Goal: Task Accomplishment & Management: Use online tool/utility

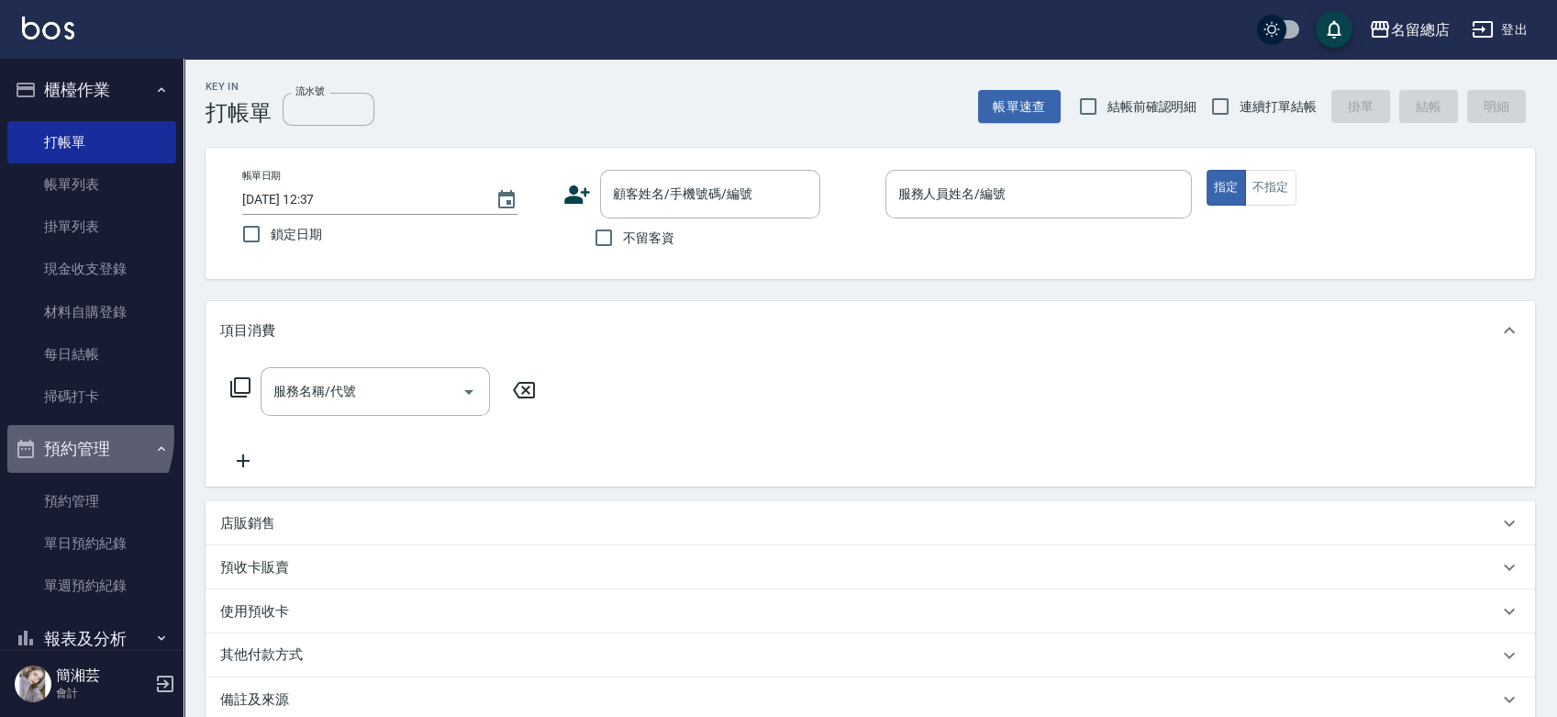
click at [60, 436] on button "預約管理" at bounding box center [91, 449] width 169 height 48
click at [103, 497] on button "報表及分析" at bounding box center [91, 497] width 169 height 48
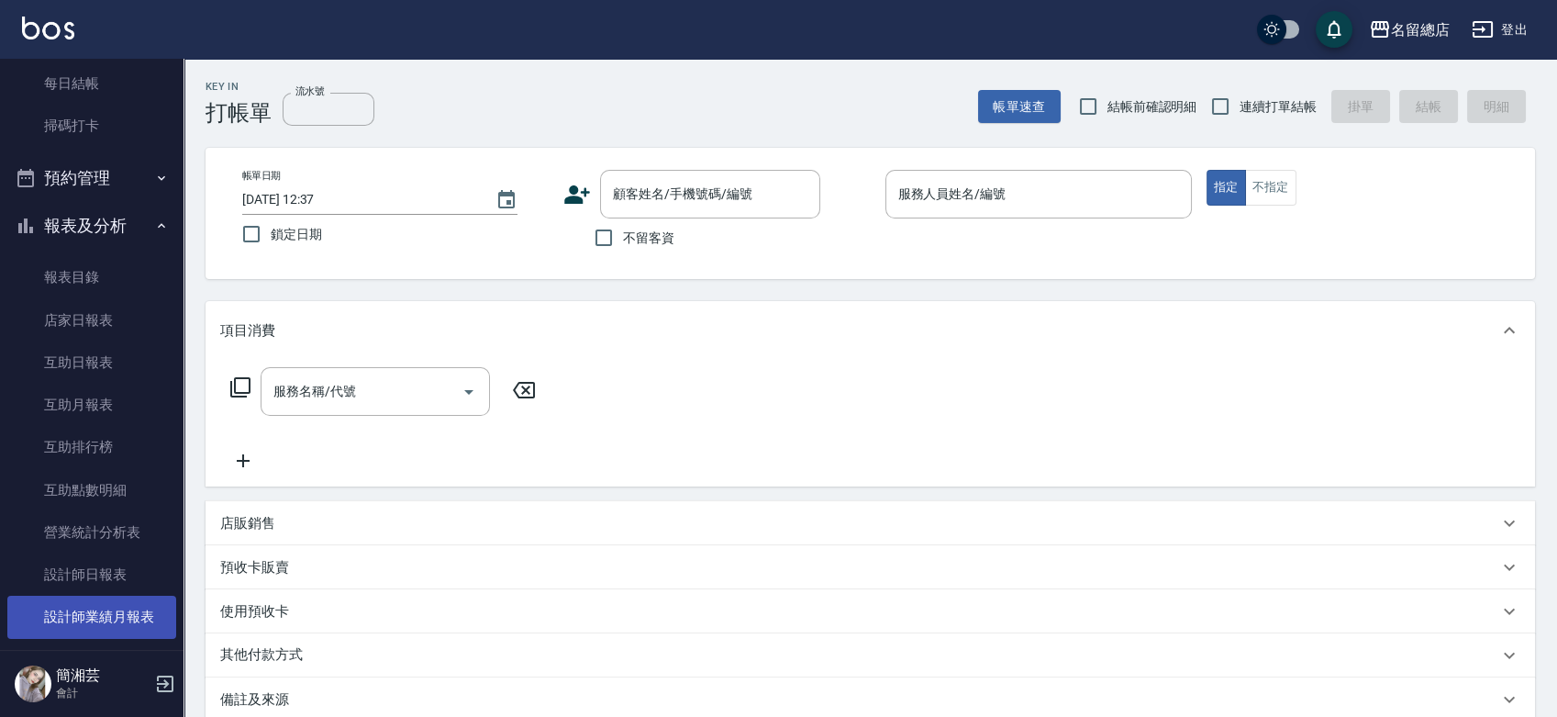
scroll to position [306, 0]
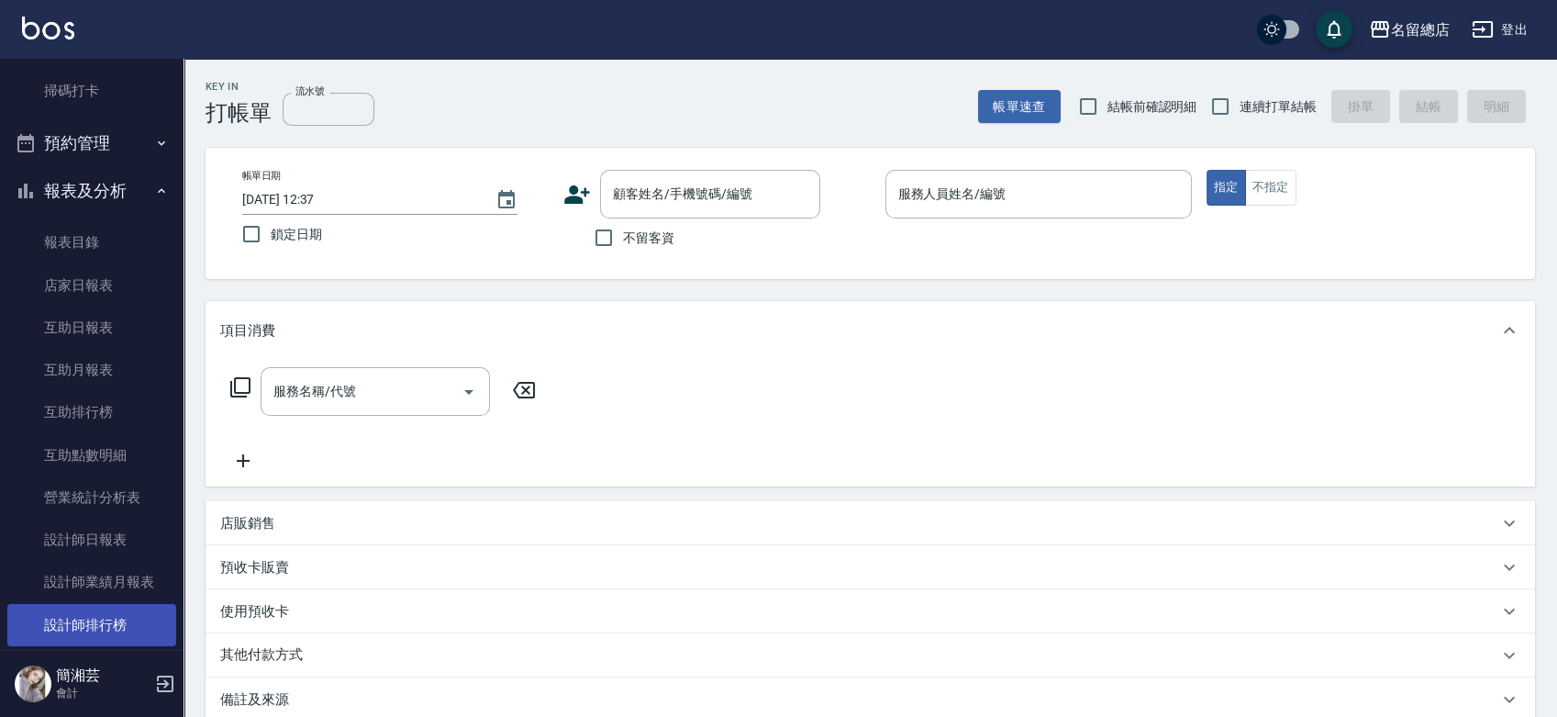
click at [111, 623] on link "設計師排行榜" at bounding box center [91, 625] width 169 height 42
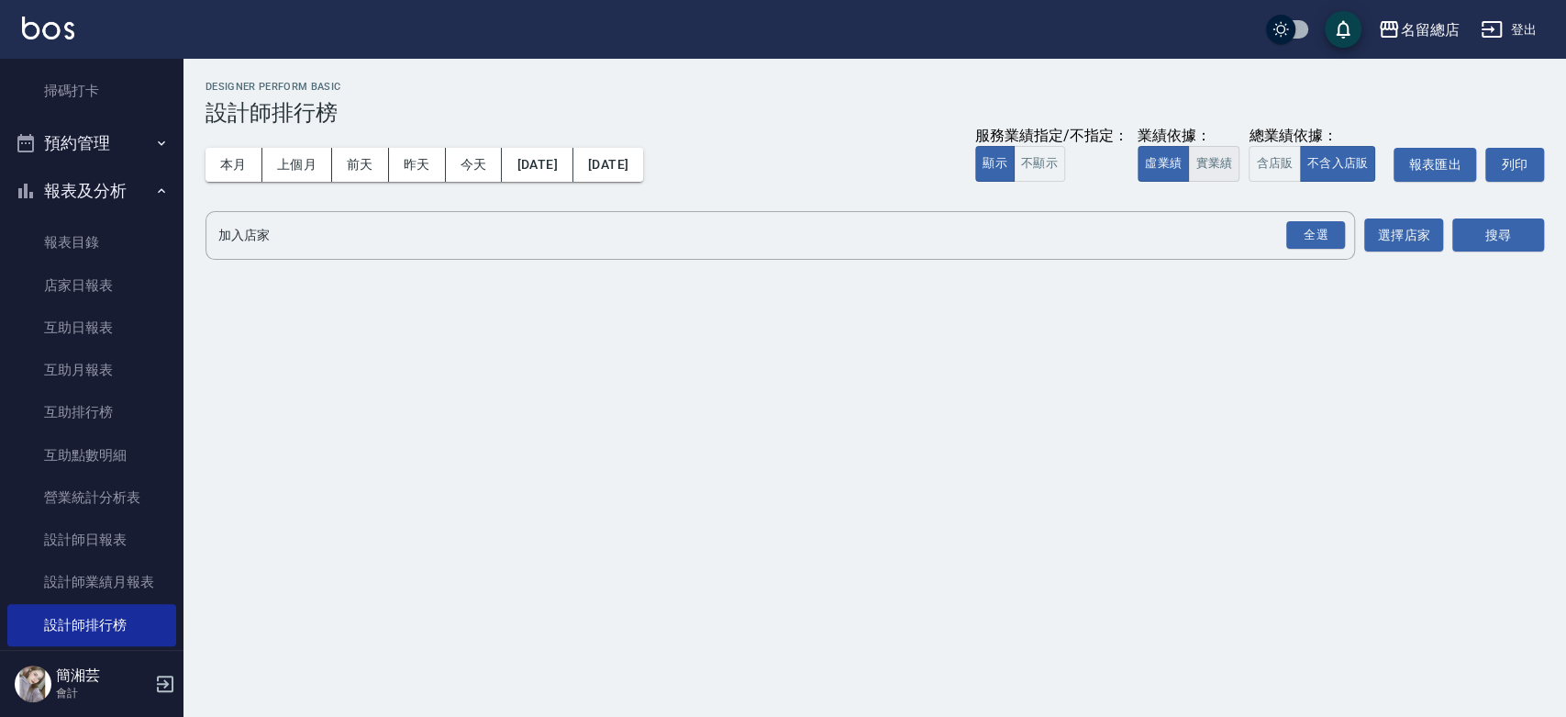
click at [1207, 168] on button "實業績" at bounding box center [1213, 164] width 51 height 36
click at [1308, 229] on div "全選" at bounding box center [1316, 235] width 59 height 28
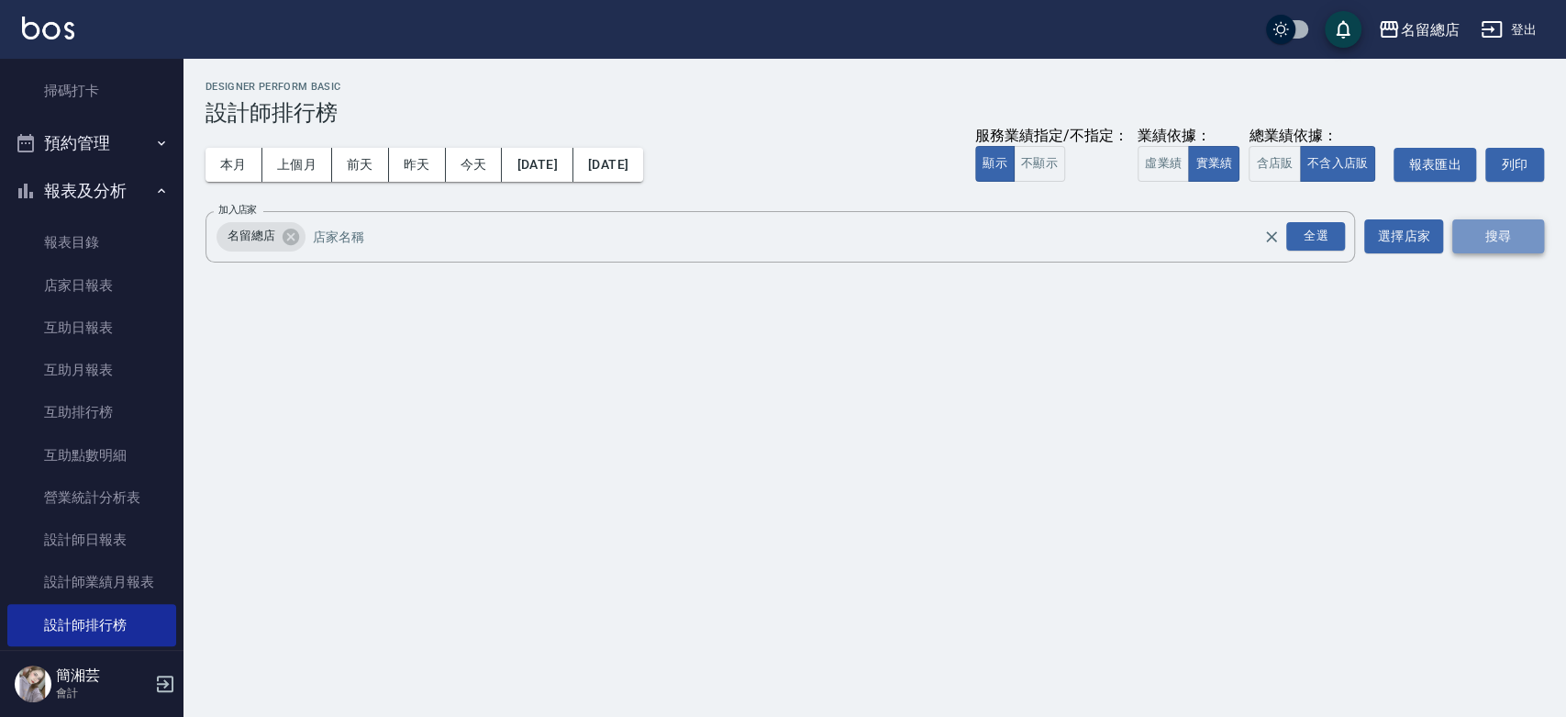
click at [1500, 236] on button "搜尋" at bounding box center [1499, 236] width 92 height 34
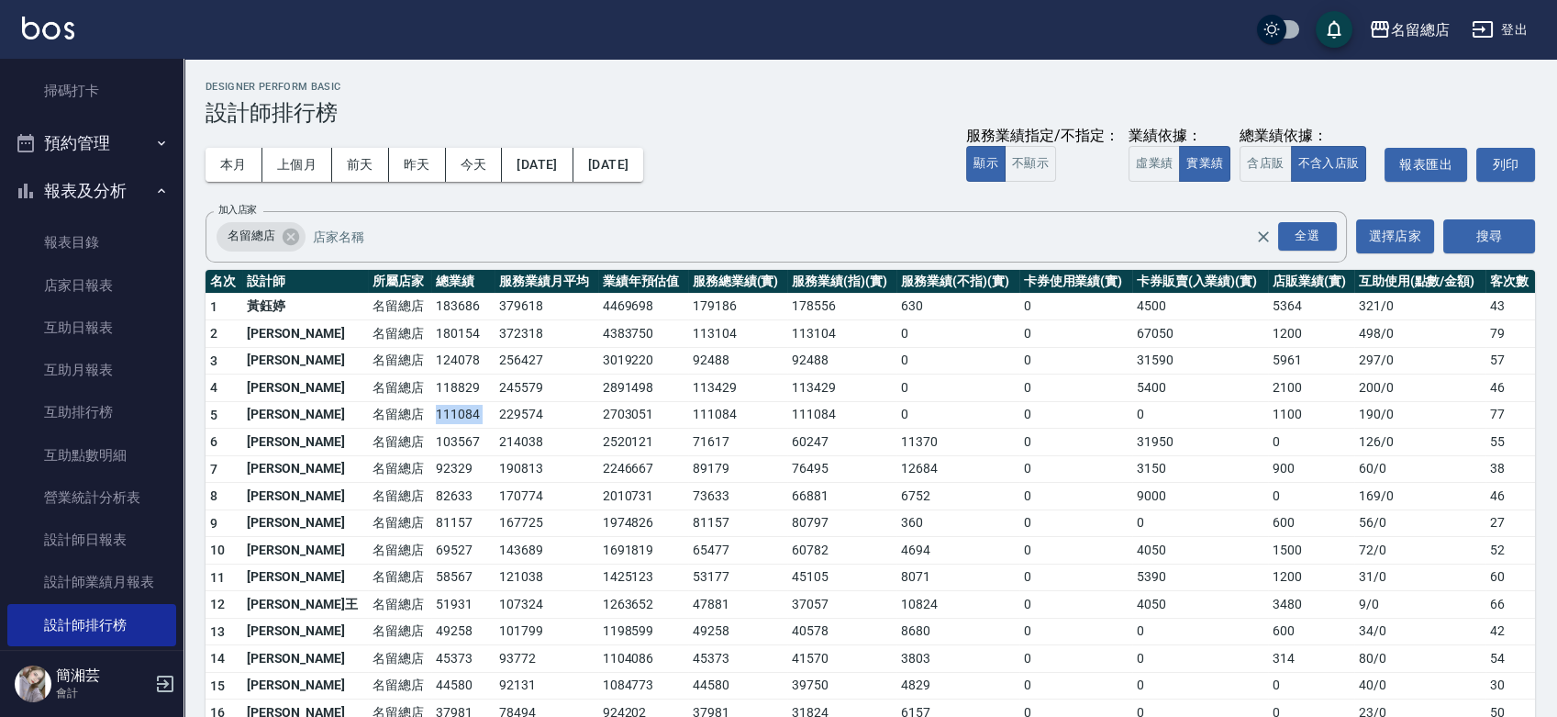
drag, startPoint x: 373, startPoint y: 419, endPoint x: 449, endPoint y: 421, distance: 75.3
click at [448, 420] on tr "5 [PERSON_NAME]留總店 111084 229574 2703051 111084 111084 0 0 0 1100 190 / 0 77" at bounding box center [871, 415] width 1330 height 28
drag, startPoint x: 371, startPoint y: 445, endPoint x: 450, endPoint y: 450, distance: 79.1
click at [450, 450] on tr "6 [PERSON_NAME]留總店 103567 214038 2520121 71617 60247 11370 0 31950 0 126 / 0 55" at bounding box center [871, 443] width 1330 height 28
drag, startPoint x: 368, startPoint y: 469, endPoint x: 421, endPoint y: 474, distance: 53.4
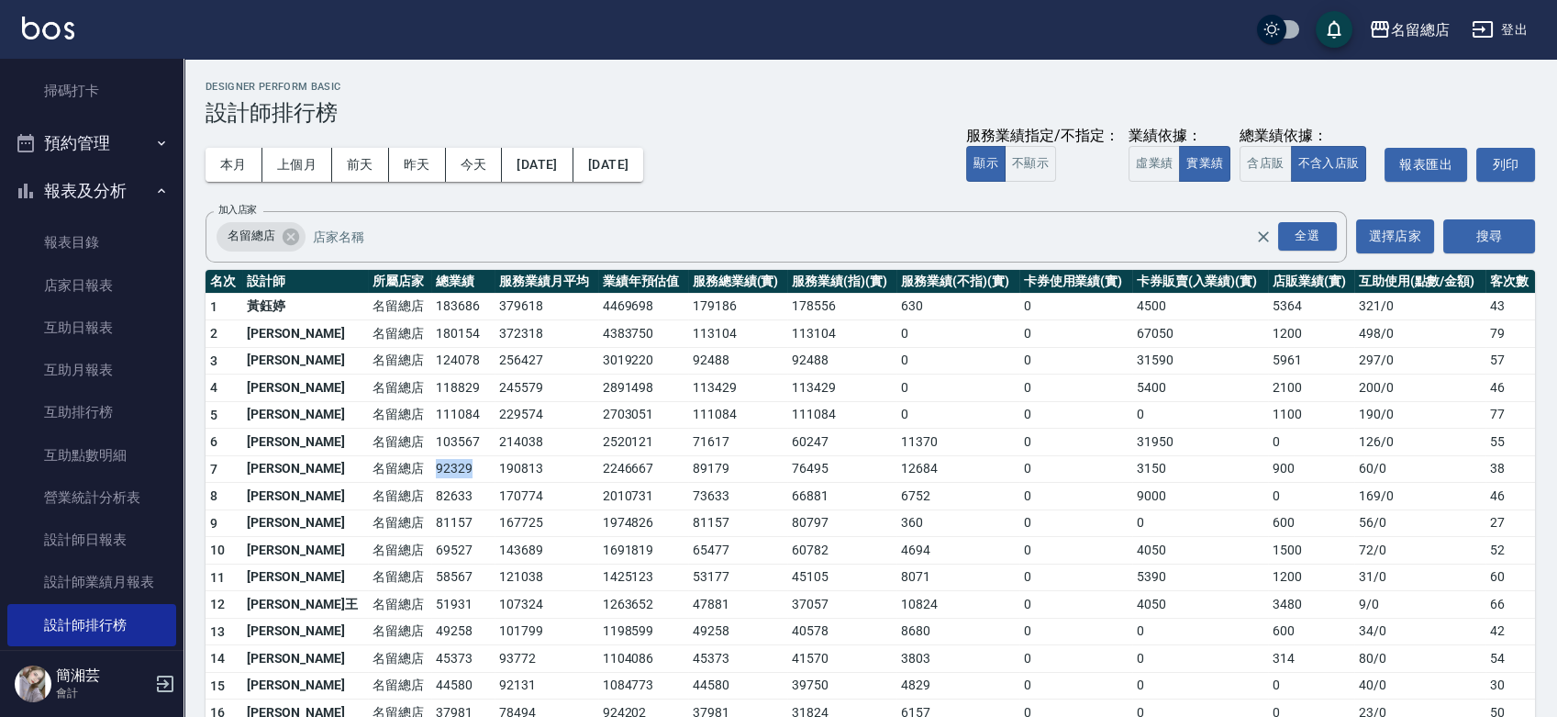
click at [421, 474] on tr "7 [PERSON_NAME]留總店 92329 190813 2246667 89179 76495 12684 0 3150 900 60 / 0 38" at bounding box center [871, 469] width 1330 height 28
drag, startPoint x: 384, startPoint y: 496, endPoint x: 418, endPoint y: 497, distance: 34.9
click at [431, 497] on td "82633" at bounding box center [462, 497] width 63 height 28
drag, startPoint x: 382, startPoint y: 521, endPoint x: 433, endPoint y: 526, distance: 51.6
click at [433, 526] on td "81157" at bounding box center [462, 523] width 63 height 28
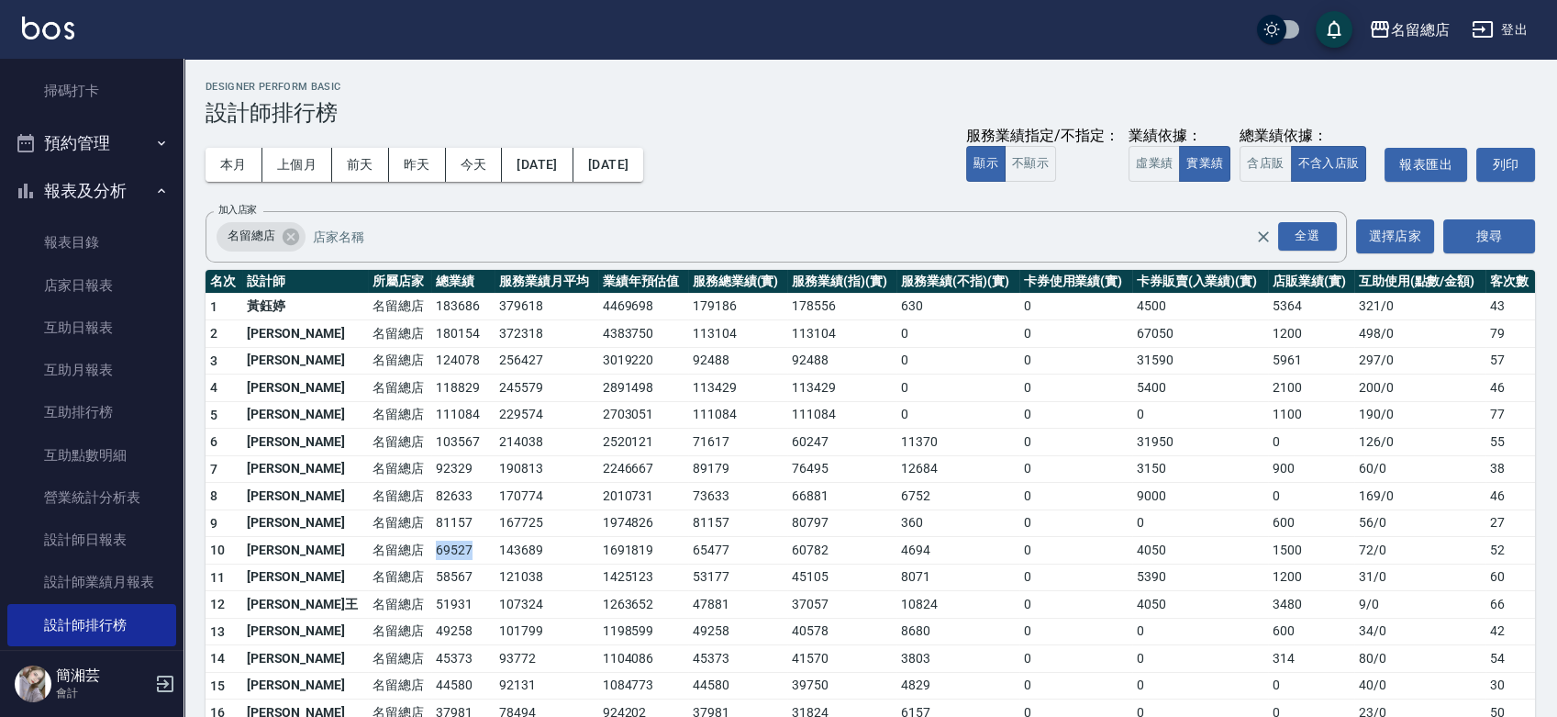
drag, startPoint x: 373, startPoint y: 544, endPoint x: 429, endPoint y: 549, distance: 55.3
click at [429, 548] on tr "10 [PERSON_NAME]留總店 69527 143689 1691819 65477 60782 4694 0 4050 1500 72 / 0 52" at bounding box center [871, 551] width 1330 height 28
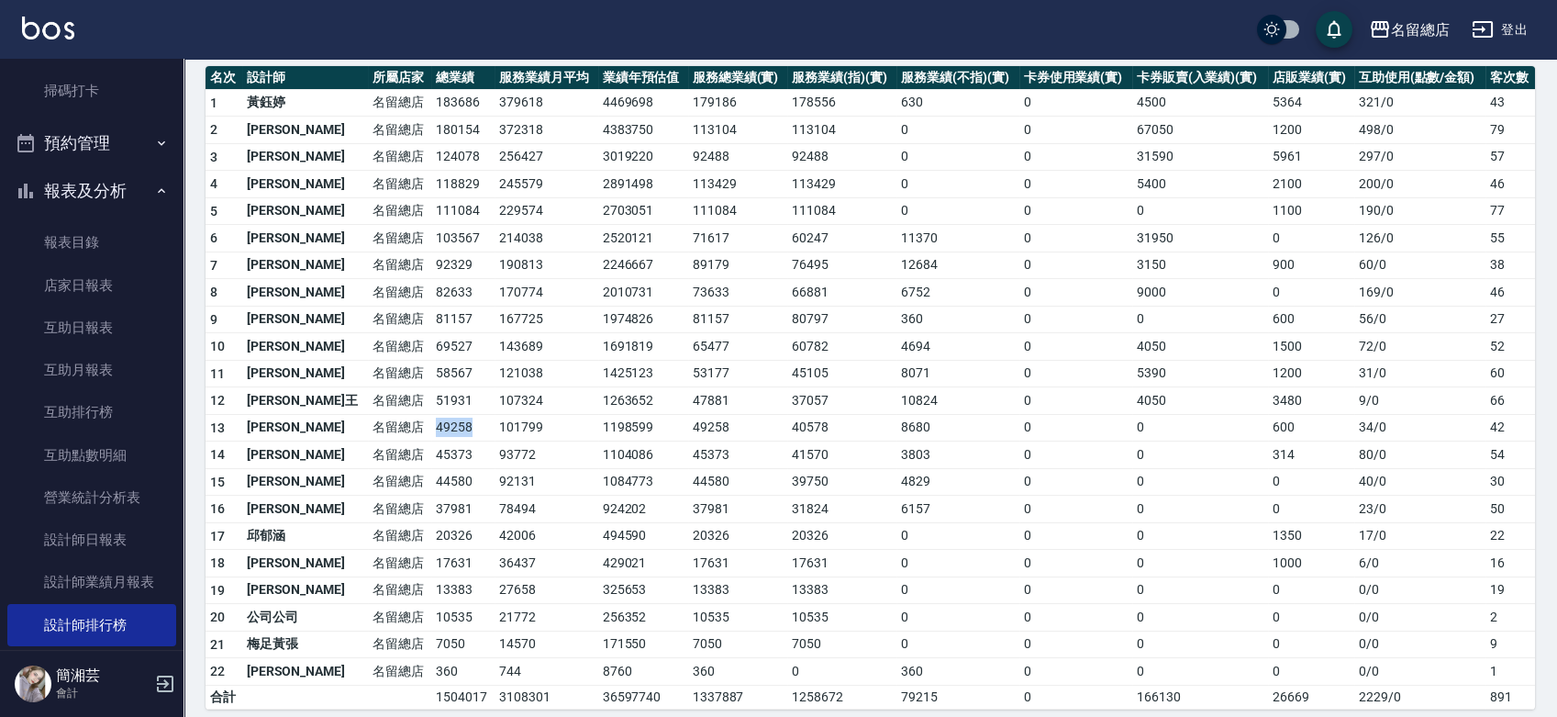
drag, startPoint x: 370, startPoint y: 431, endPoint x: 434, endPoint y: 431, distance: 64.2
click at [434, 431] on tr "13 [PERSON_NAME] 名留總店 49258 101799 1198599 49258 40578 8680 0 0 600 34 / 0 42" at bounding box center [871, 428] width 1330 height 28
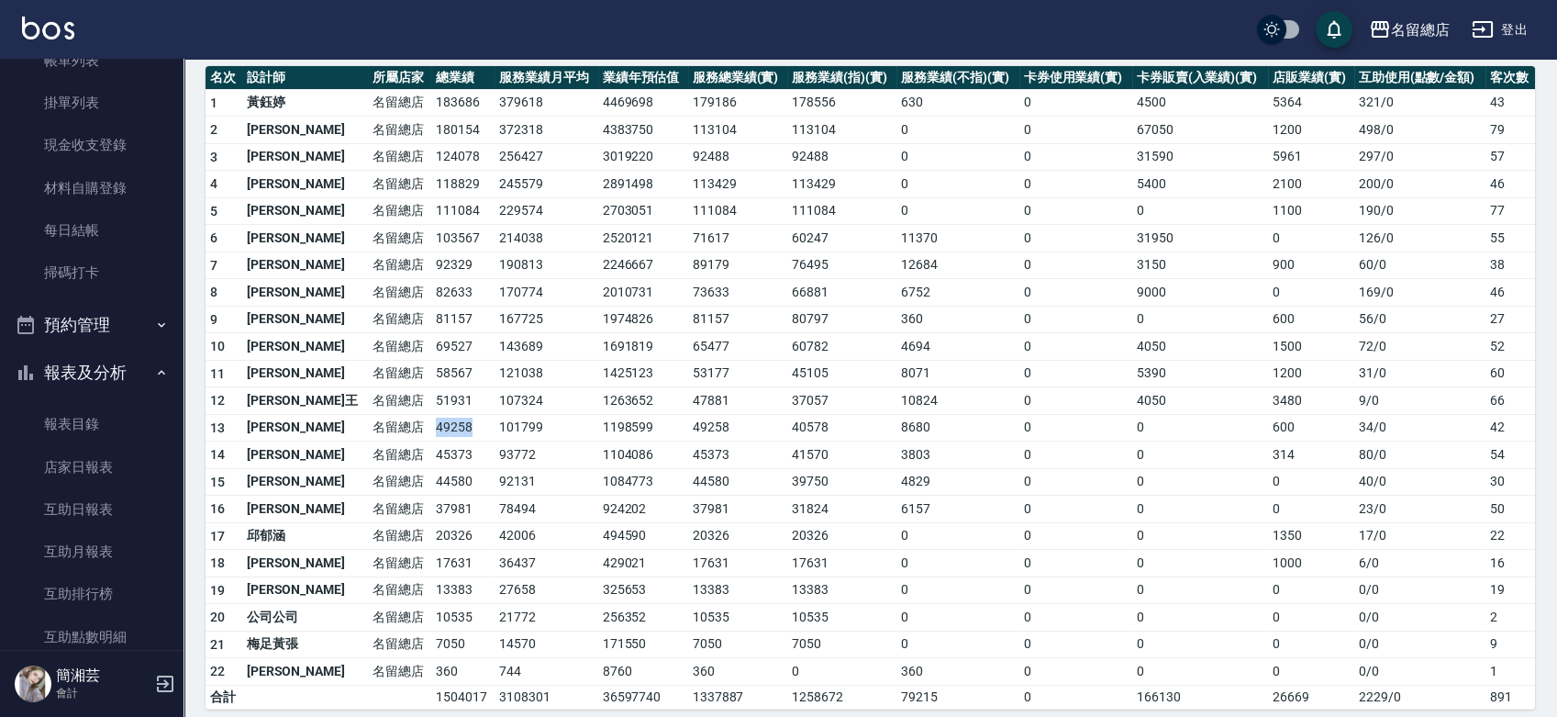
scroll to position [0, 0]
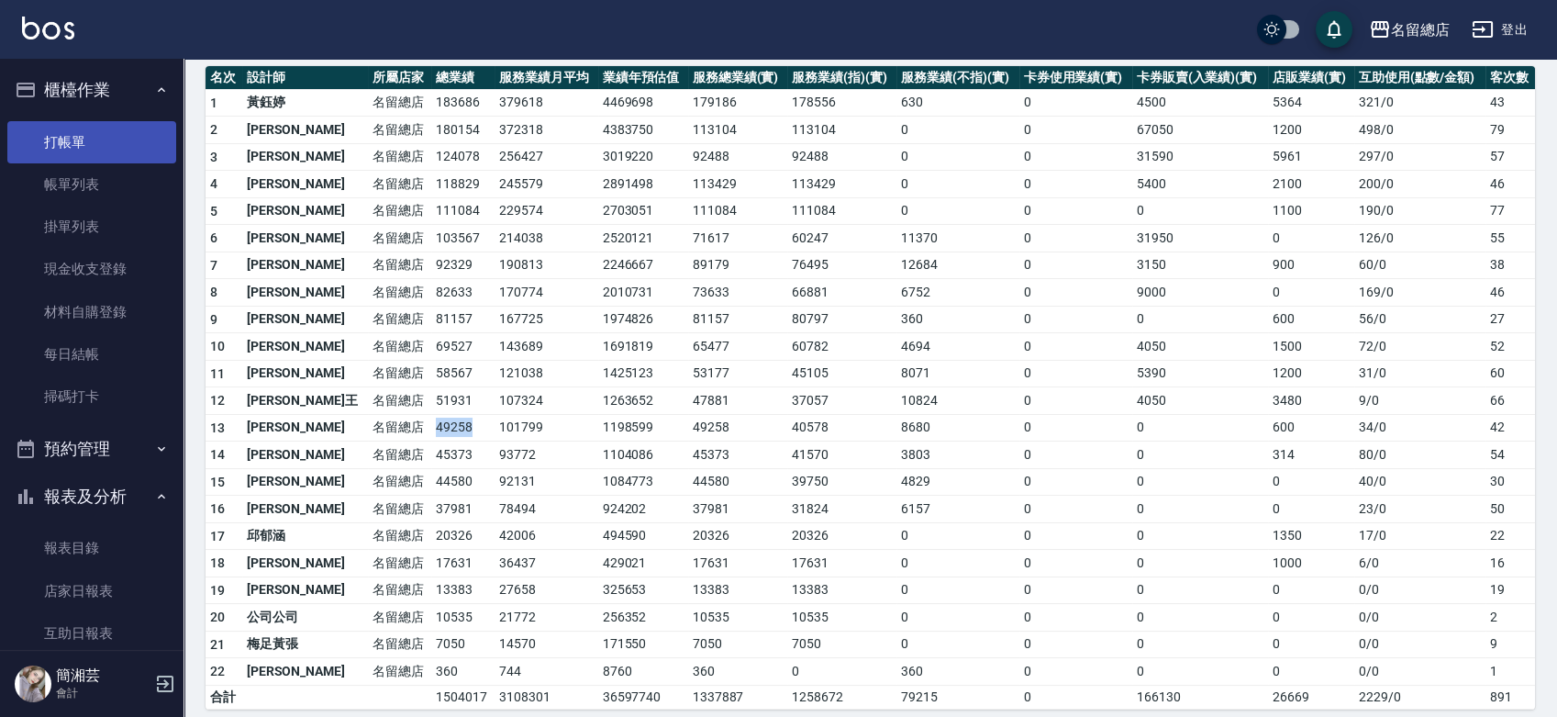
click at [53, 144] on link "打帳單" at bounding box center [91, 142] width 169 height 42
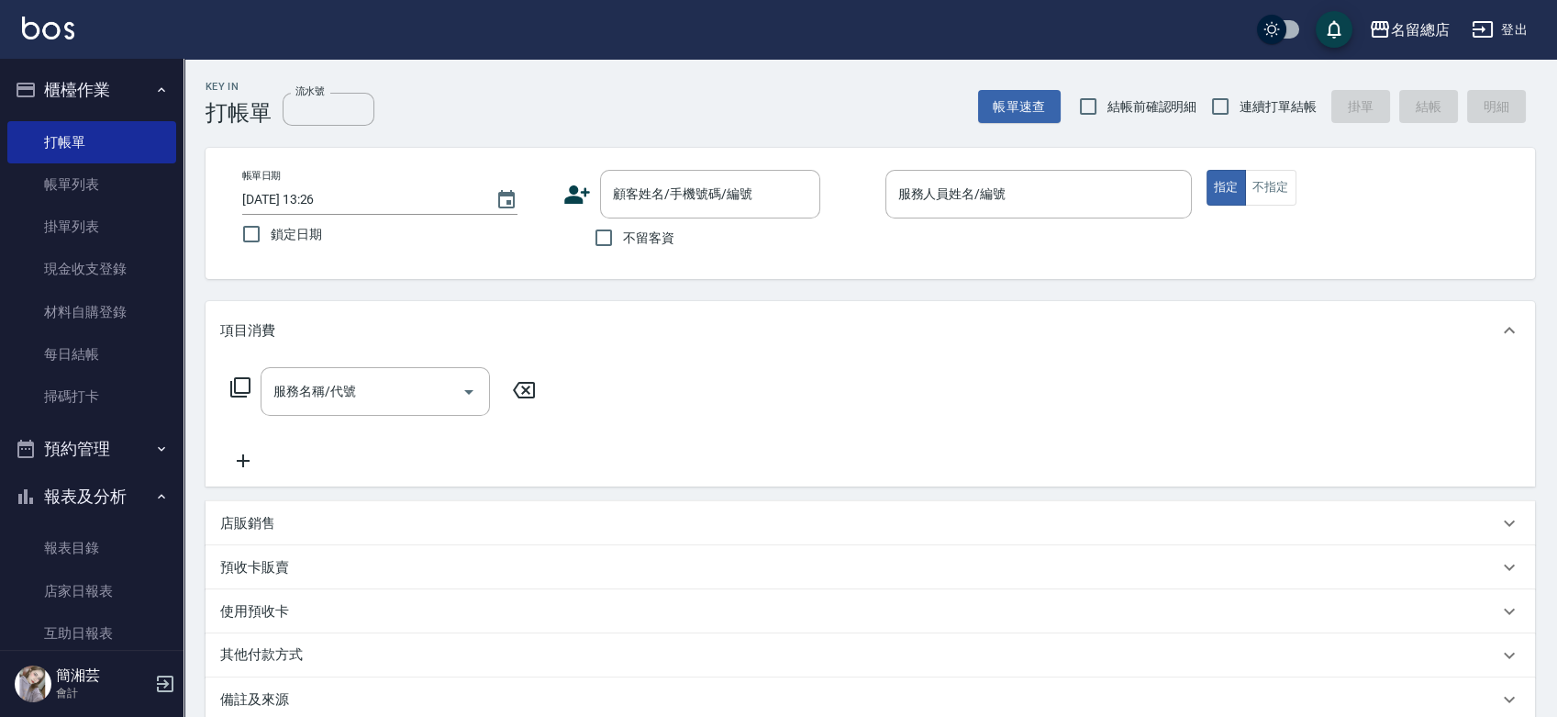
click at [1248, 116] on label "連續打單結帳" at bounding box center [1259, 106] width 116 height 39
click at [1240, 116] on input "連續打單結帳" at bounding box center [1220, 106] width 39 height 39
checkbox input "true"
click at [630, 250] on label "不留客資" at bounding box center [630, 237] width 90 height 39
click at [623, 250] on input "不留客資" at bounding box center [604, 237] width 39 height 39
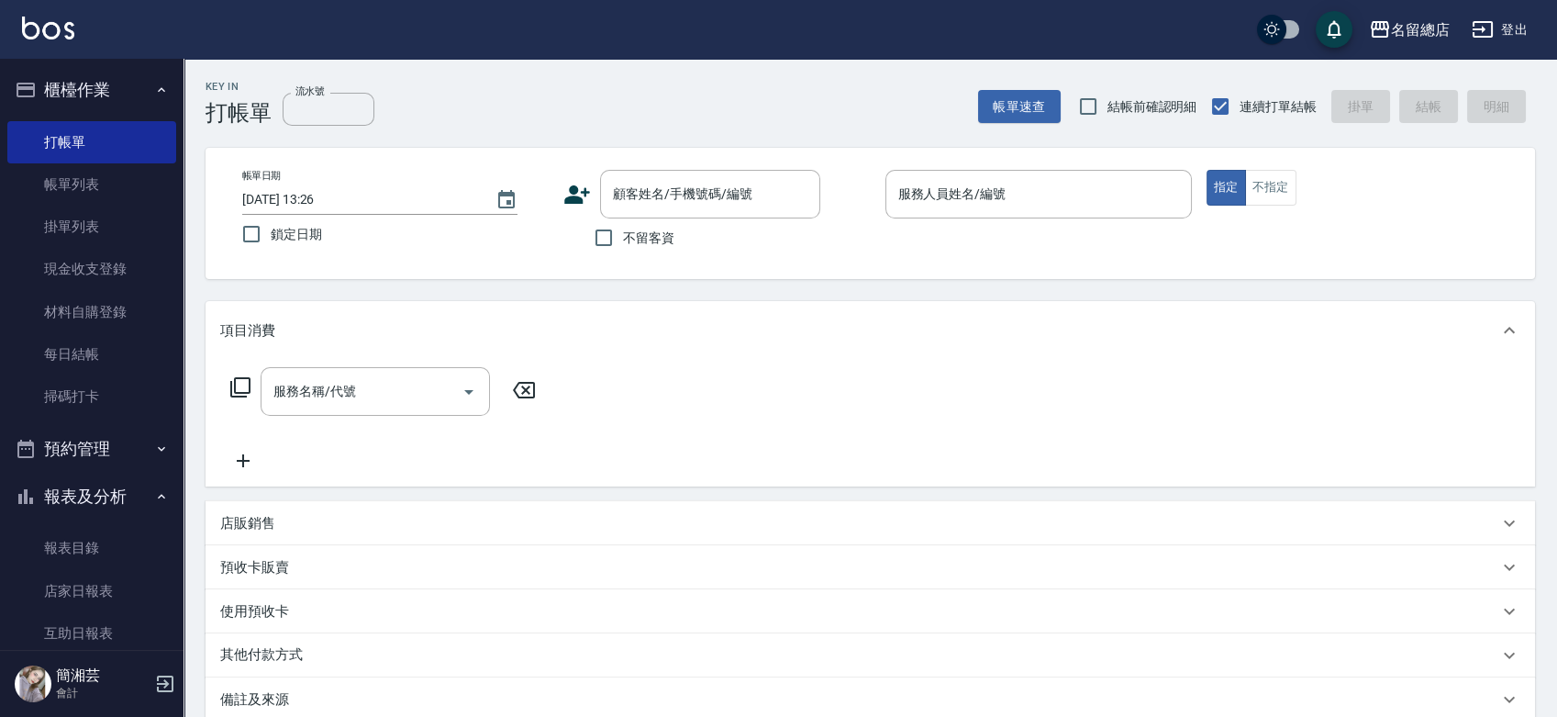
checkbox input "true"
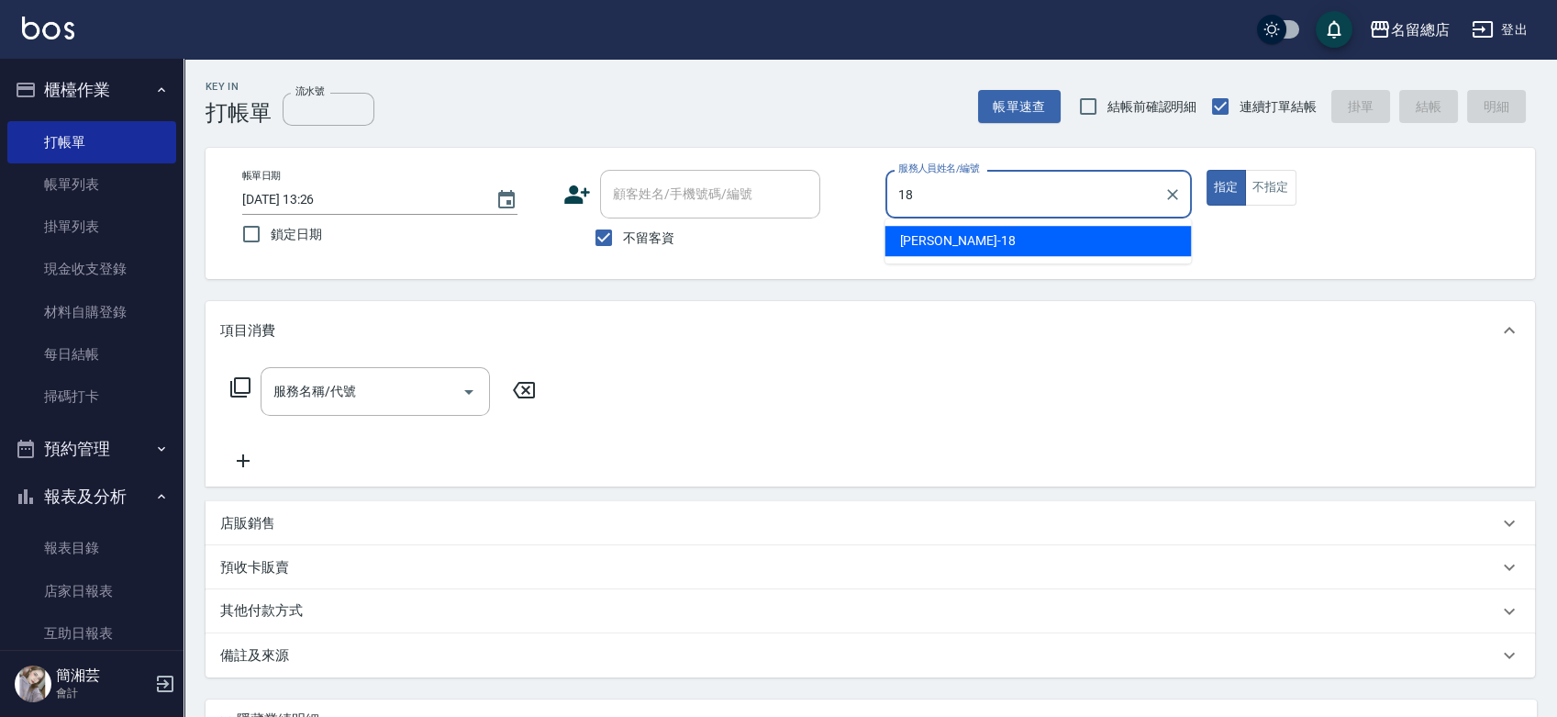
type input "[PERSON_NAME]-18"
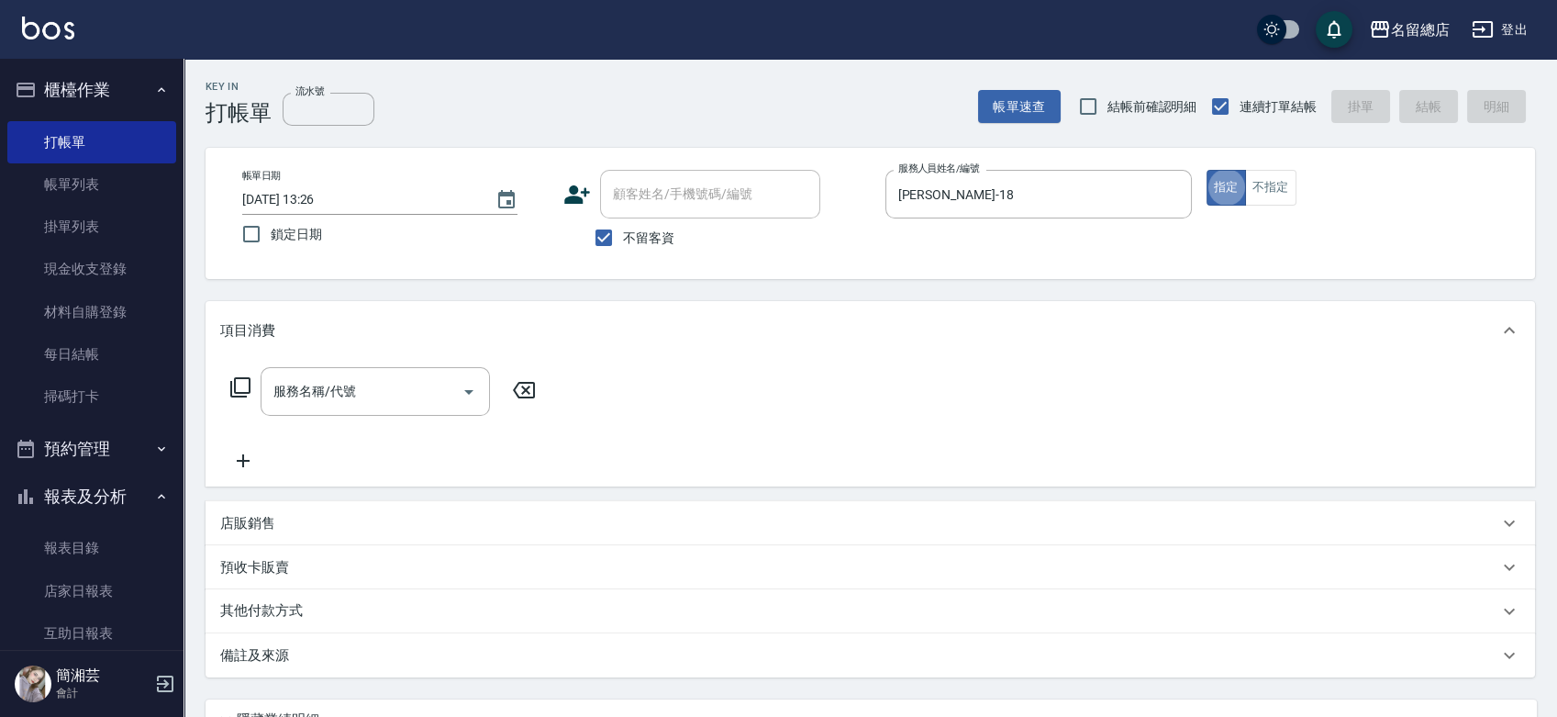
type button "true"
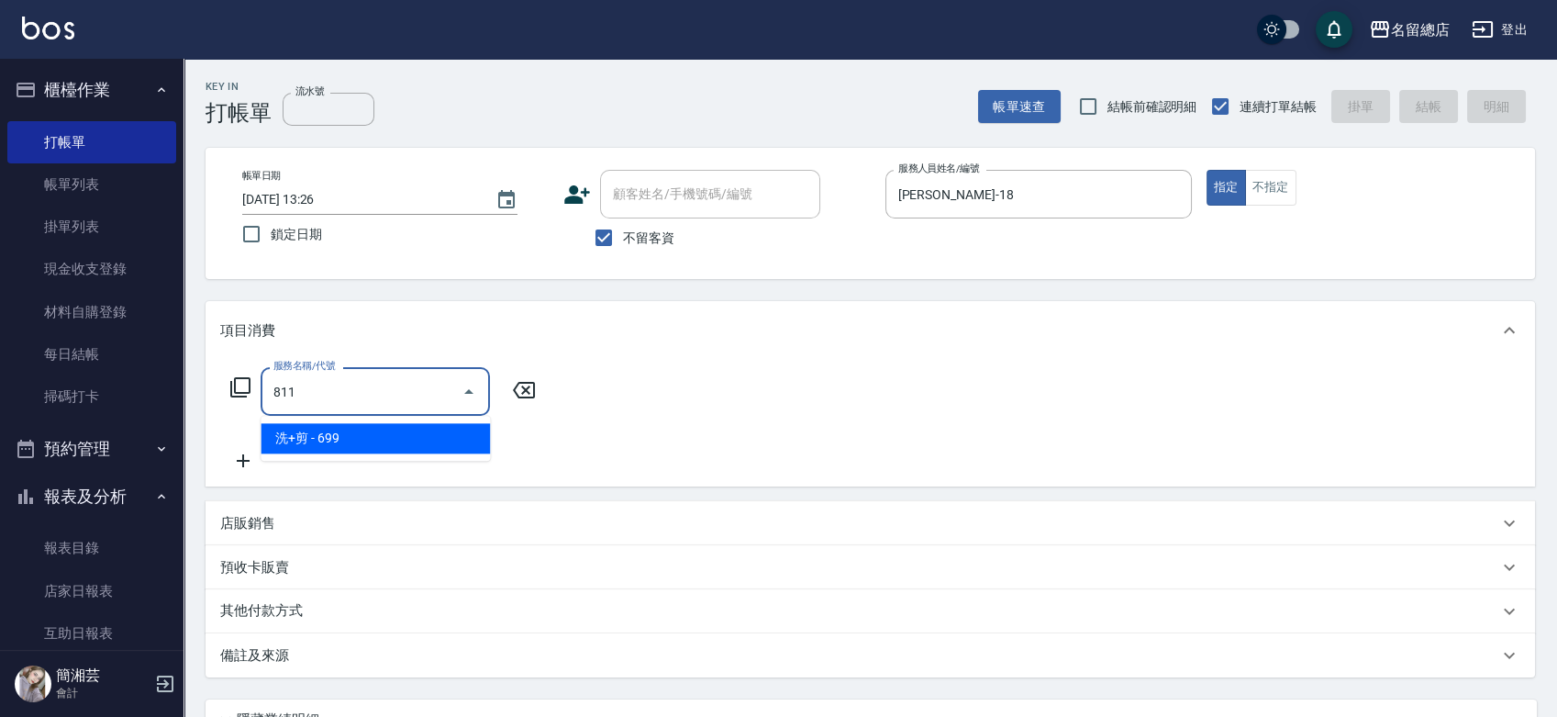
type input "洗+剪(811)"
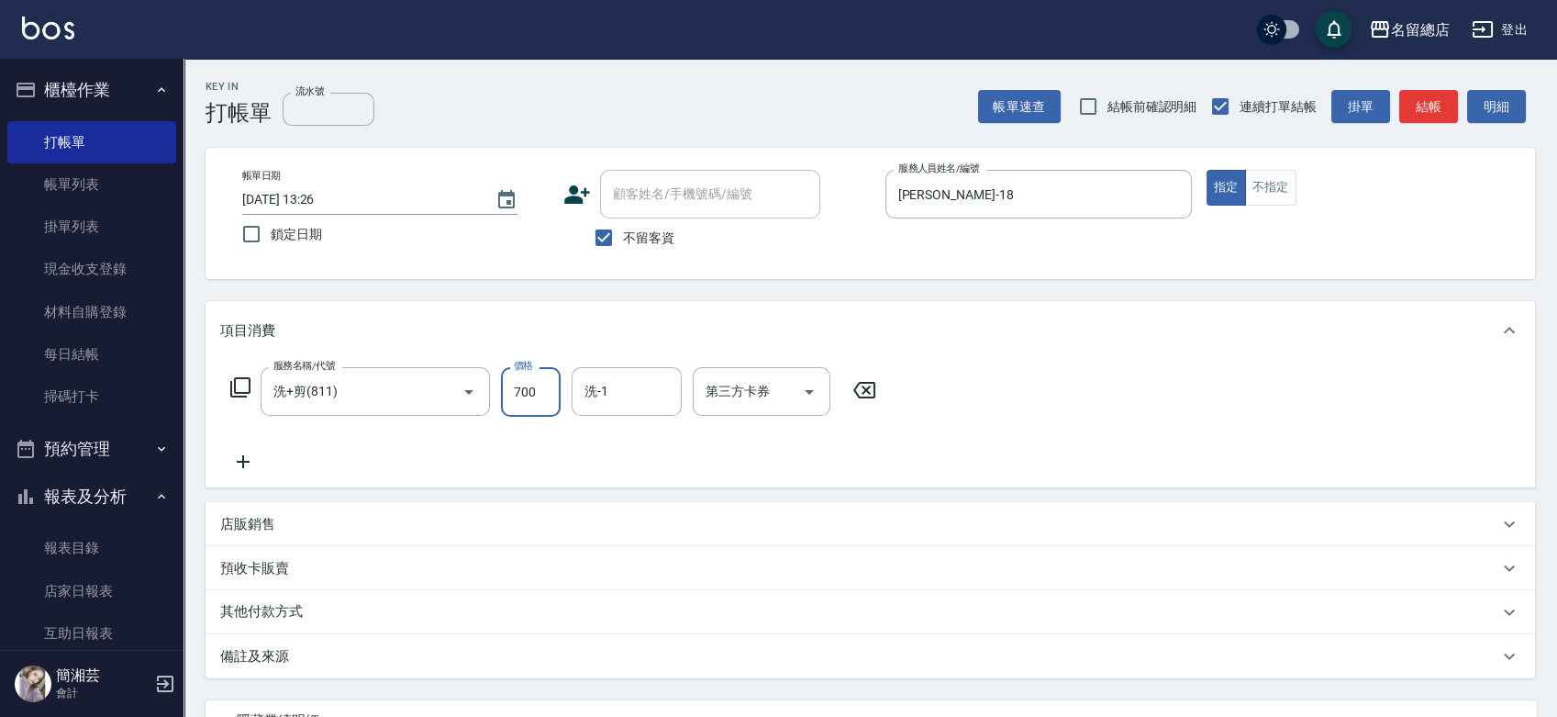
type input "700"
type input "[PERSON_NAME]-66"
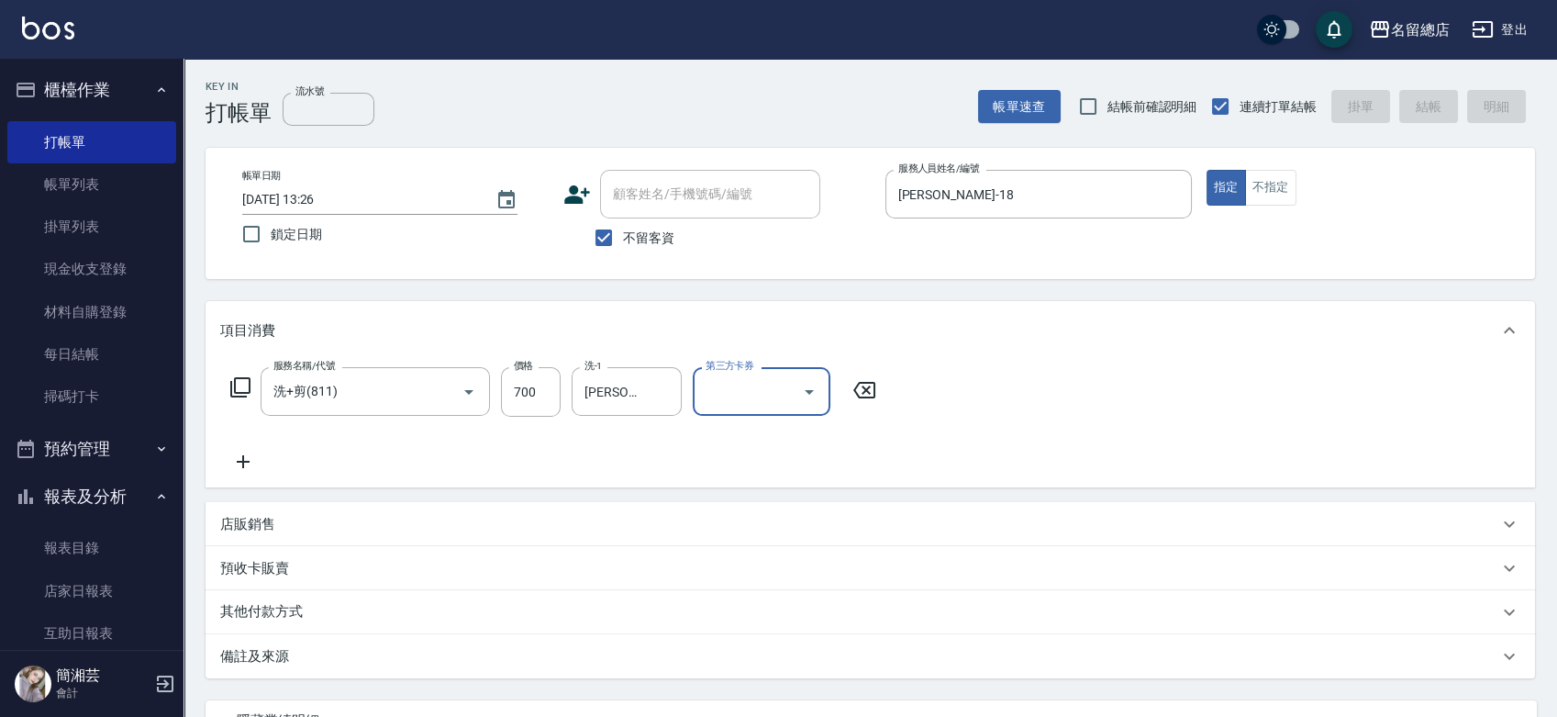
type input "[DATE] 13:49"
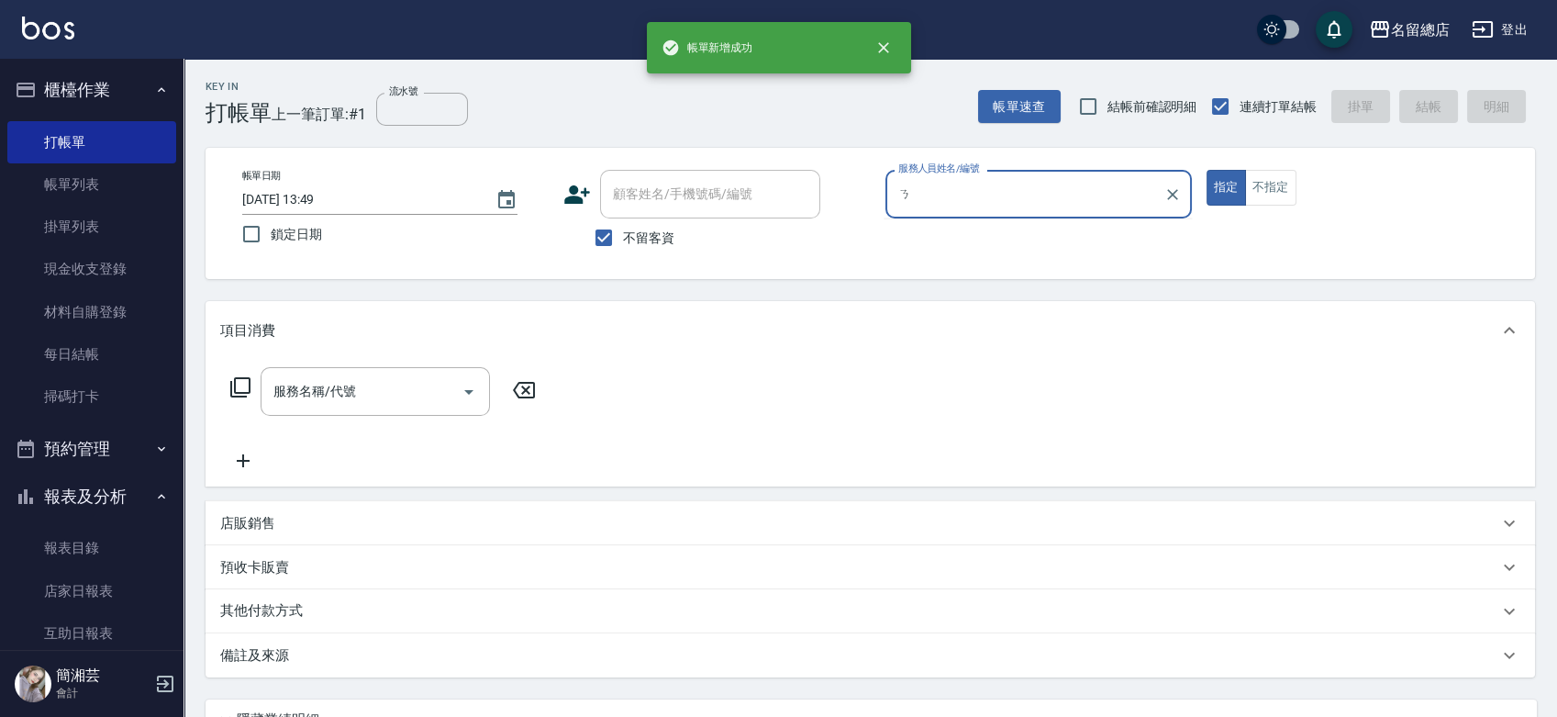
type input "1"
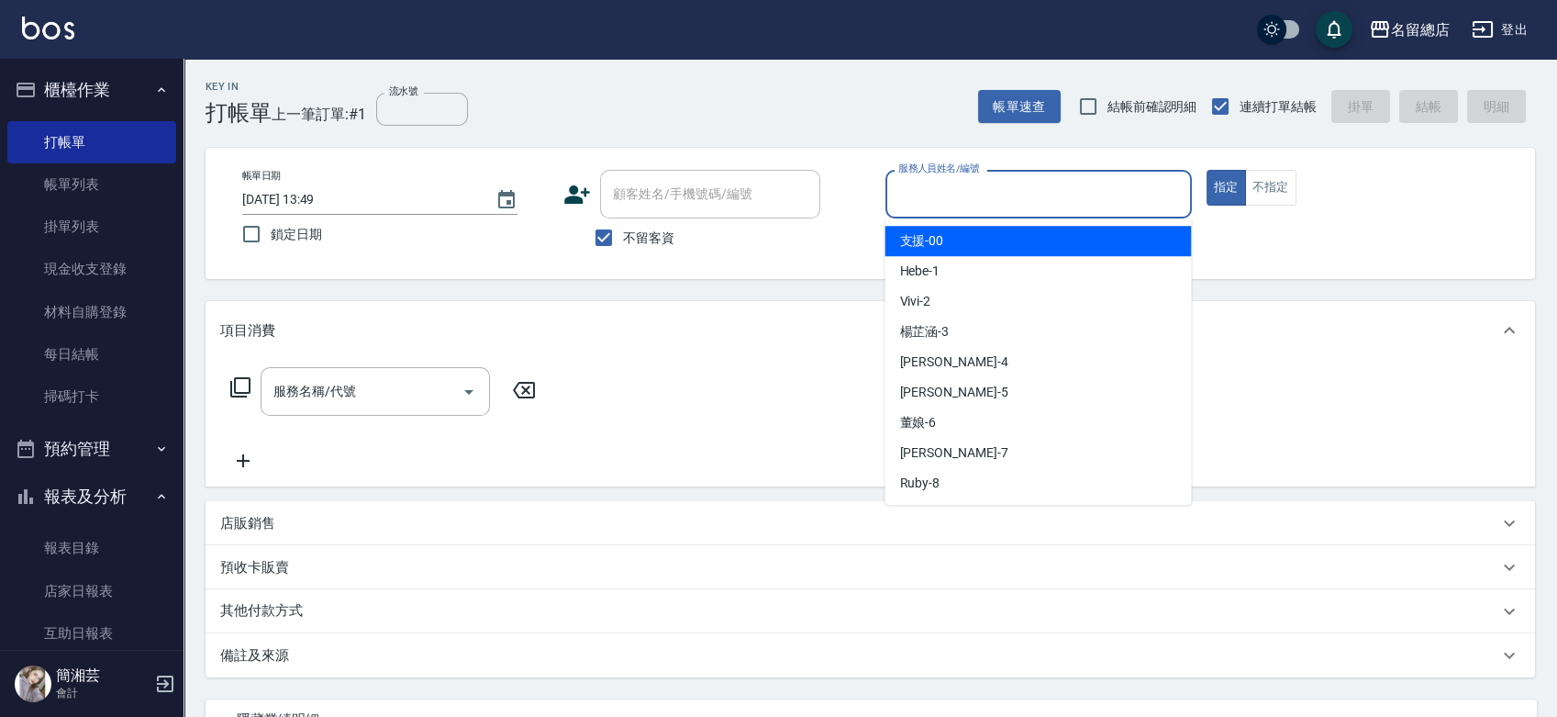
type input "\"
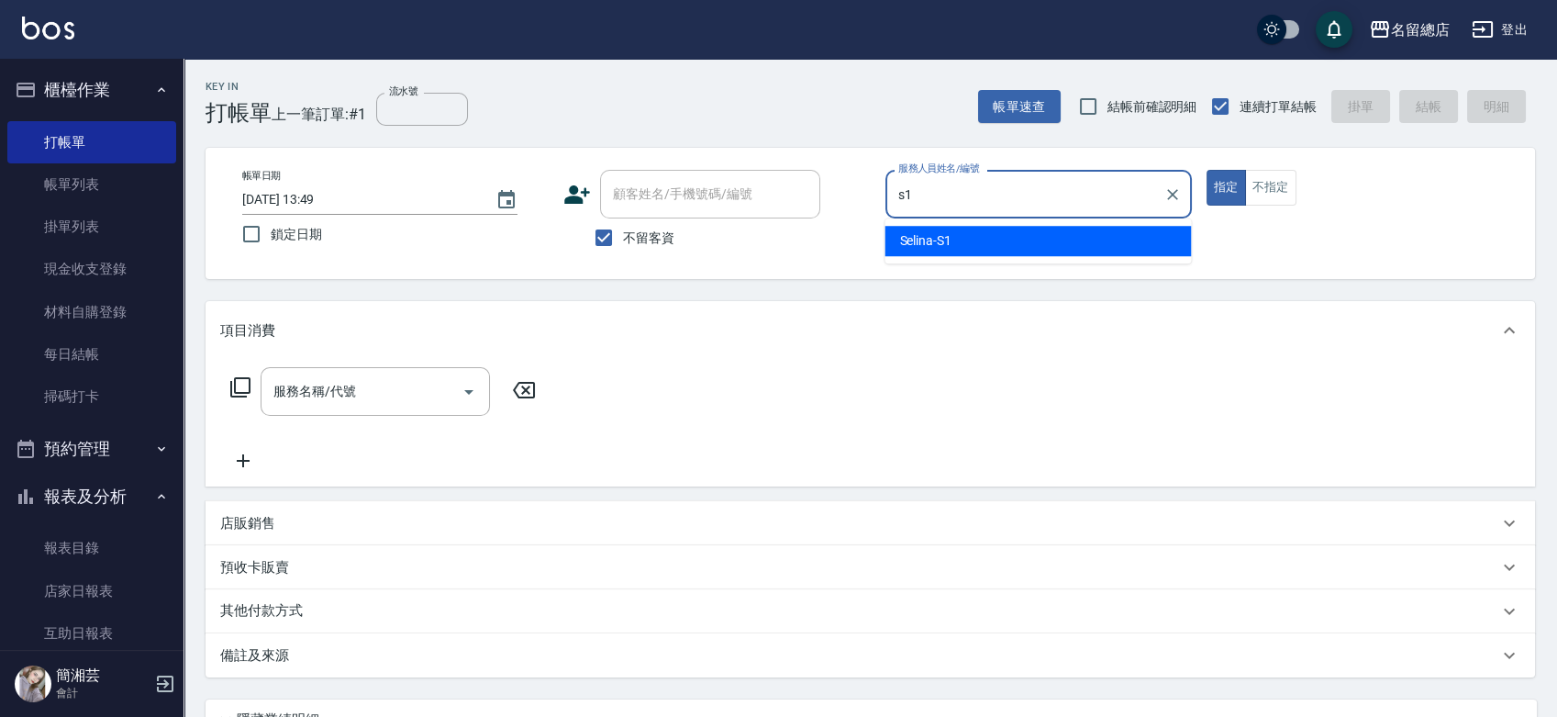
type input "Selina-S1"
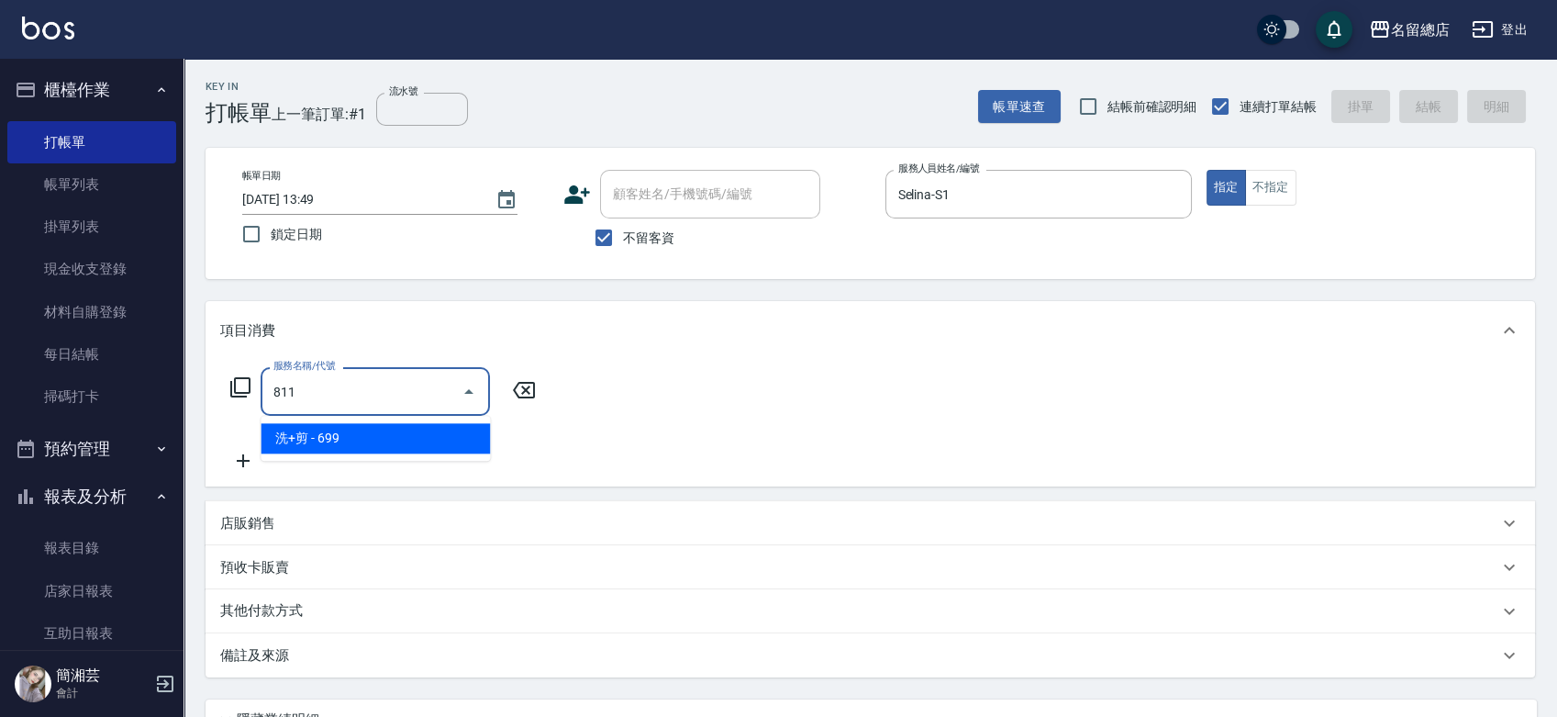
type input "洗+剪(811)"
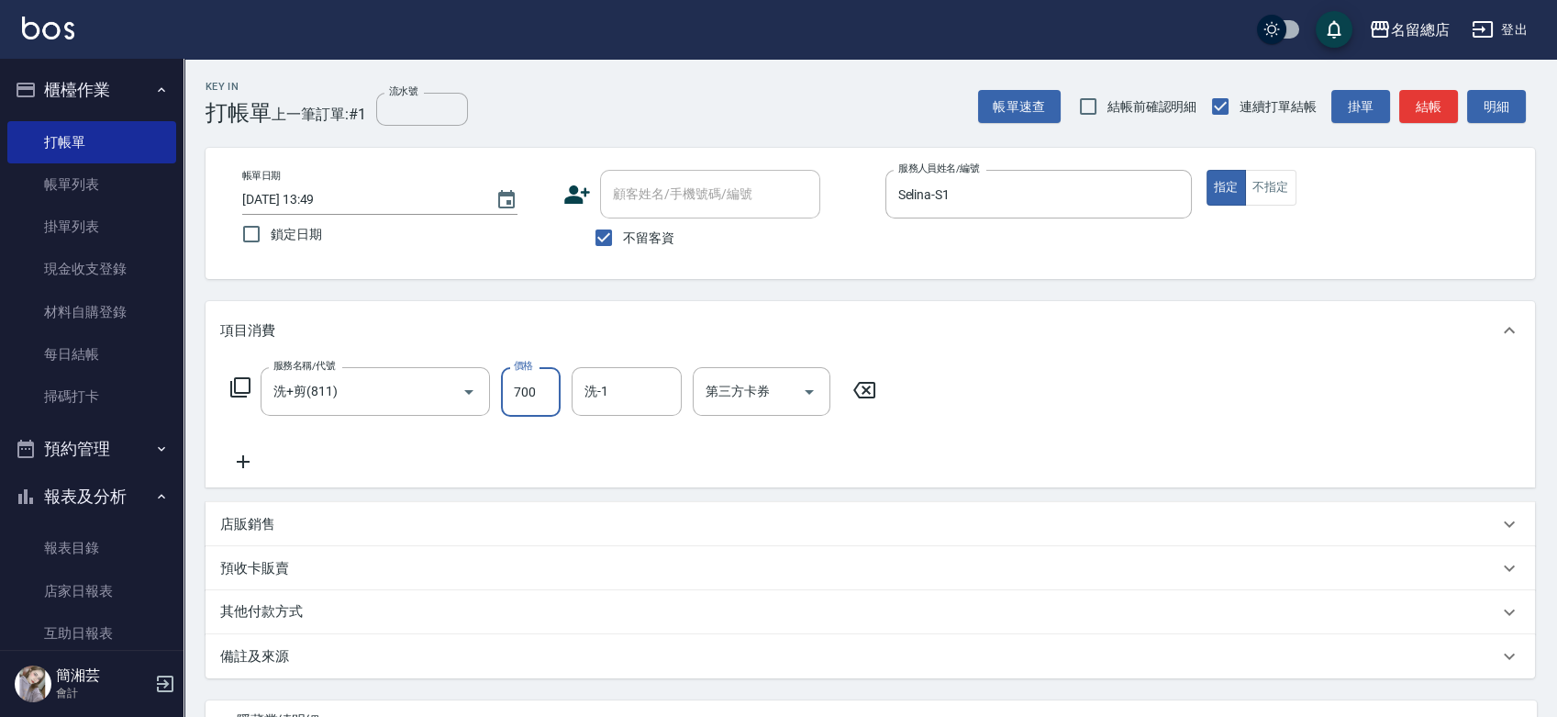
type input "700"
type input "s1"
click at [661, 387] on icon "Clear" at bounding box center [662, 392] width 18 height 18
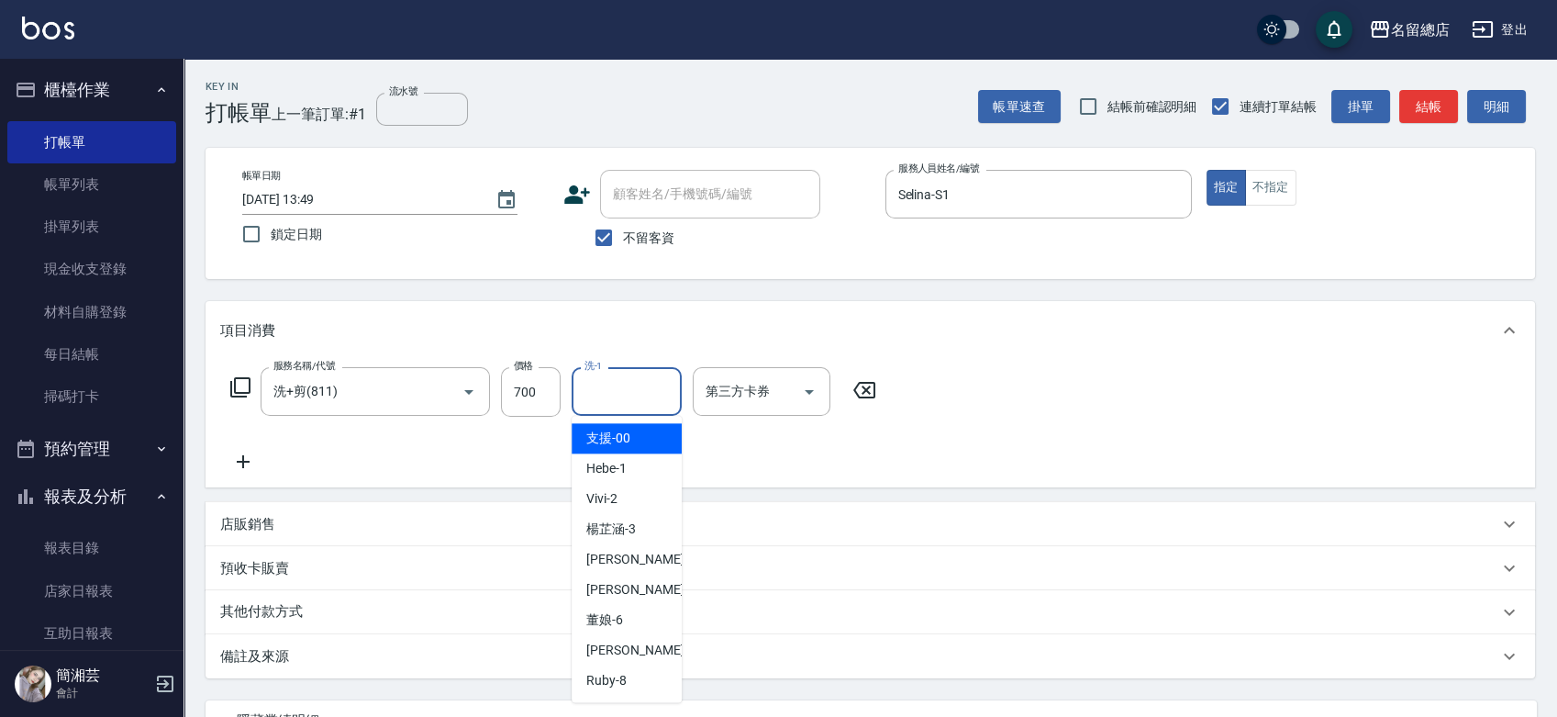
click at [1124, 370] on div "服務名稱/代號 洗+剪(811) 服務名稱/代號 價格 700 價格 洗-1 洗-1 第三方卡券 第三方卡券" at bounding box center [871, 424] width 1330 height 128
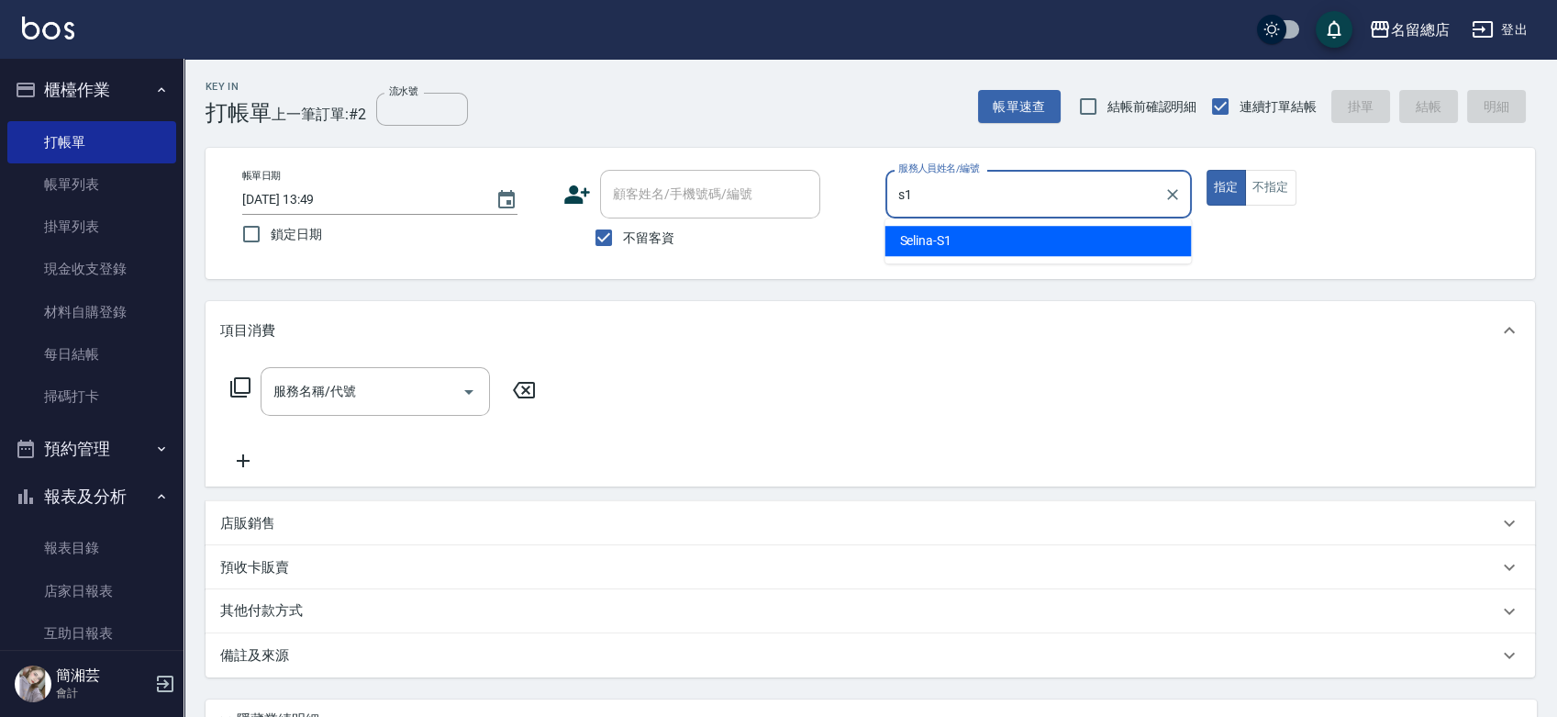
type input "Selina-S1"
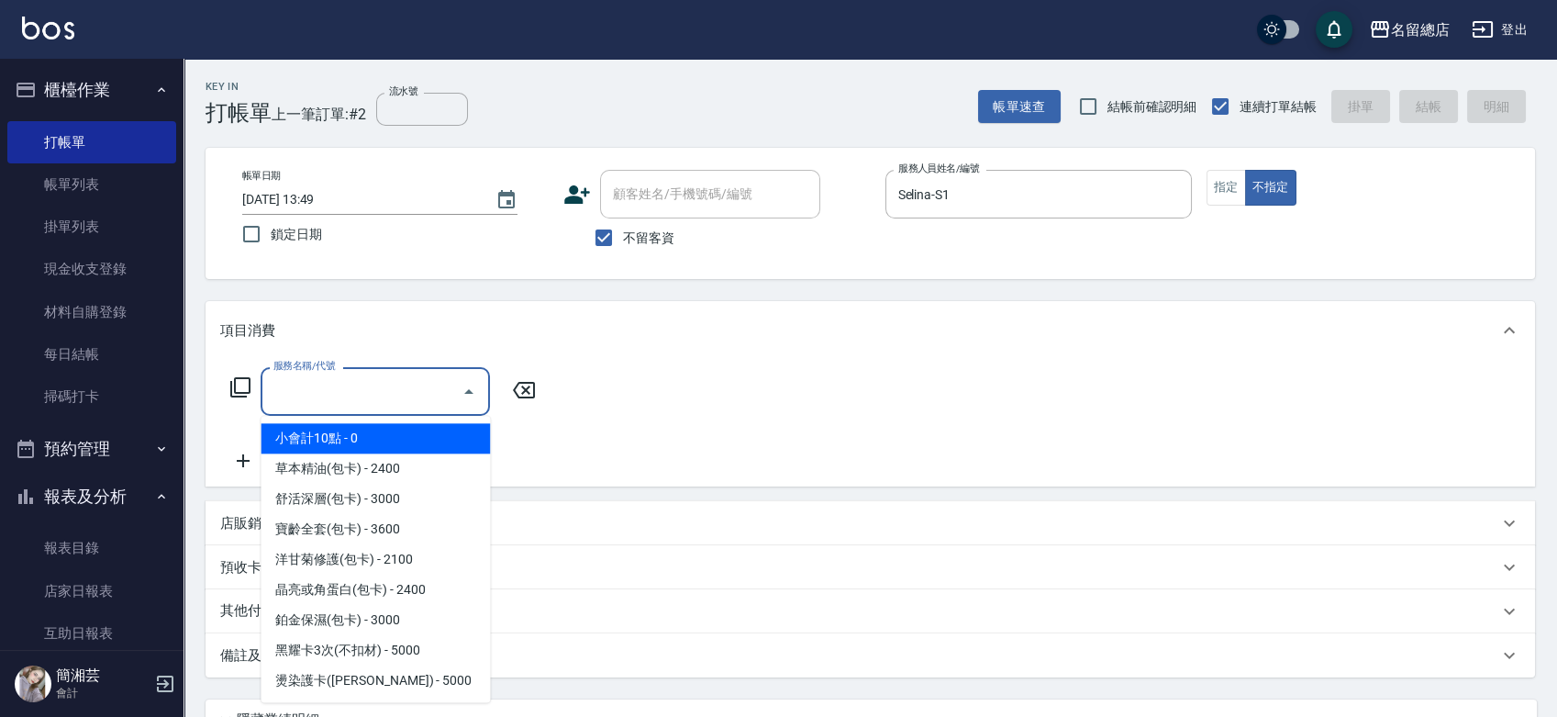
click at [420, 398] on input "服務名稱/代號" at bounding box center [361, 391] width 185 height 32
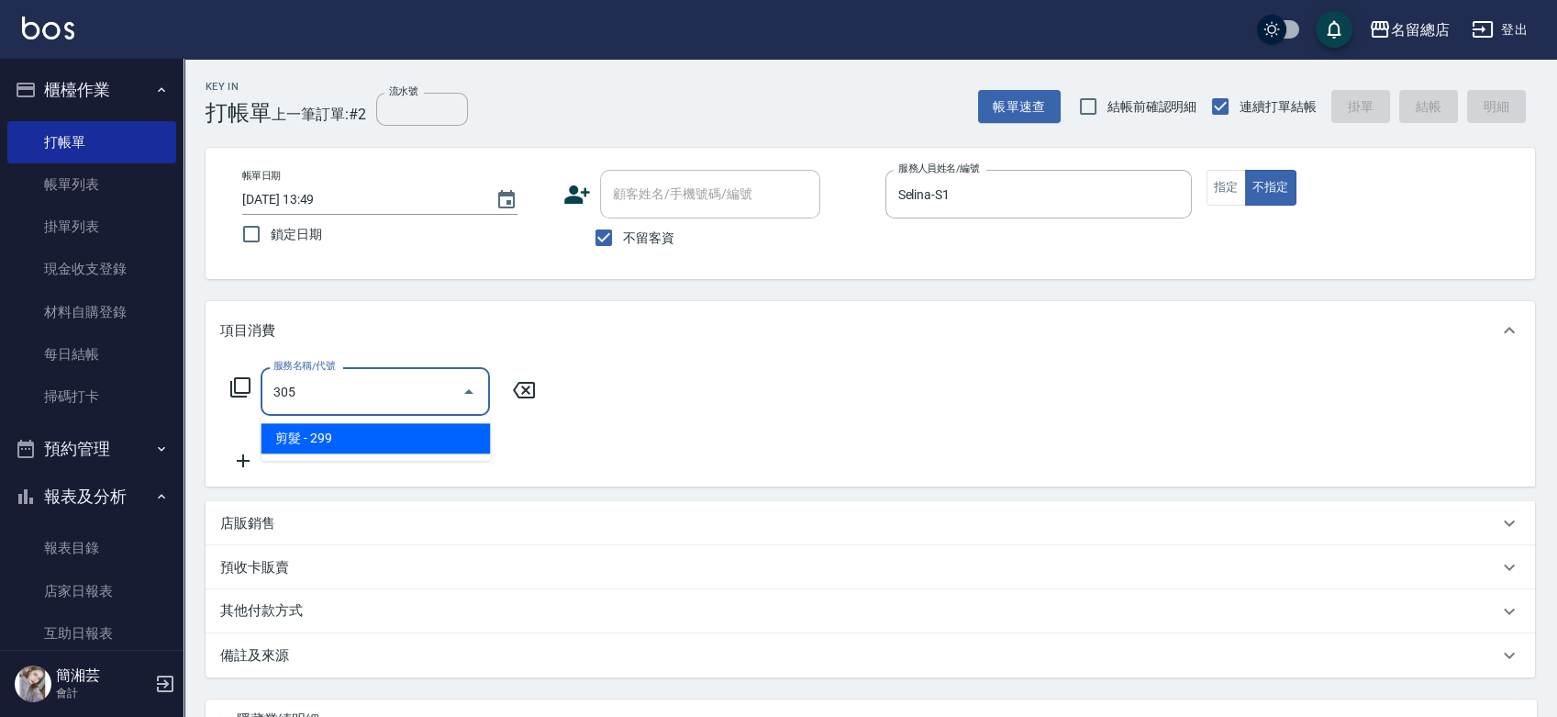
type input "剪髮(305)"
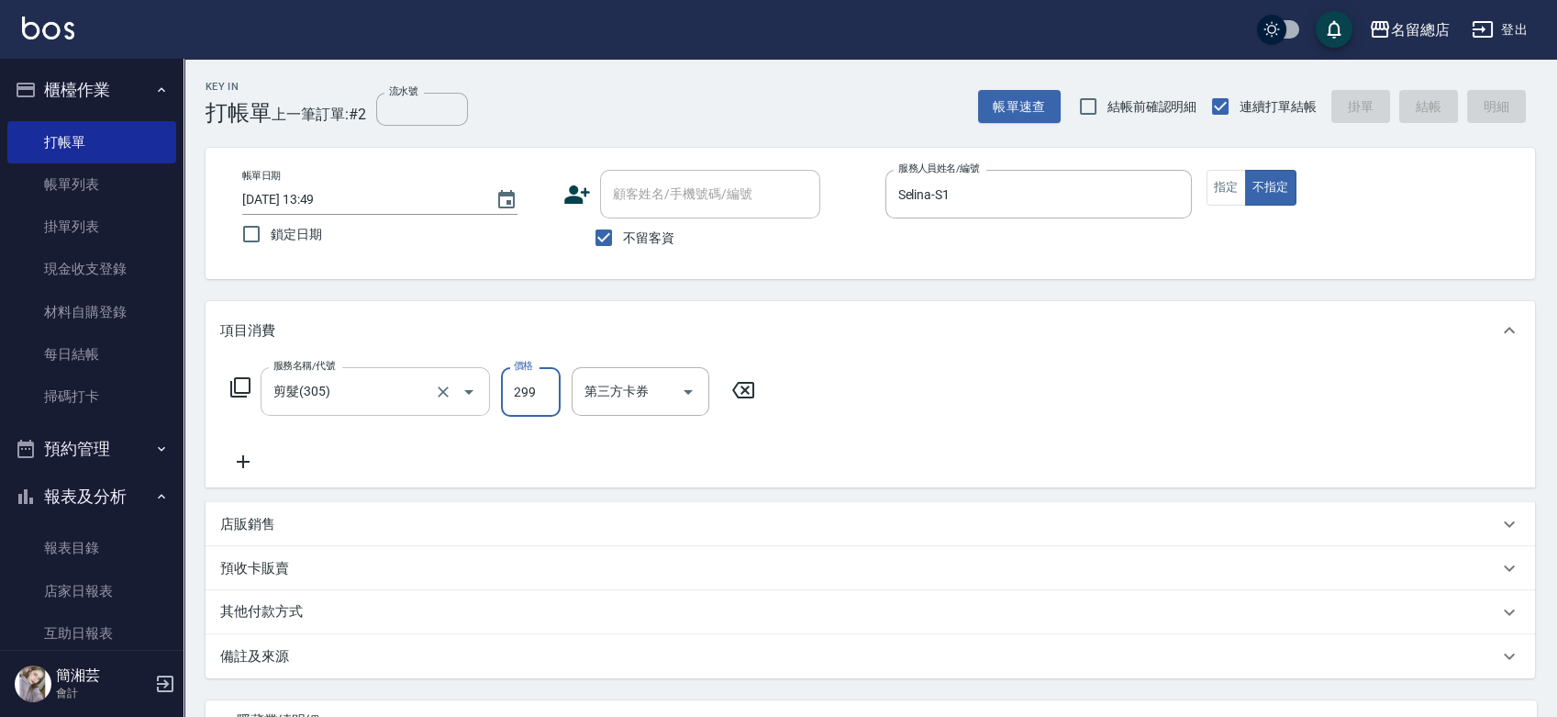
type input "[DATE] 13:50"
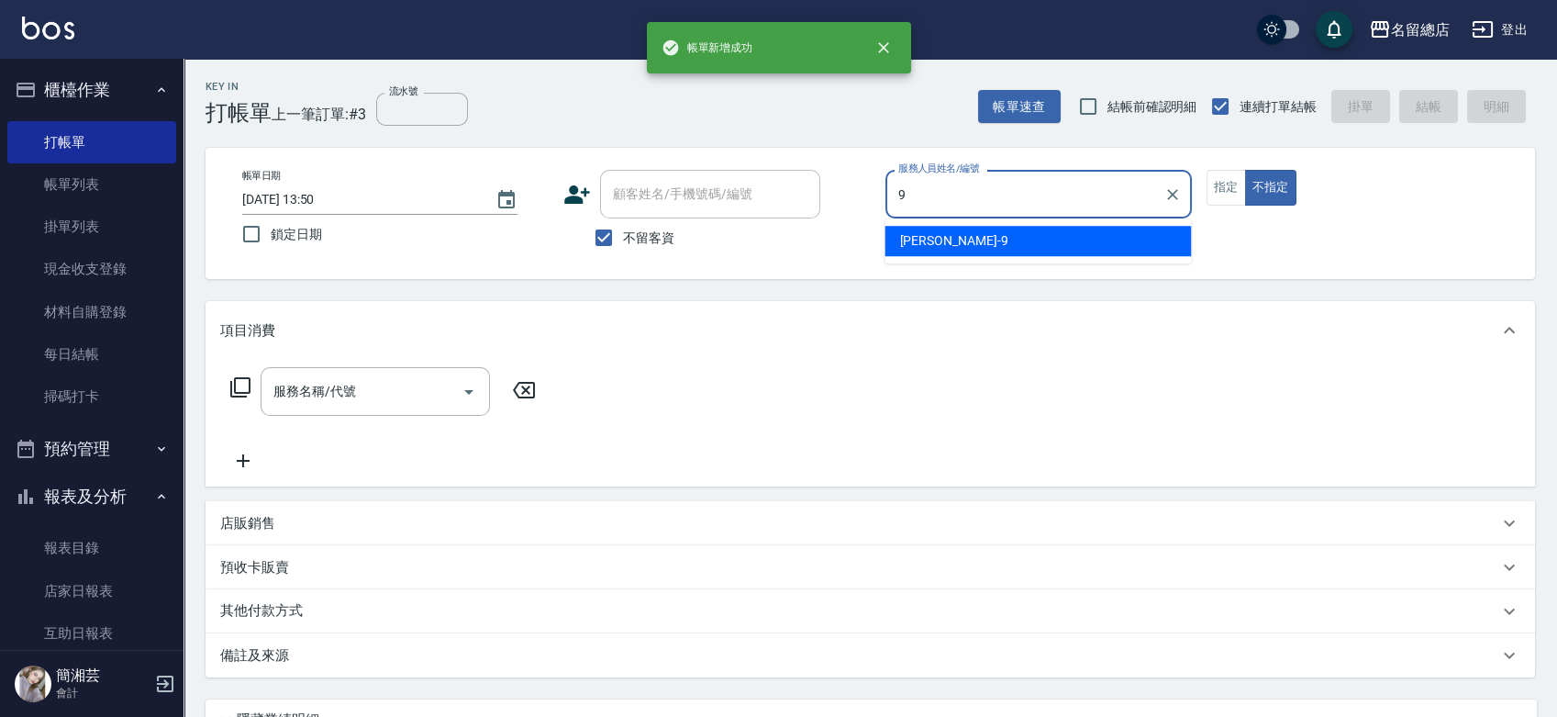
type input "[PERSON_NAME]-9"
type button "false"
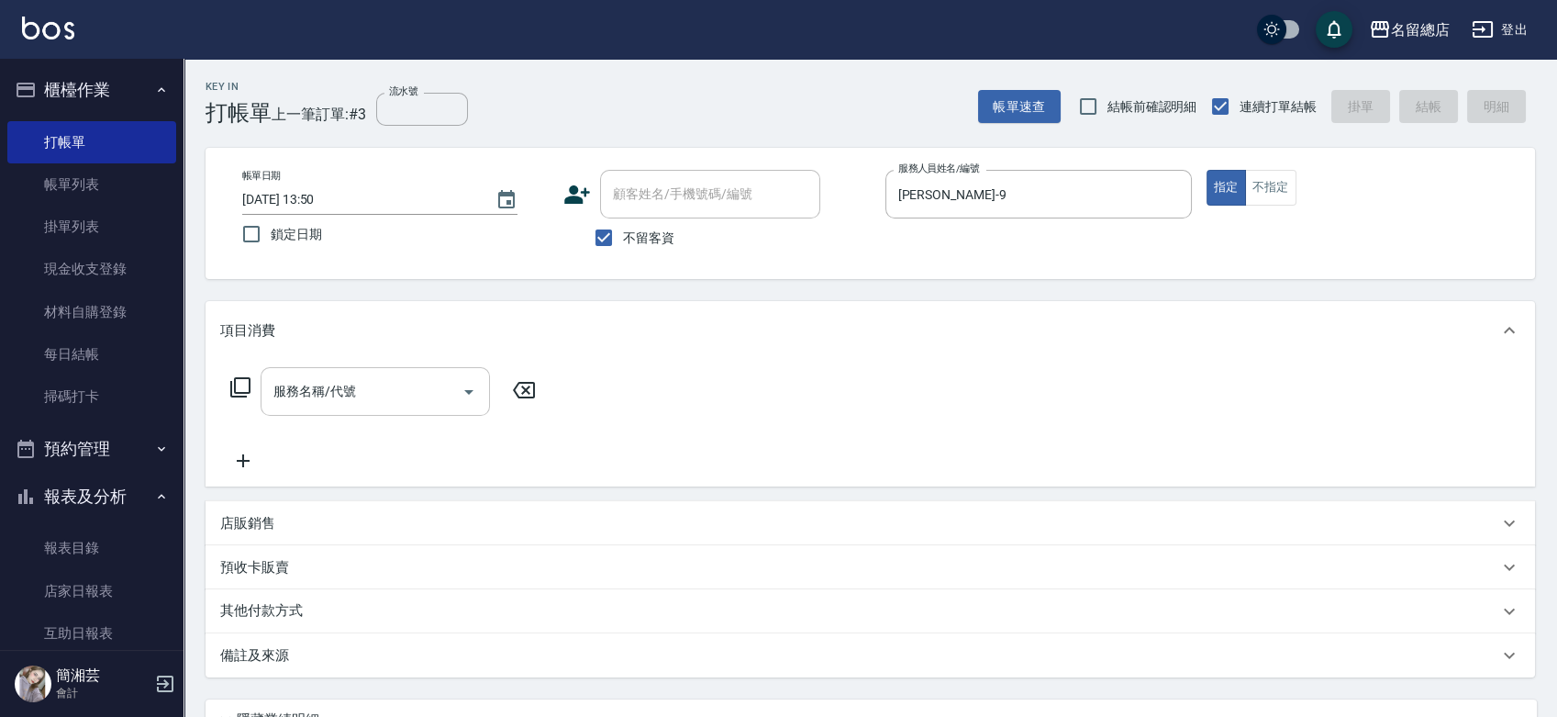
click at [311, 386] on input "服務名稱/代號" at bounding box center [361, 391] width 185 height 32
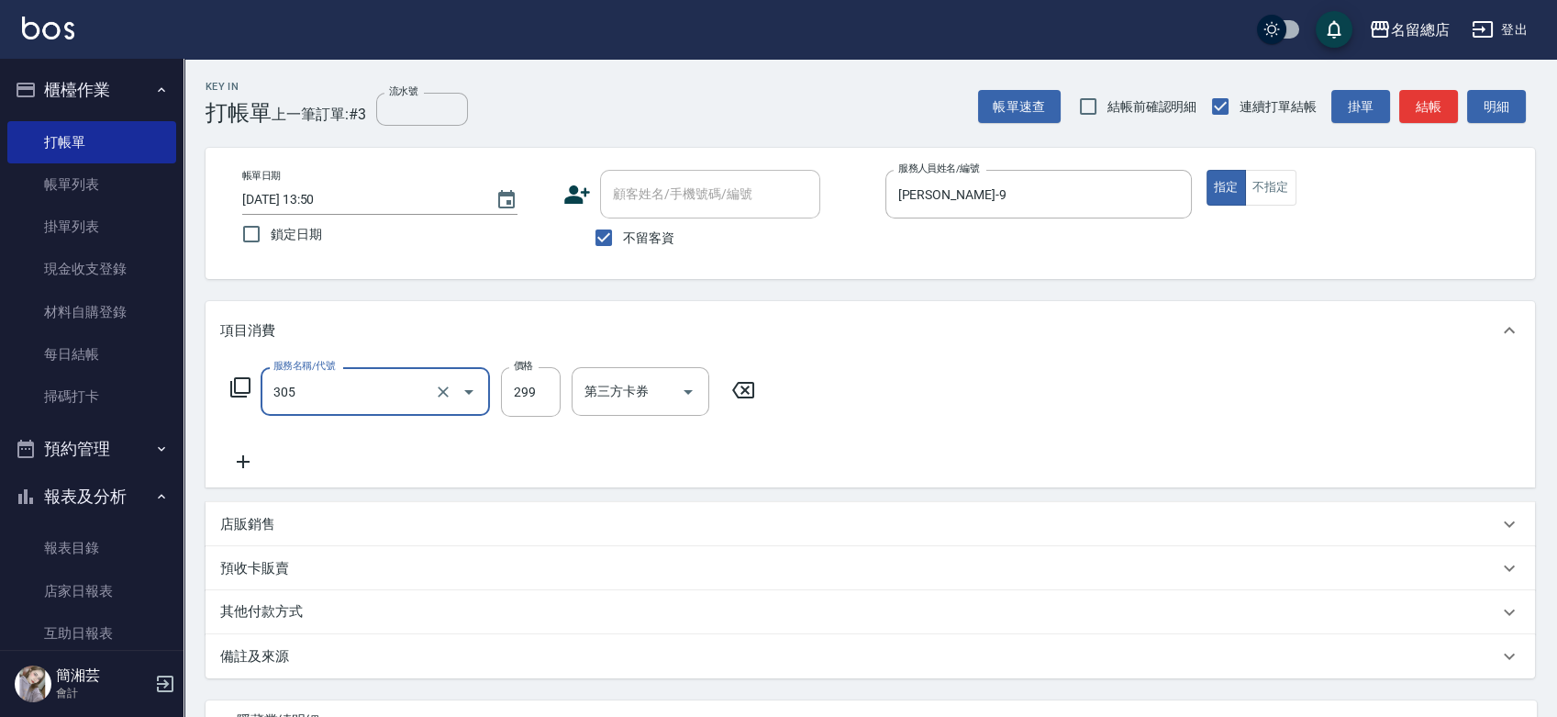
type input "剪髮(305)"
type input "400"
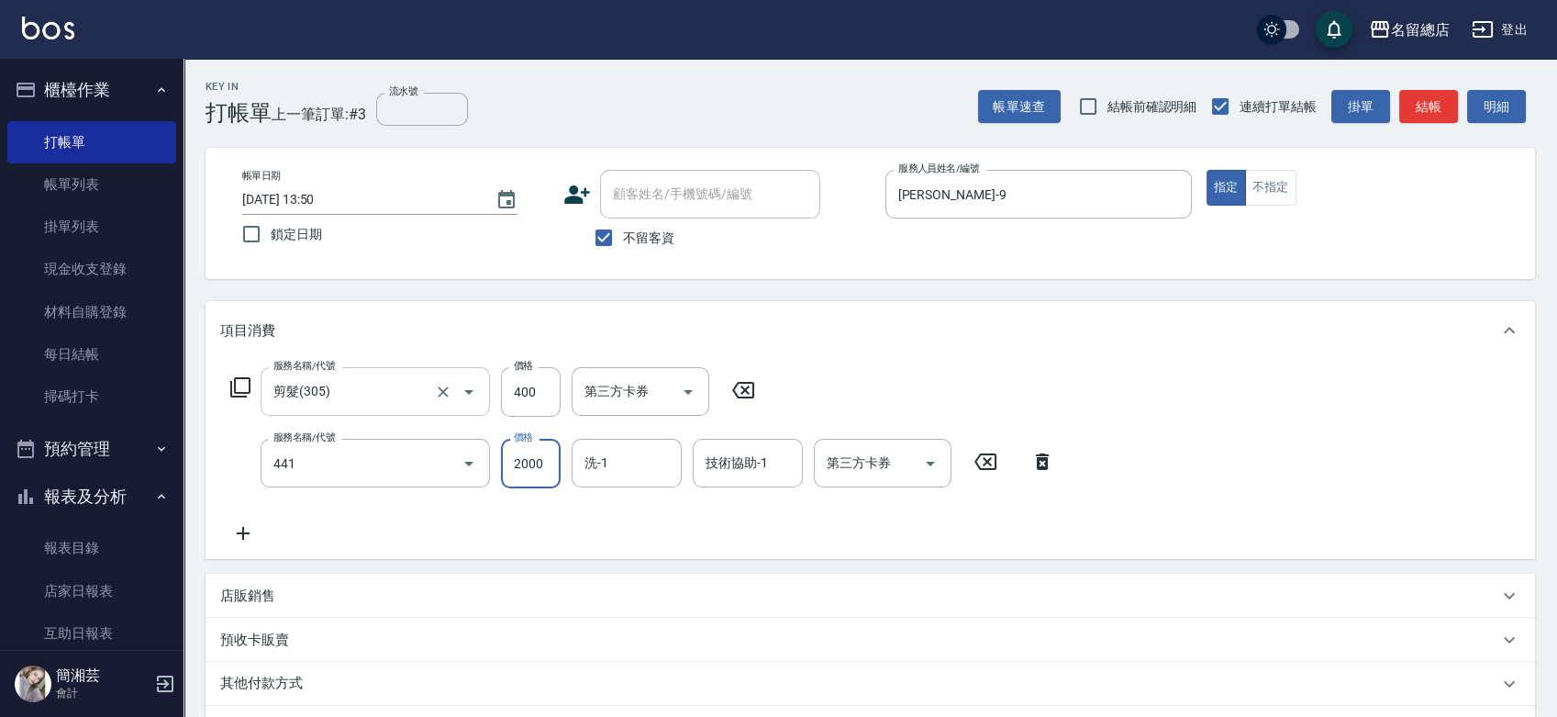
type input "2段自單次1300以上(441)"
type input "1100"
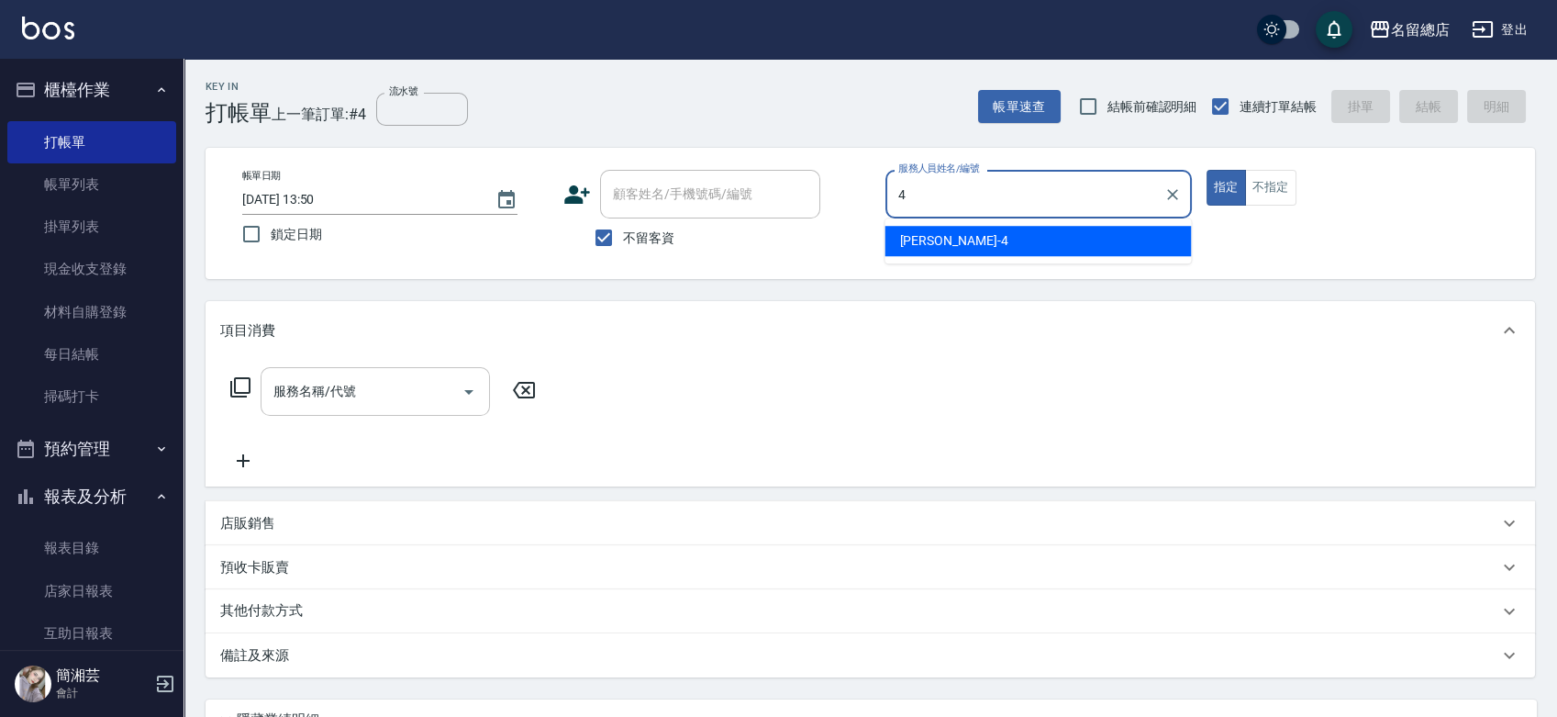
type input "[PERSON_NAME]-4"
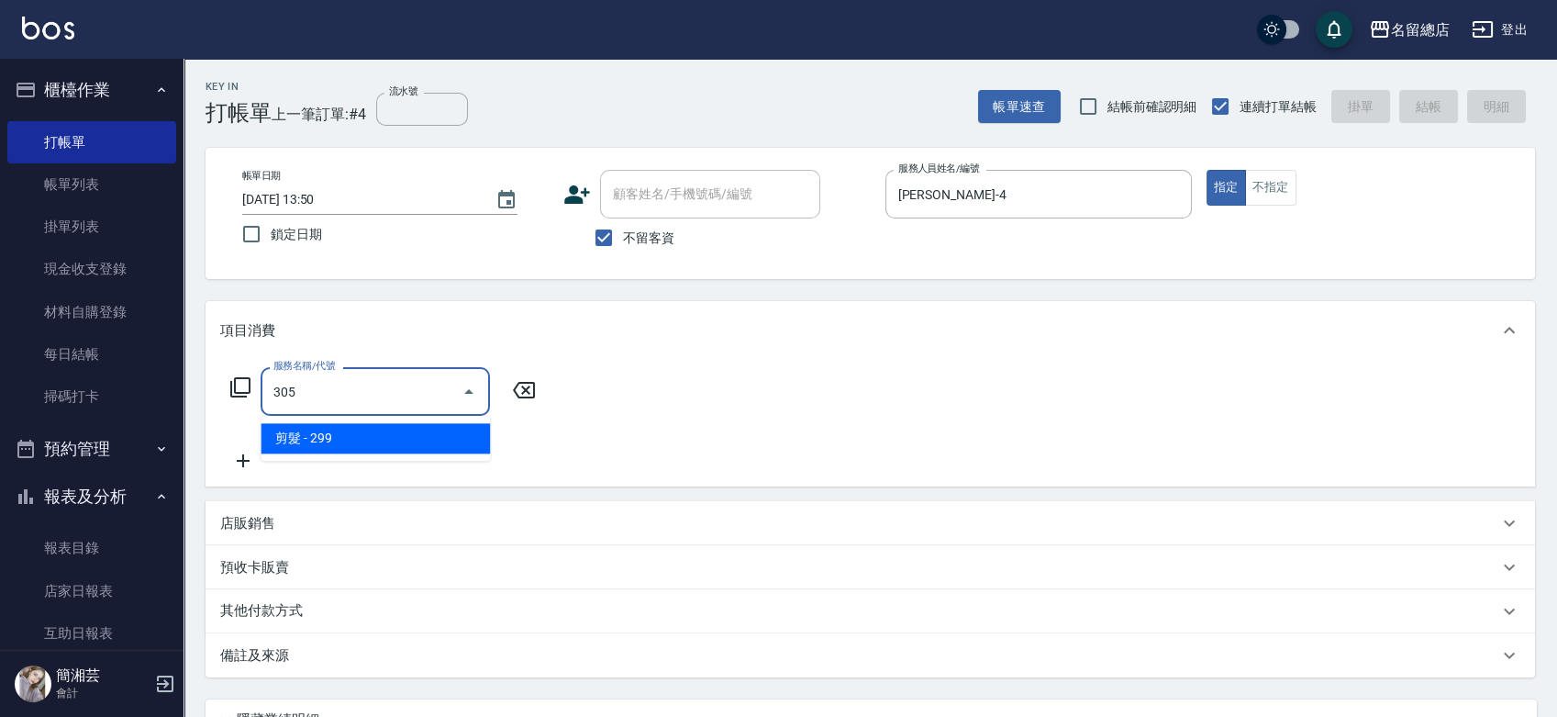
type input "剪髮(305)"
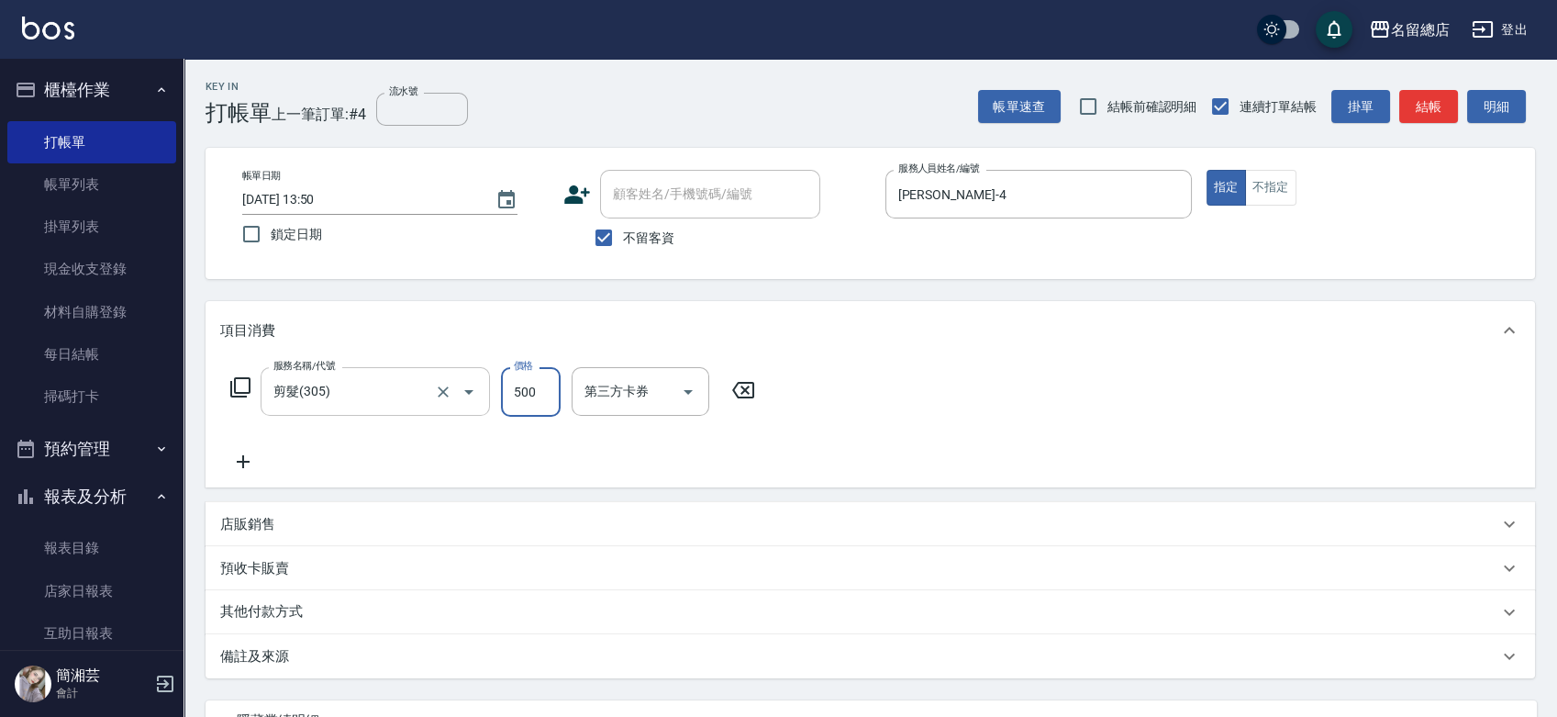
type input "500"
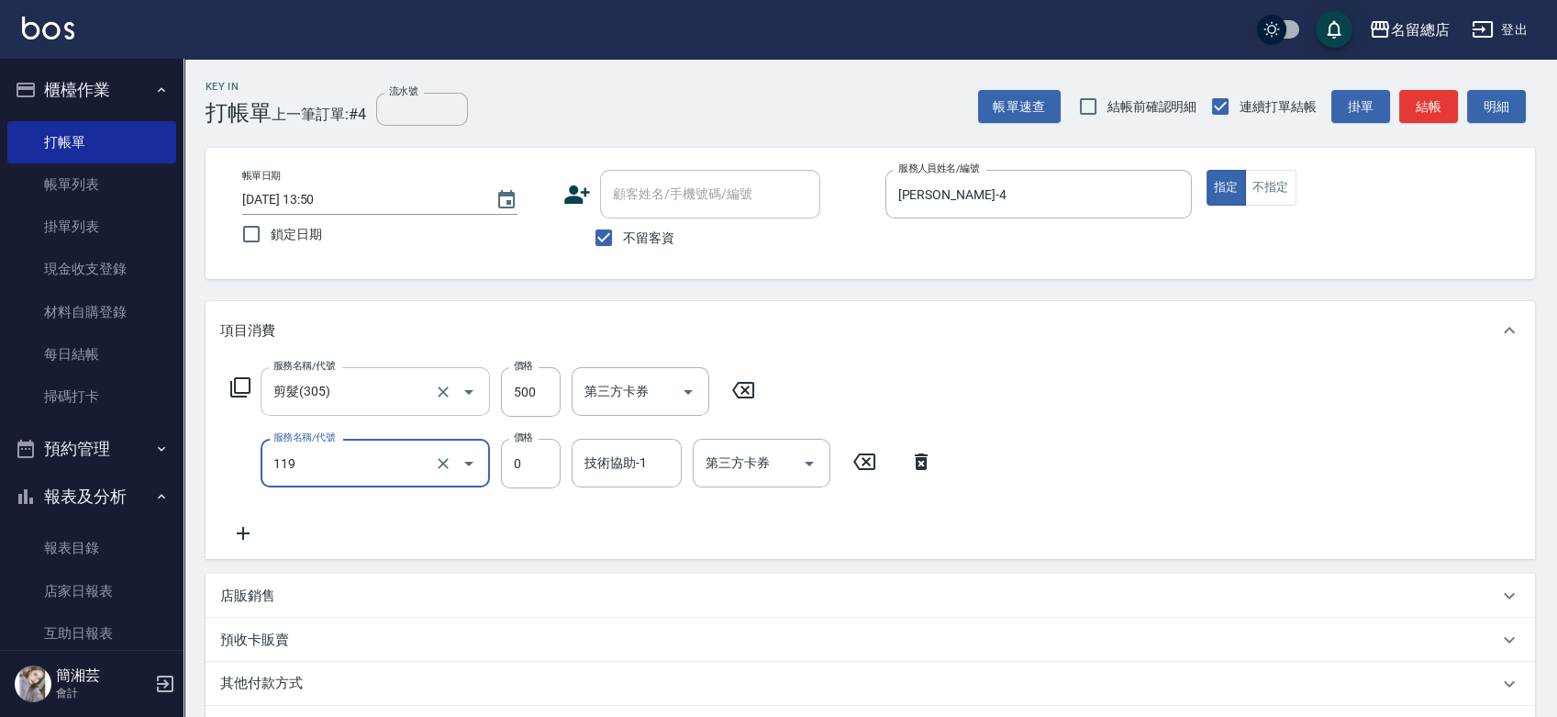
type input "頭皮蓋卡5點(119)"
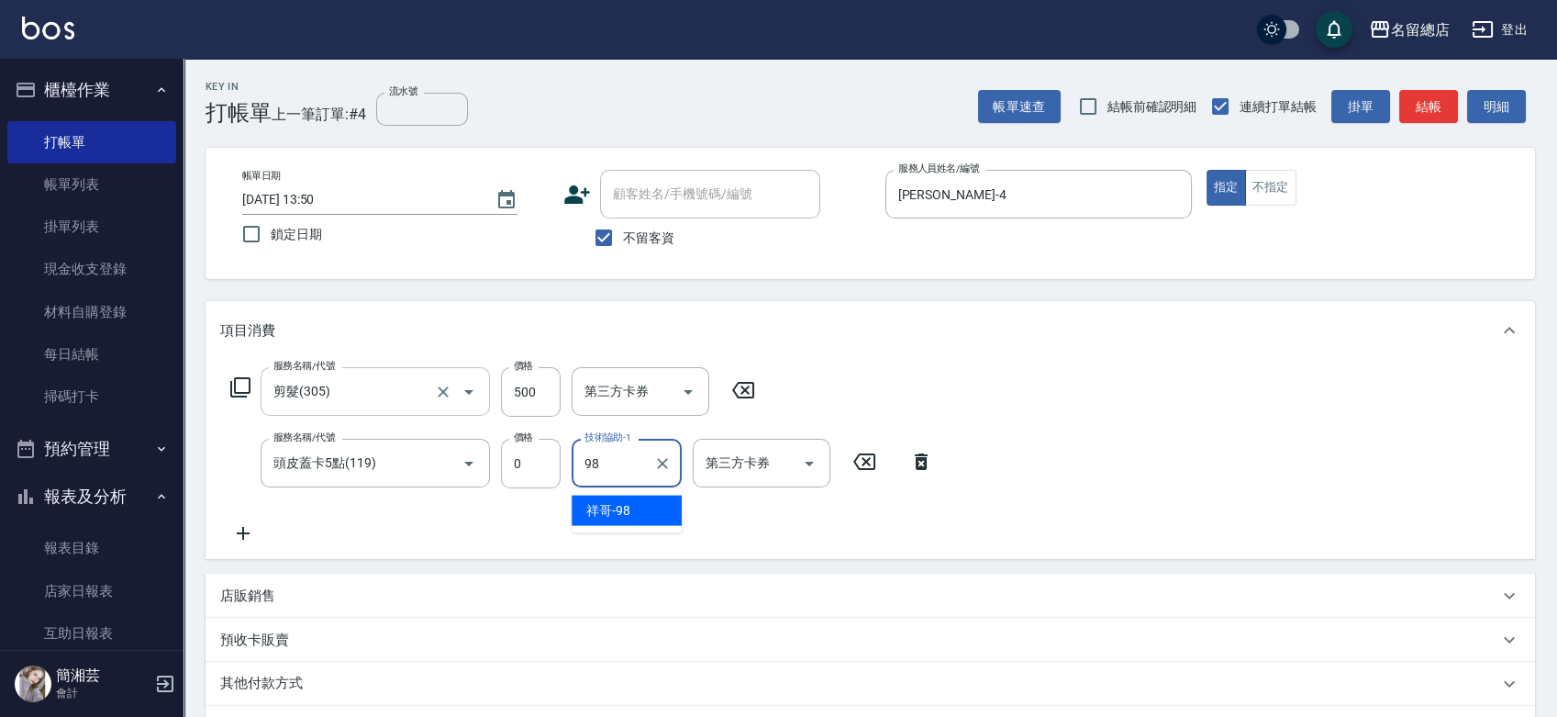
type input "祥哥-98"
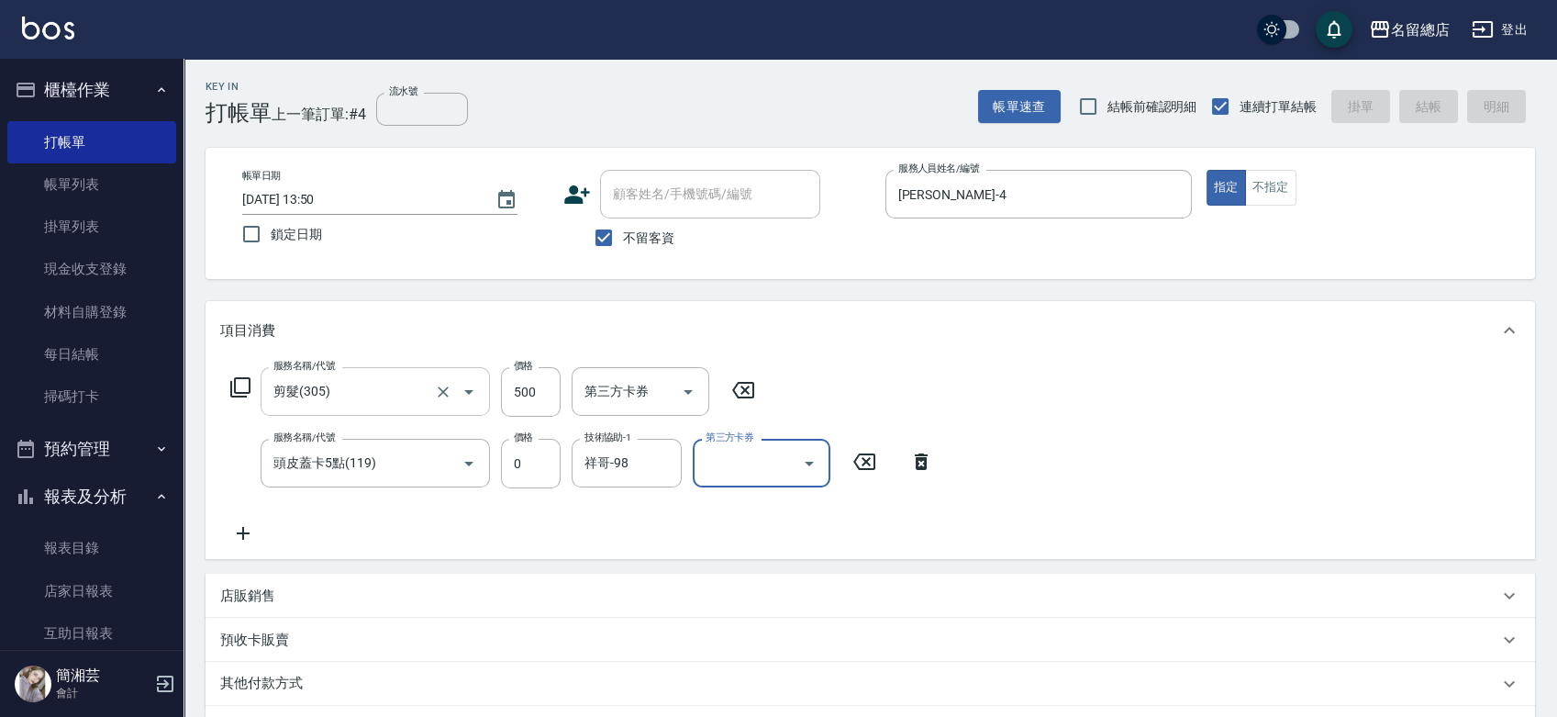
type input "[DATE] 13:51"
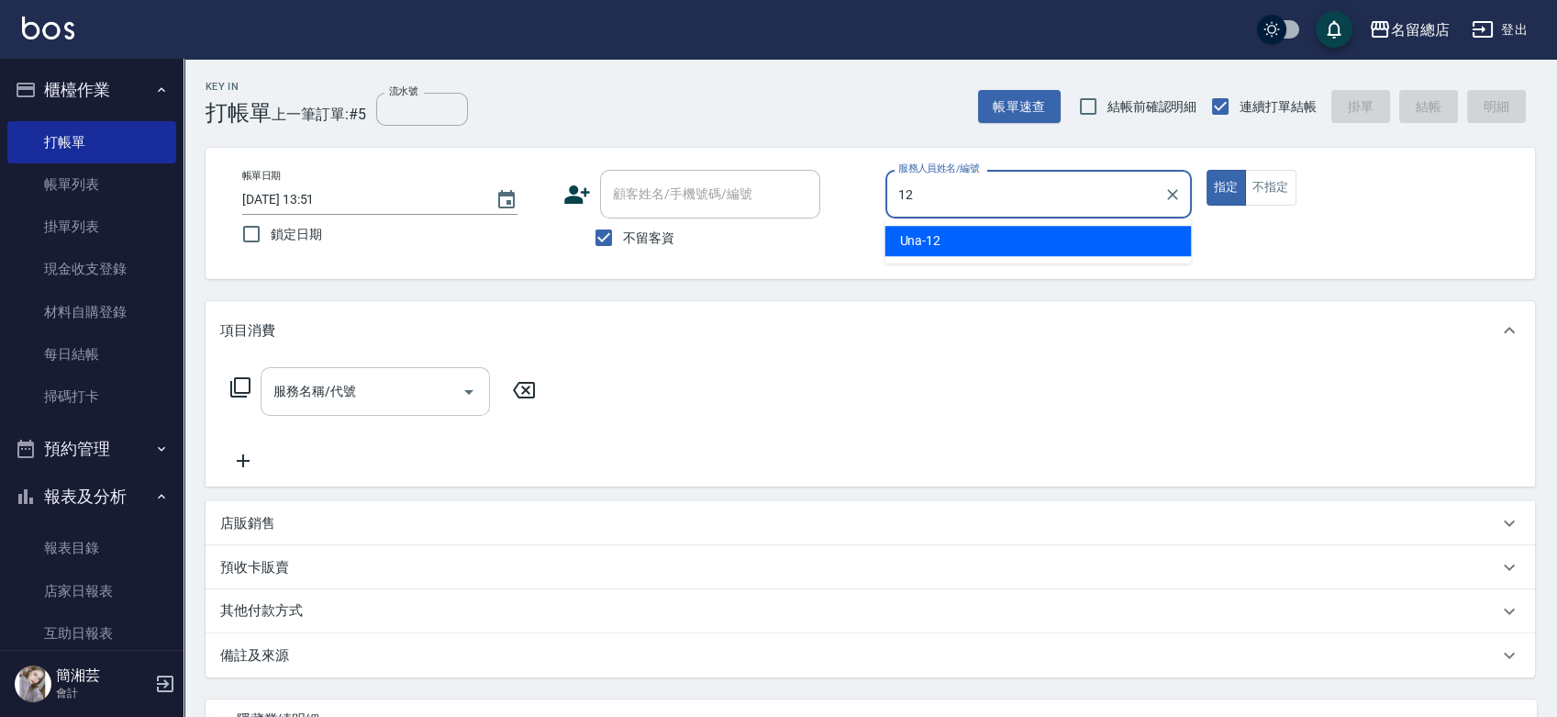
type input "Una-12"
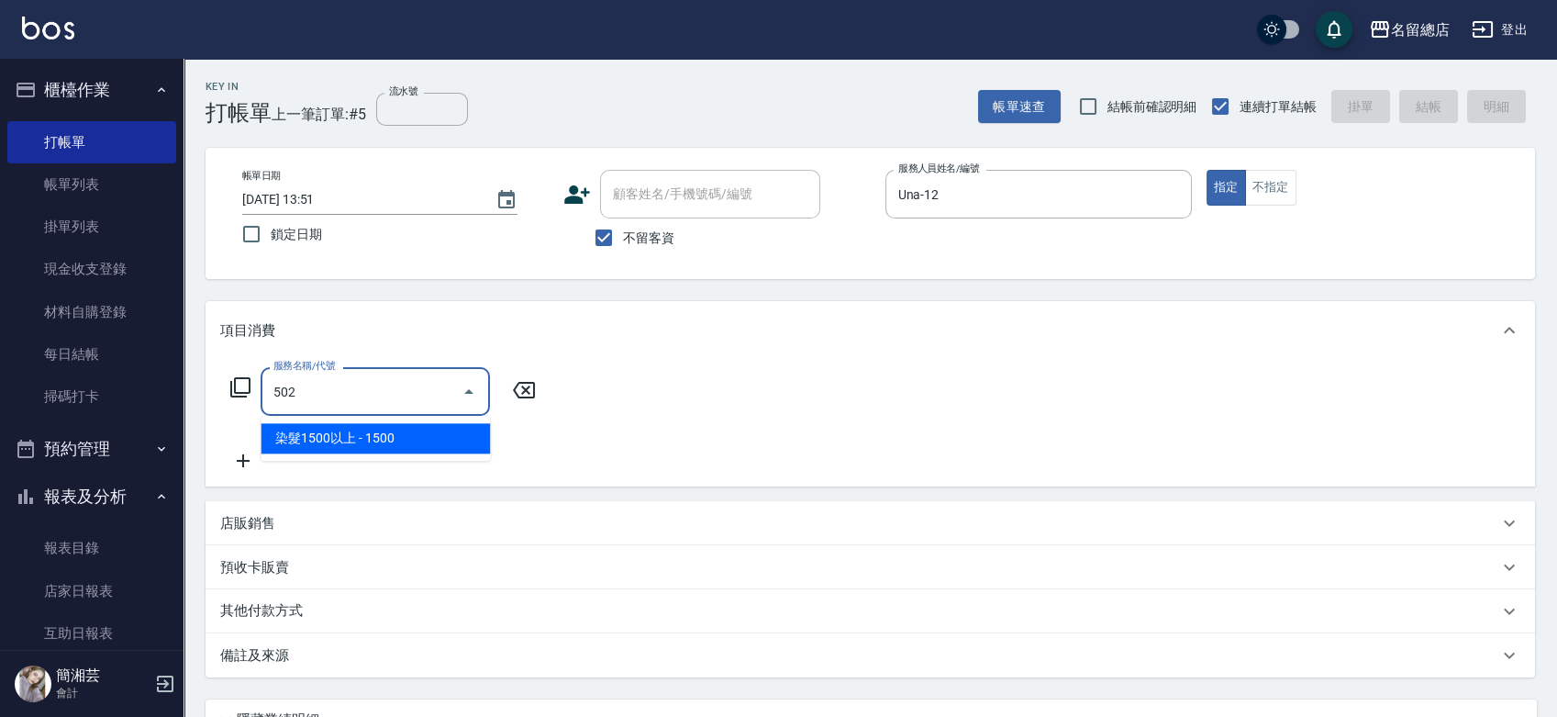
type input "染髮1500以上(502)"
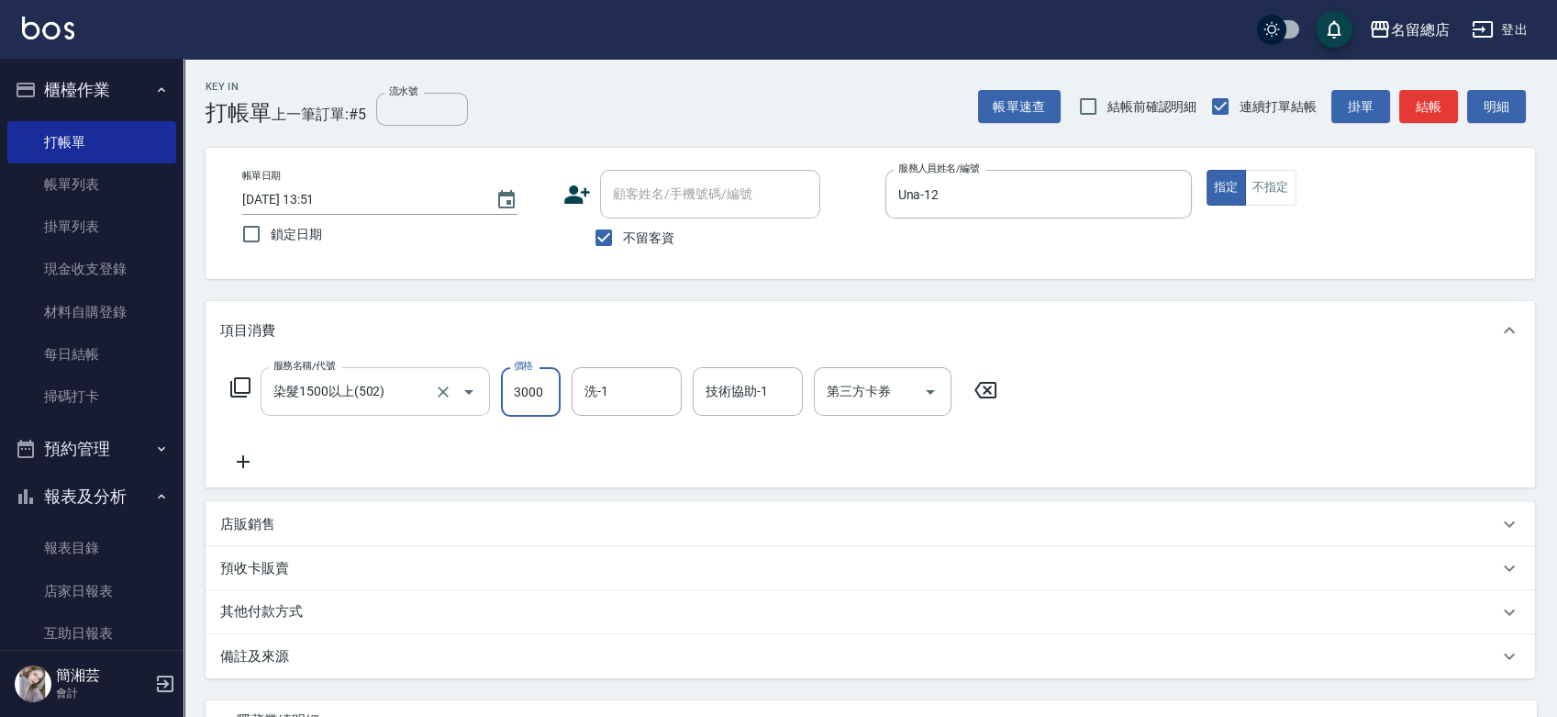
type input "3000"
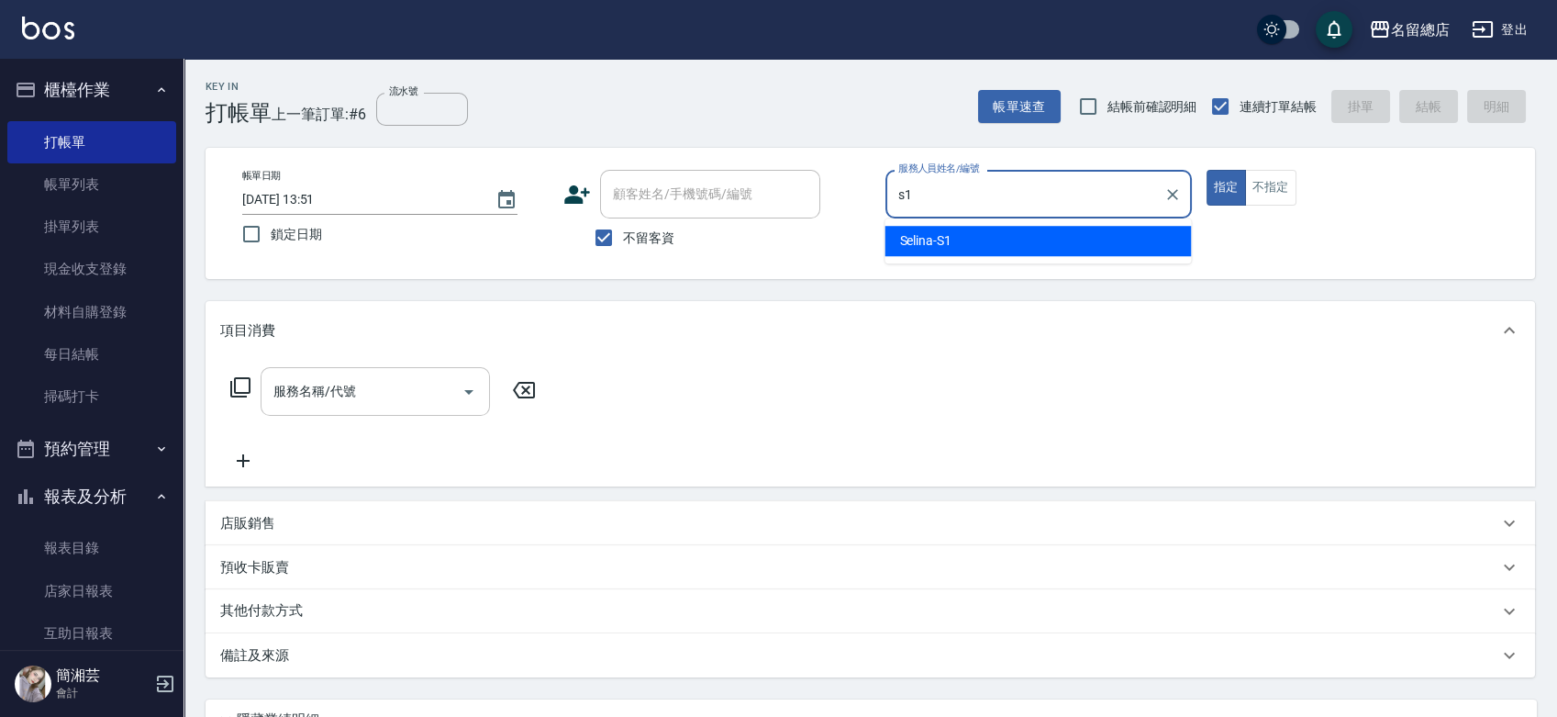
type input "Selina-S1"
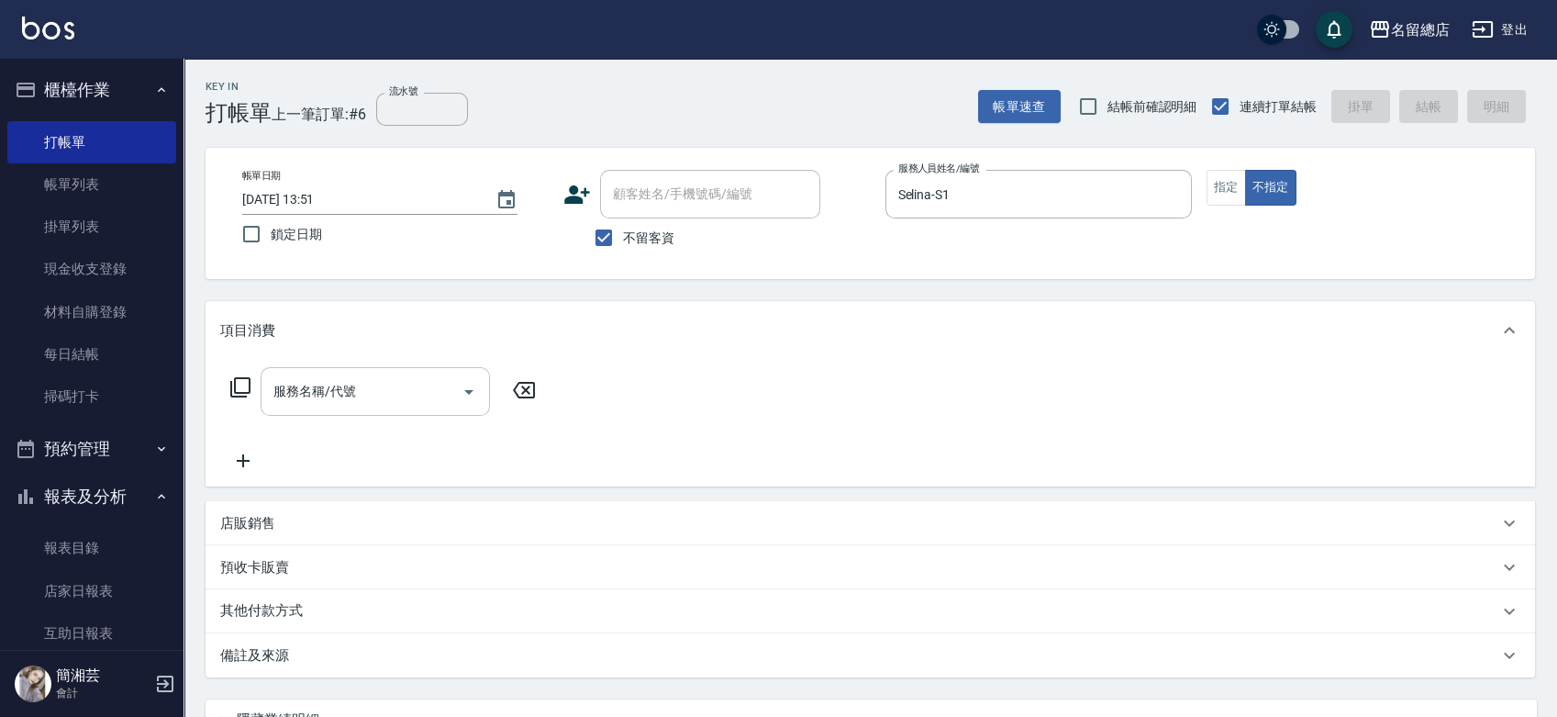
click at [295, 385] on input "服務名稱/代號" at bounding box center [361, 391] width 185 height 32
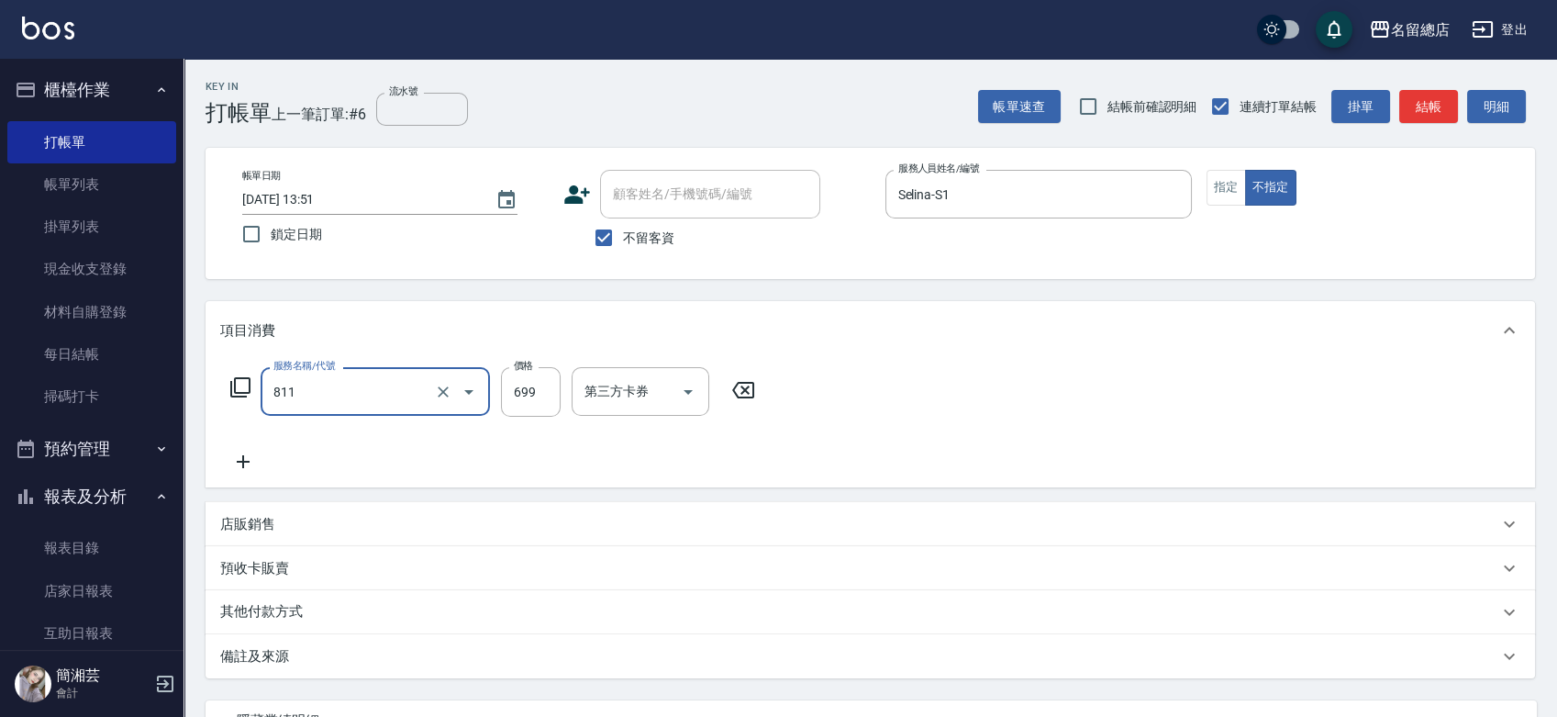
type input "洗+剪(811)"
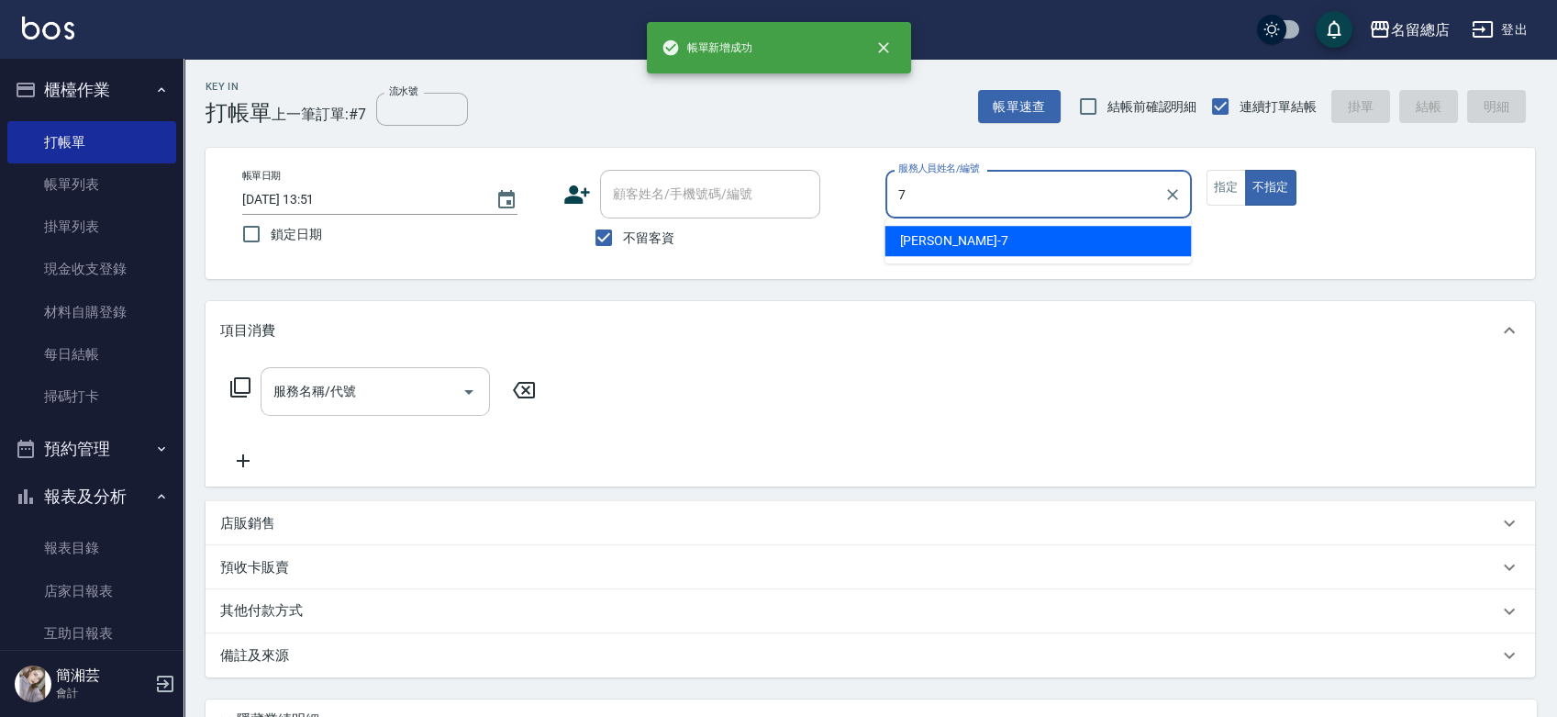
type input "Mick-7"
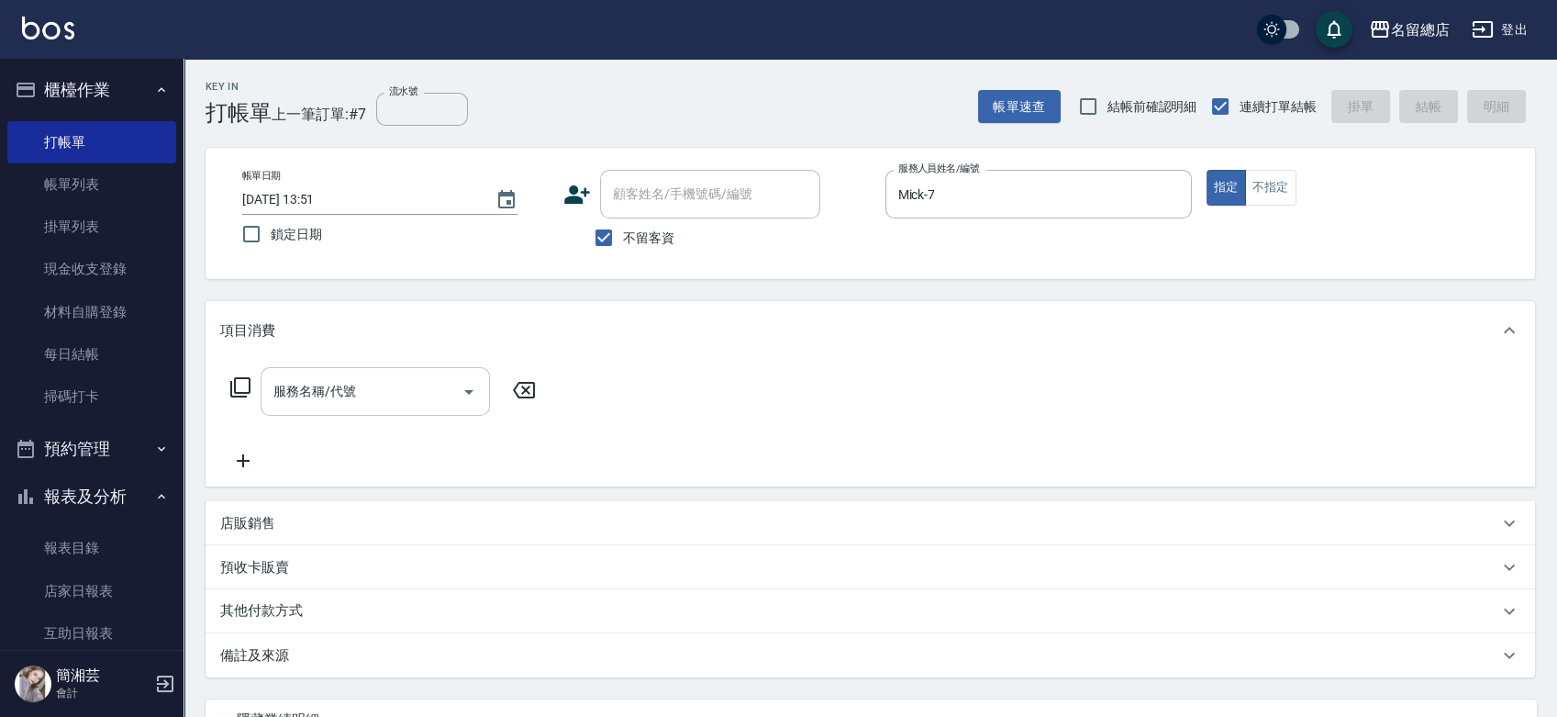
click at [311, 371] on div "服務名稱/代號" at bounding box center [375, 391] width 229 height 49
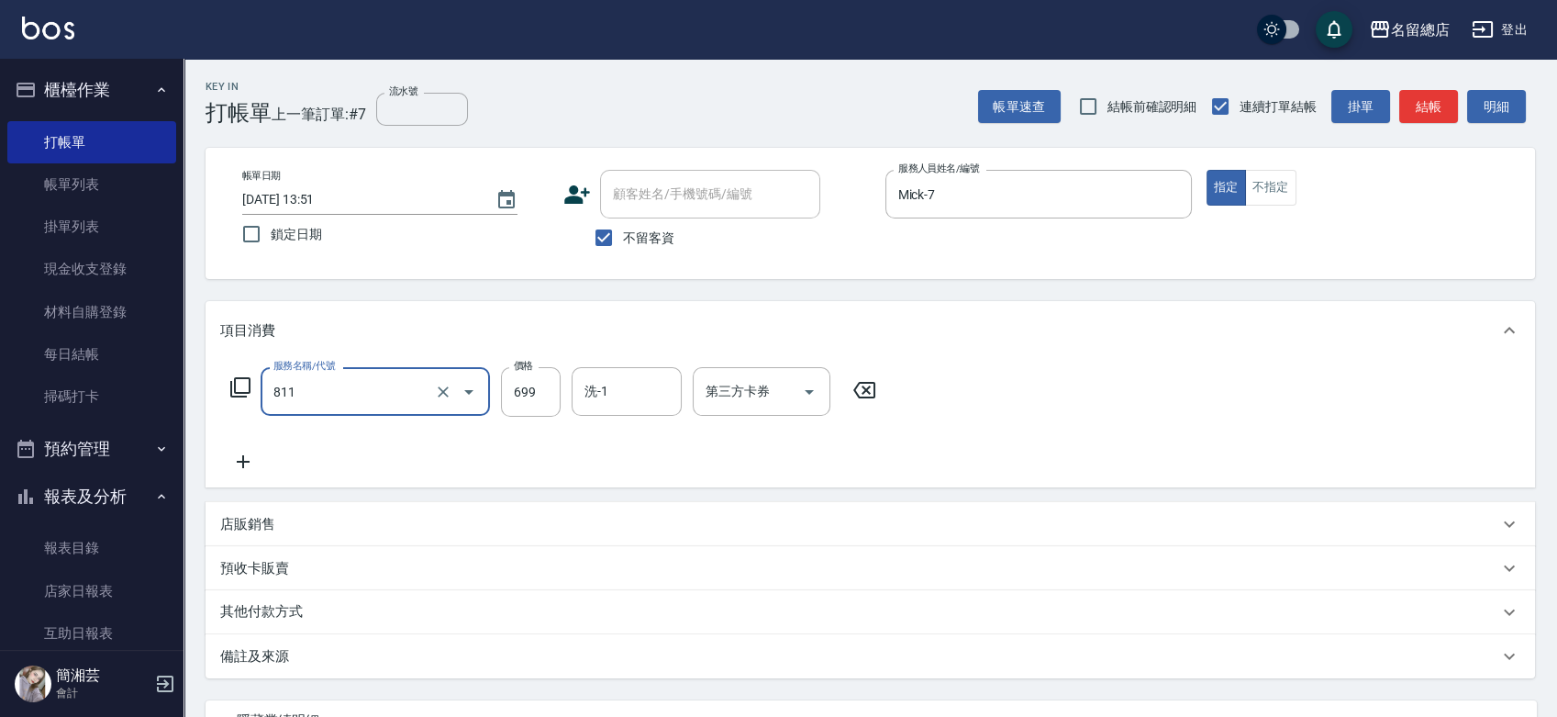
type input "洗+剪(811)"
type input "700"
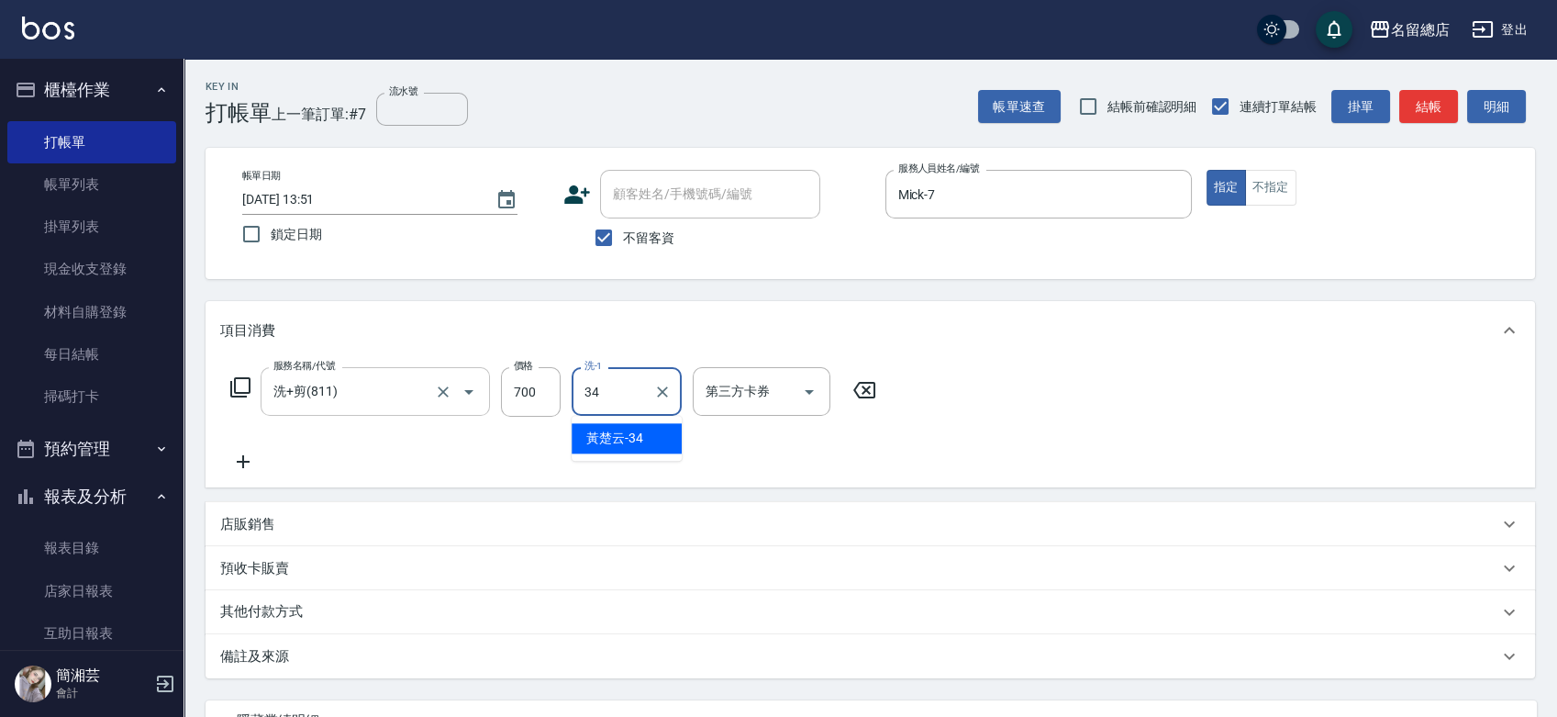
type input "[PERSON_NAME]-34"
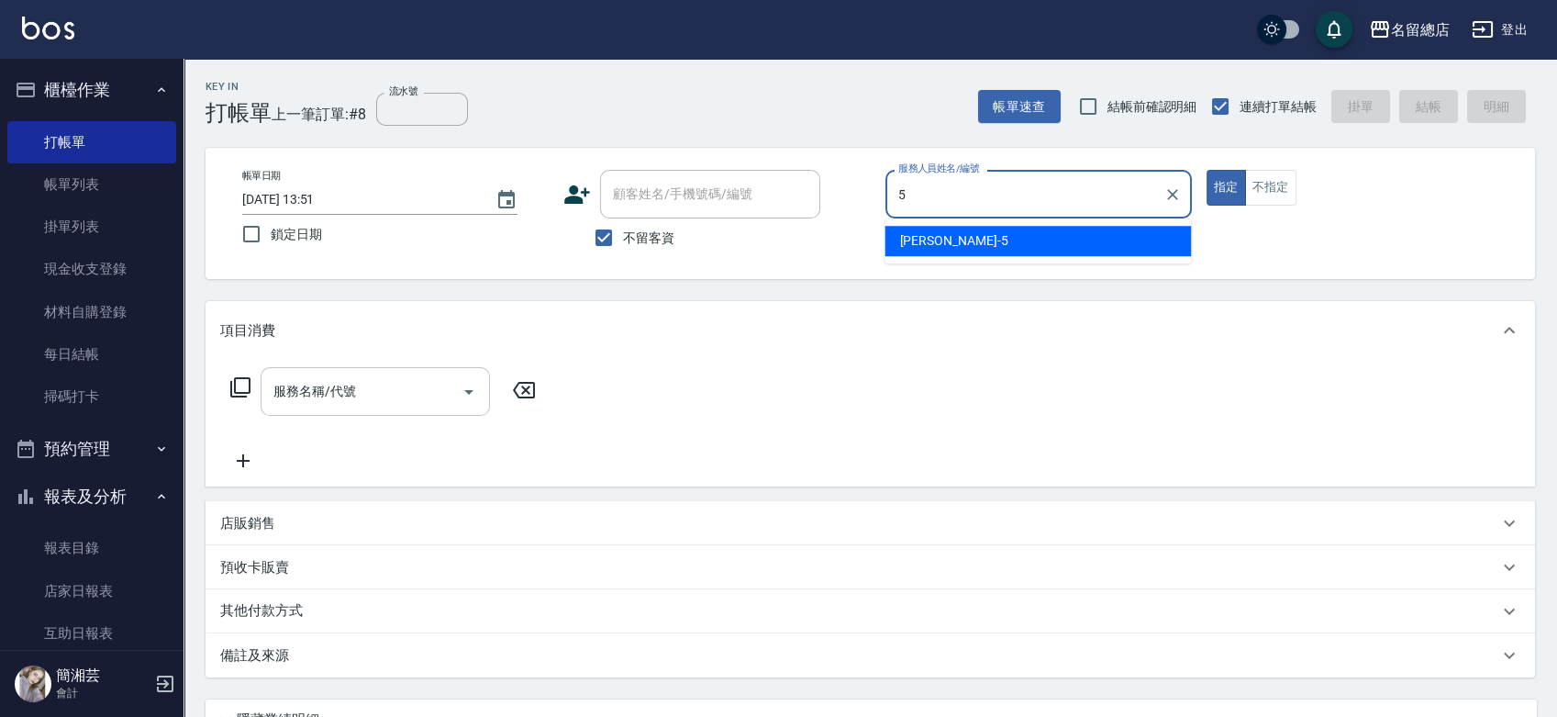
type input "[PERSON_NAME]-5"
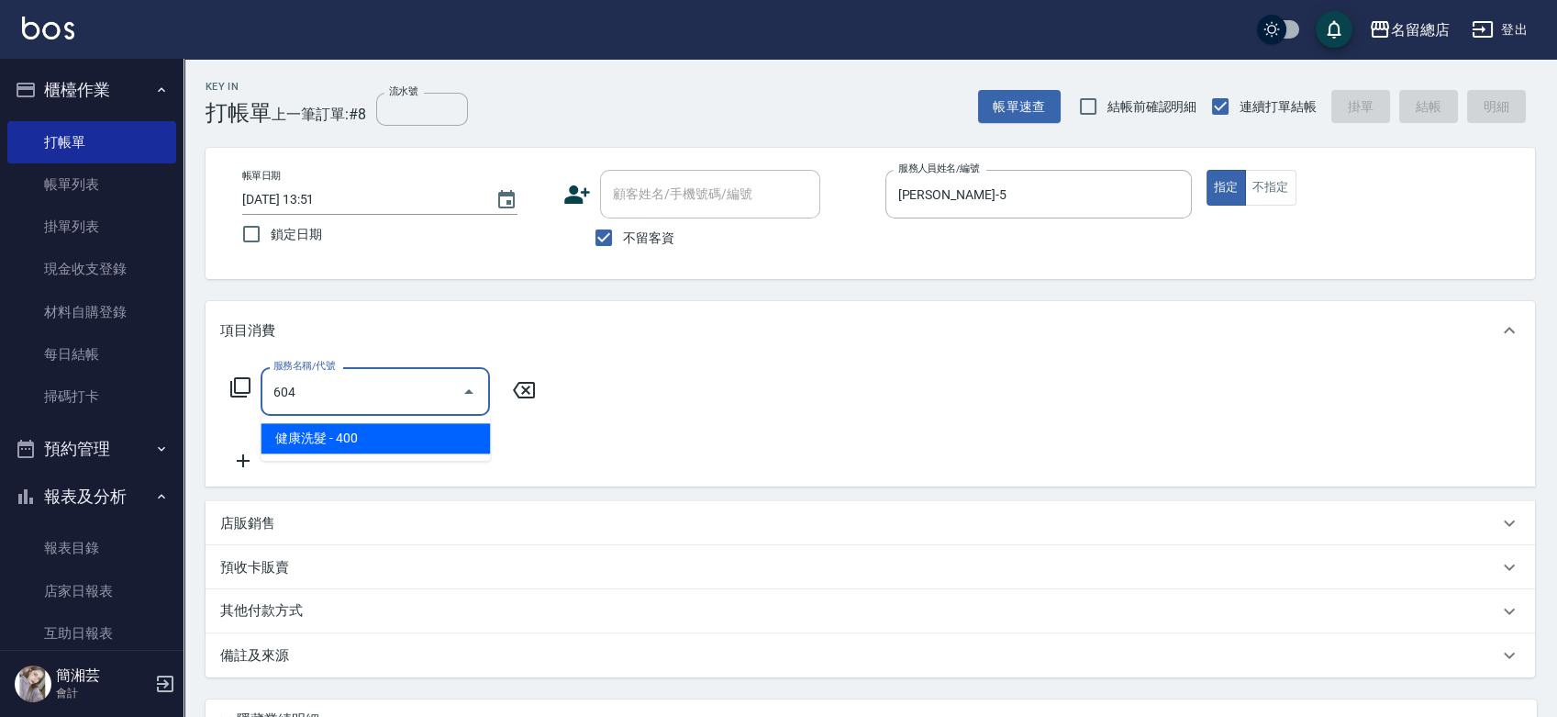
type input "健康洗髮(604)"
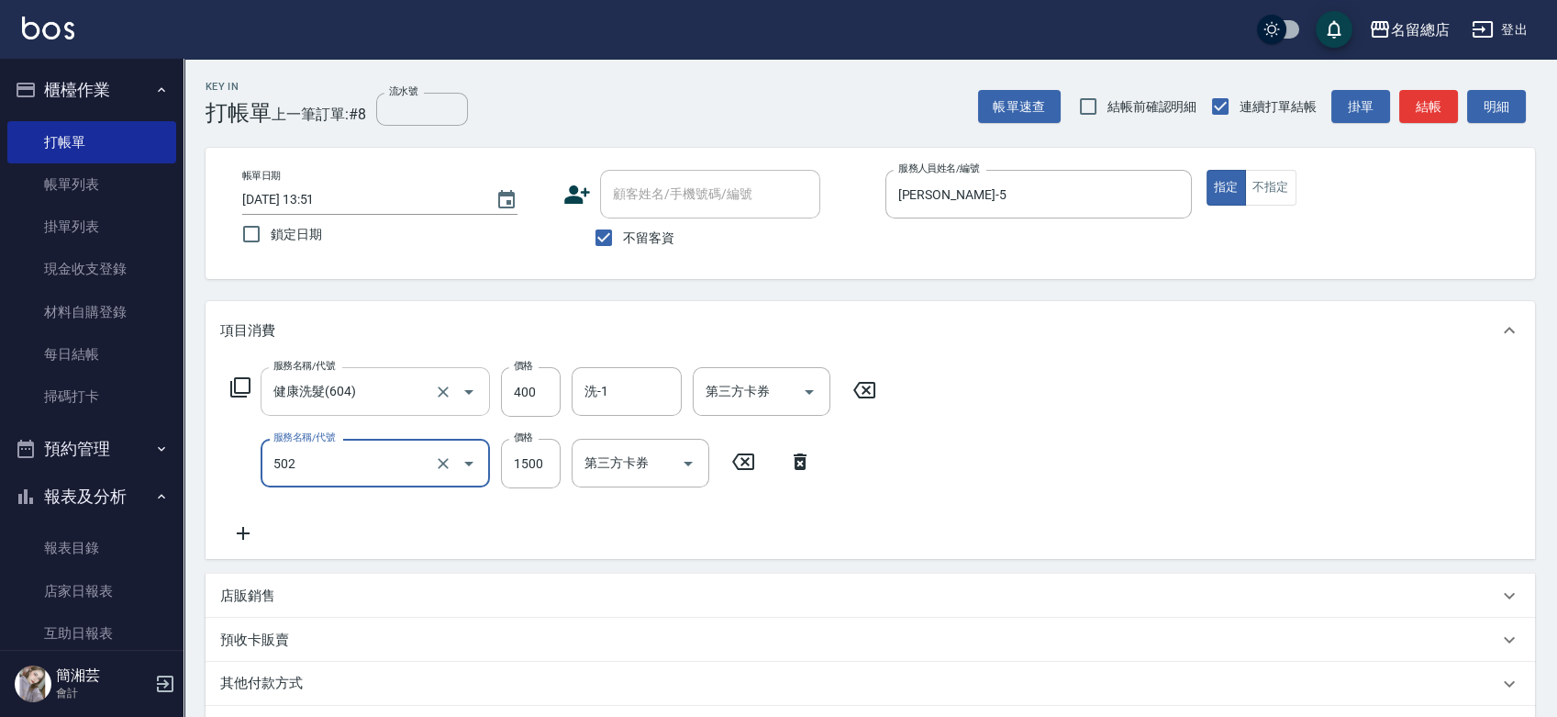
type input "染髮1500以上(502)"
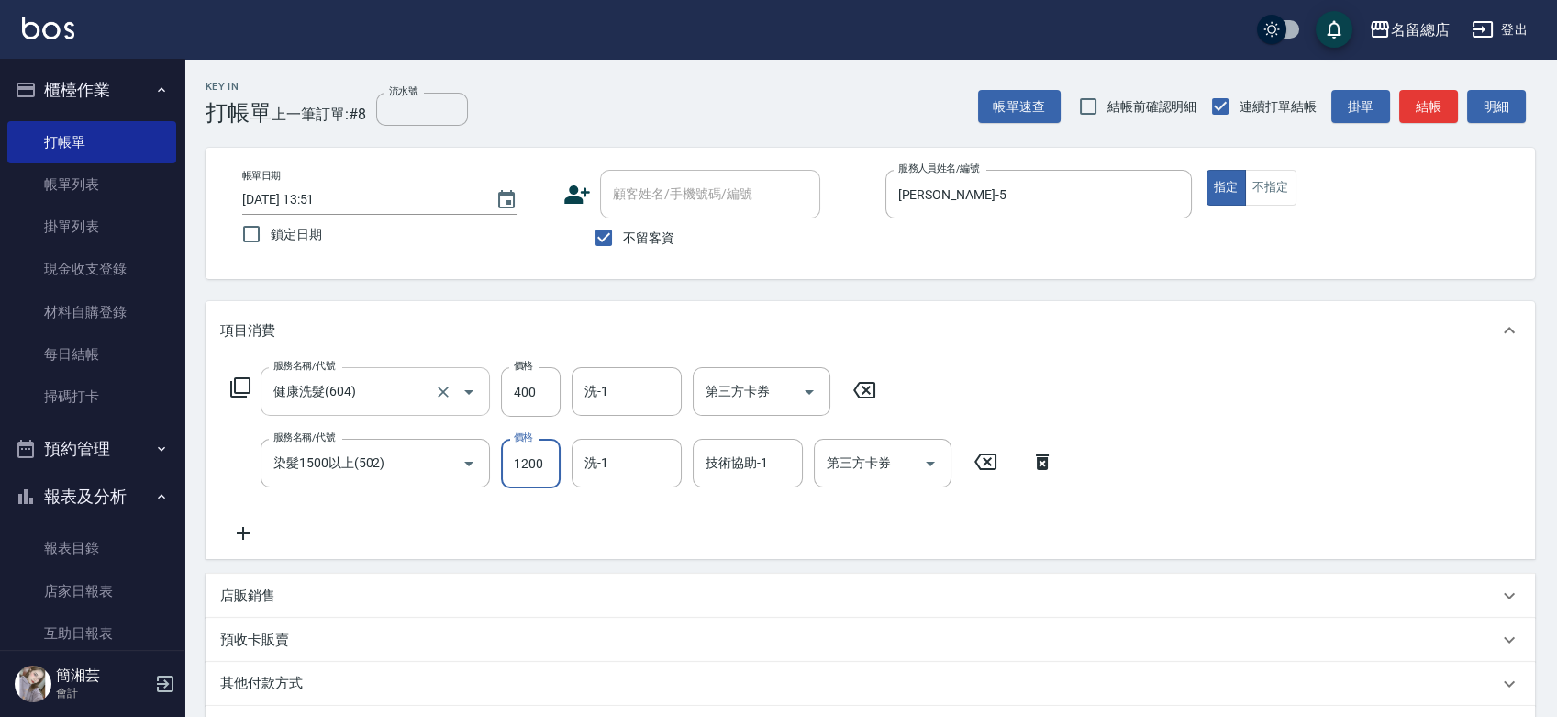
type input "1200"
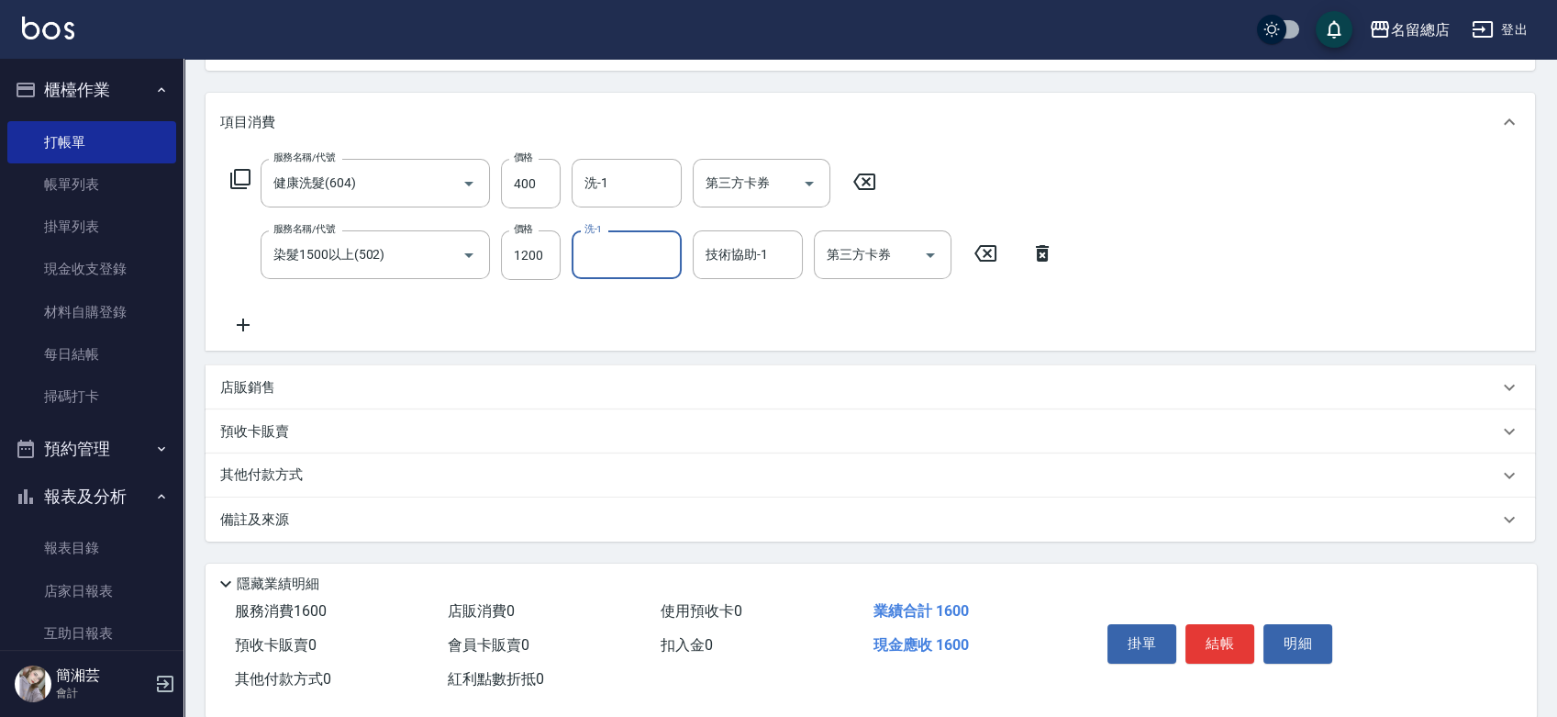
scroll to position [238, 0]
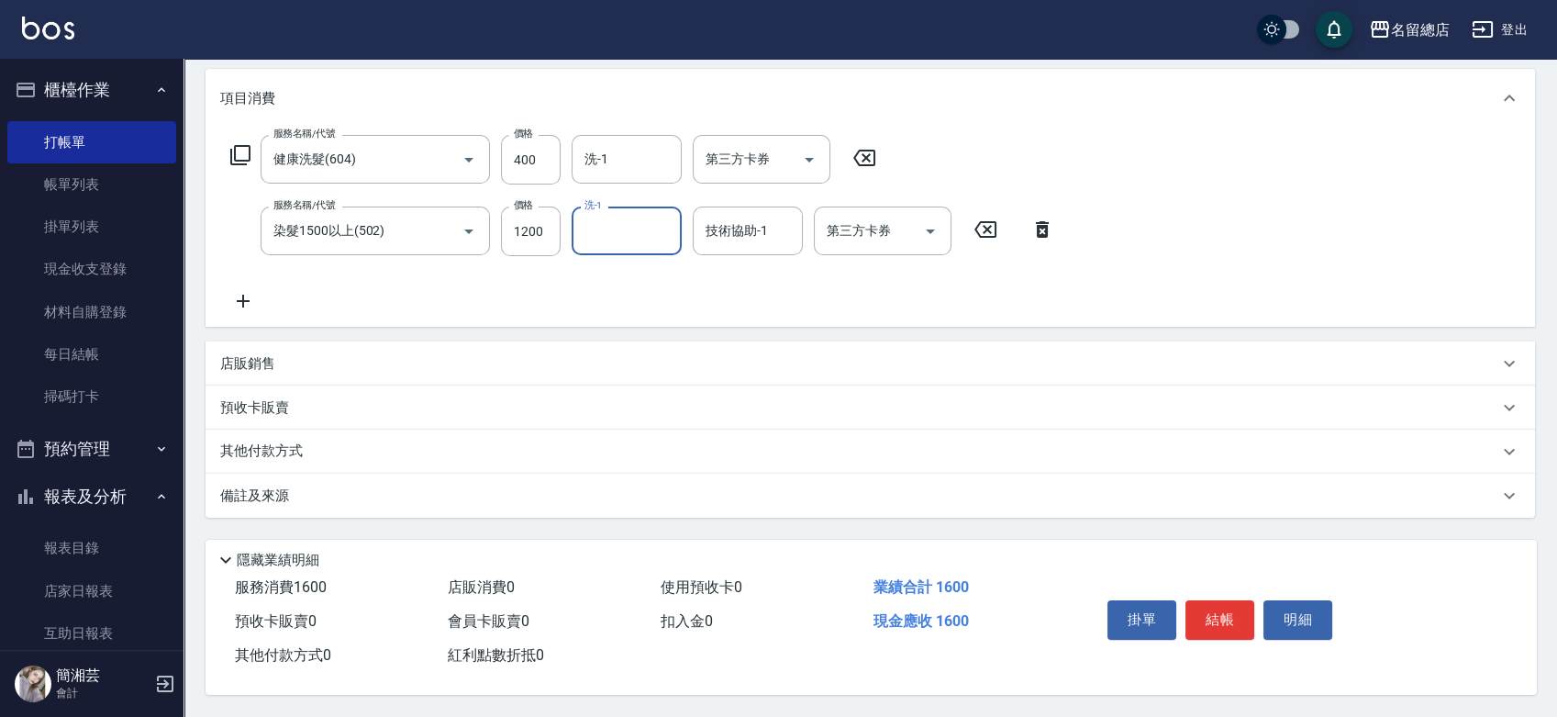
drag, startPoint x: 280, startPoint y: 346, endPoint x: 284, endPoint y: 359, distance: 13.6
click at [280, 345] on div "店販銷售" at bounding box center [871, 363] width 1330 height 44
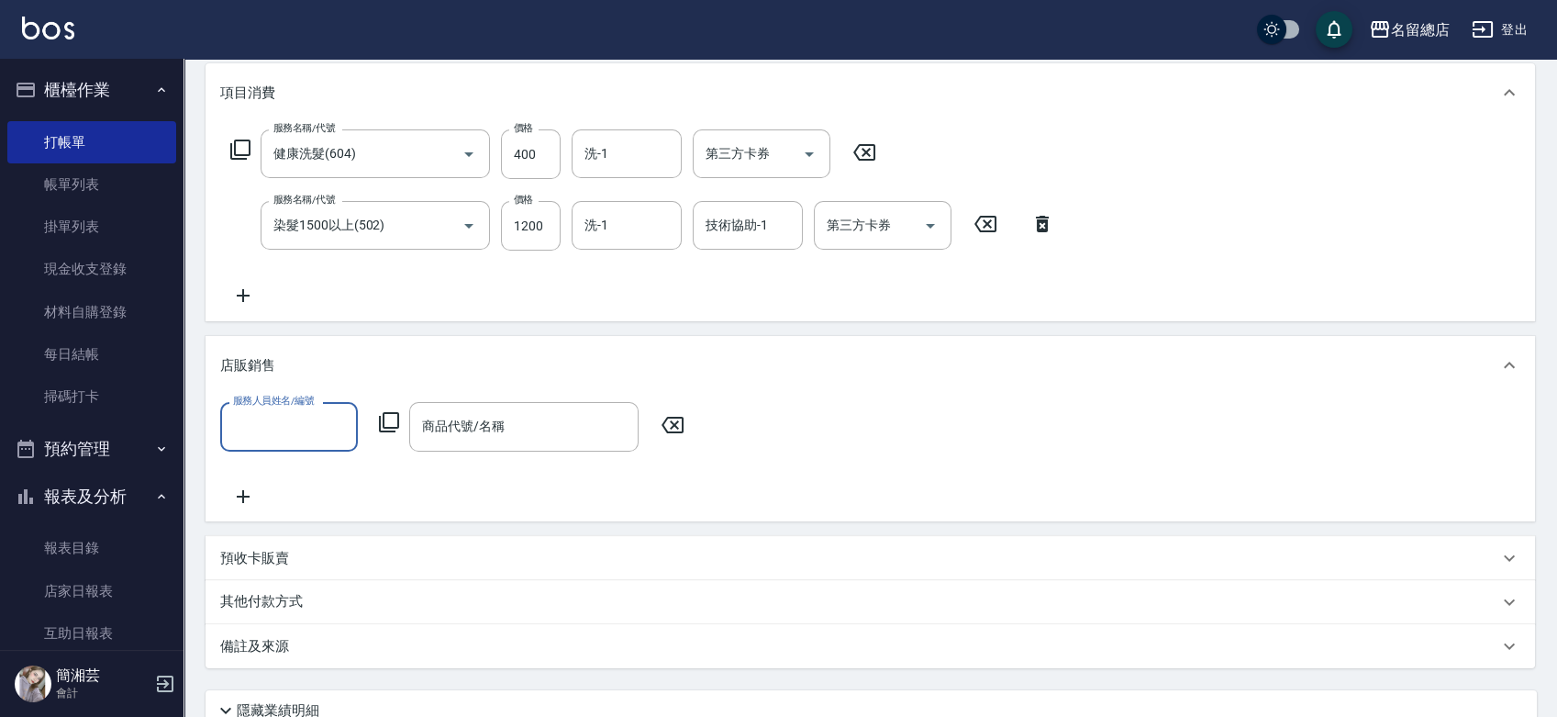
scroll to position [0, 0]
type input "[PERSON_NAME]-5"
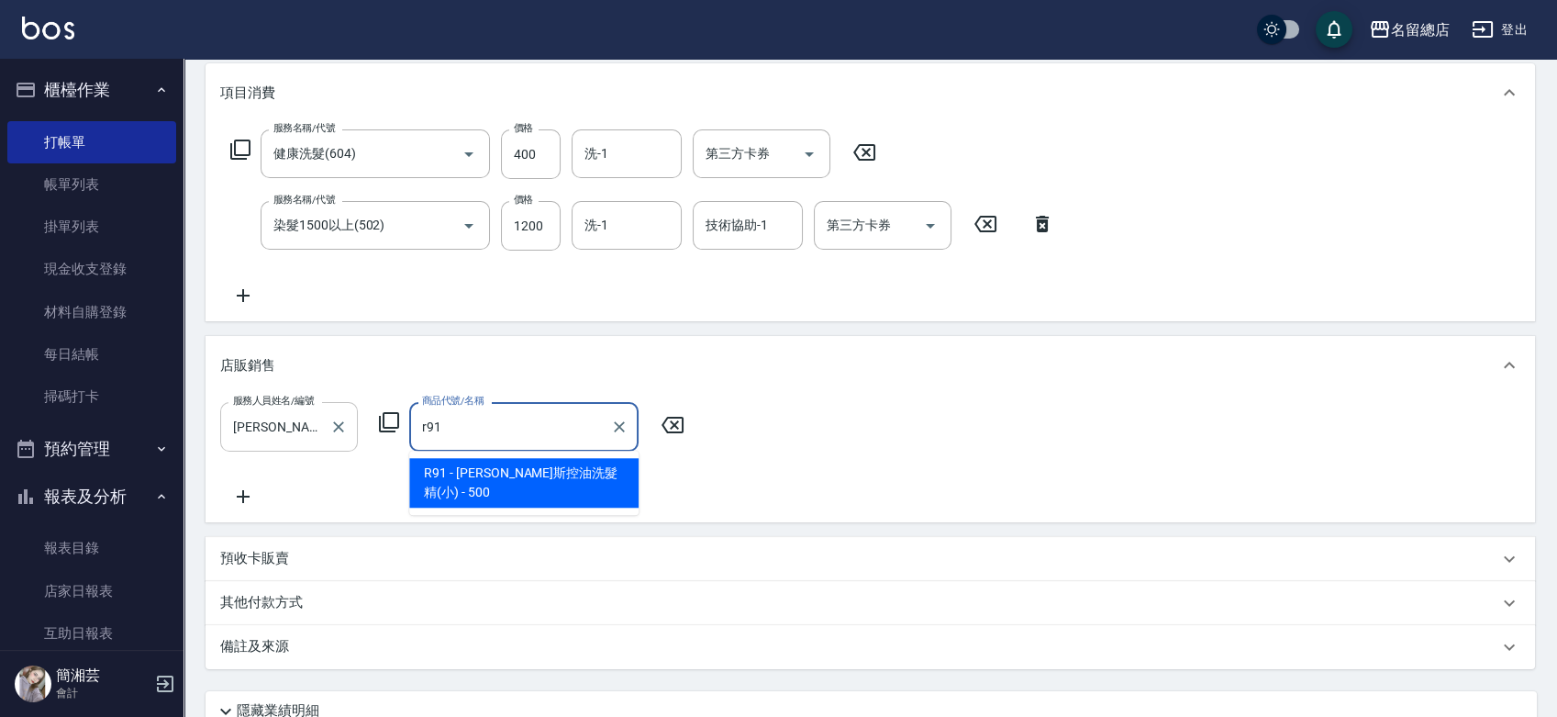
type input "[PERSON_NAME]斯控油洗髮精(小)"
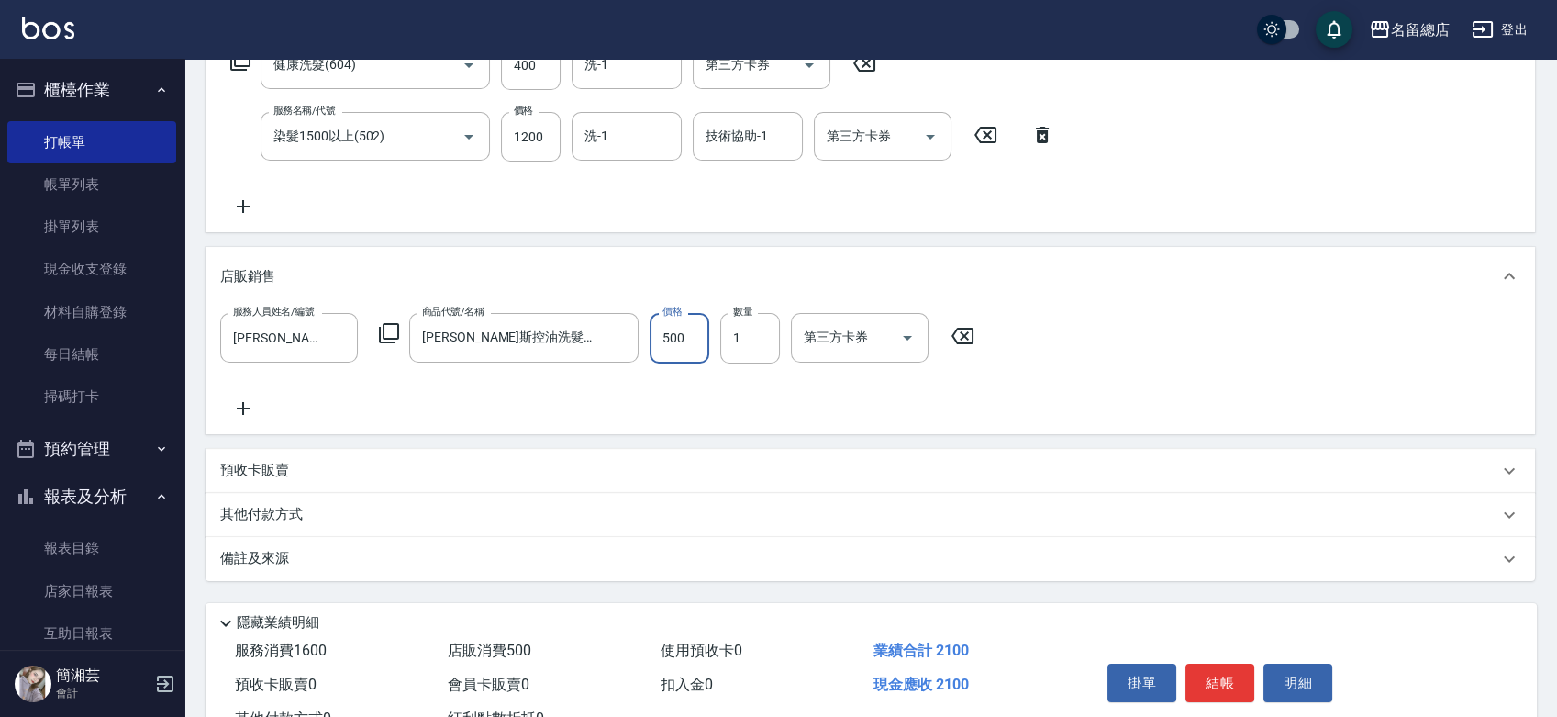
scroll to position [293, 0]
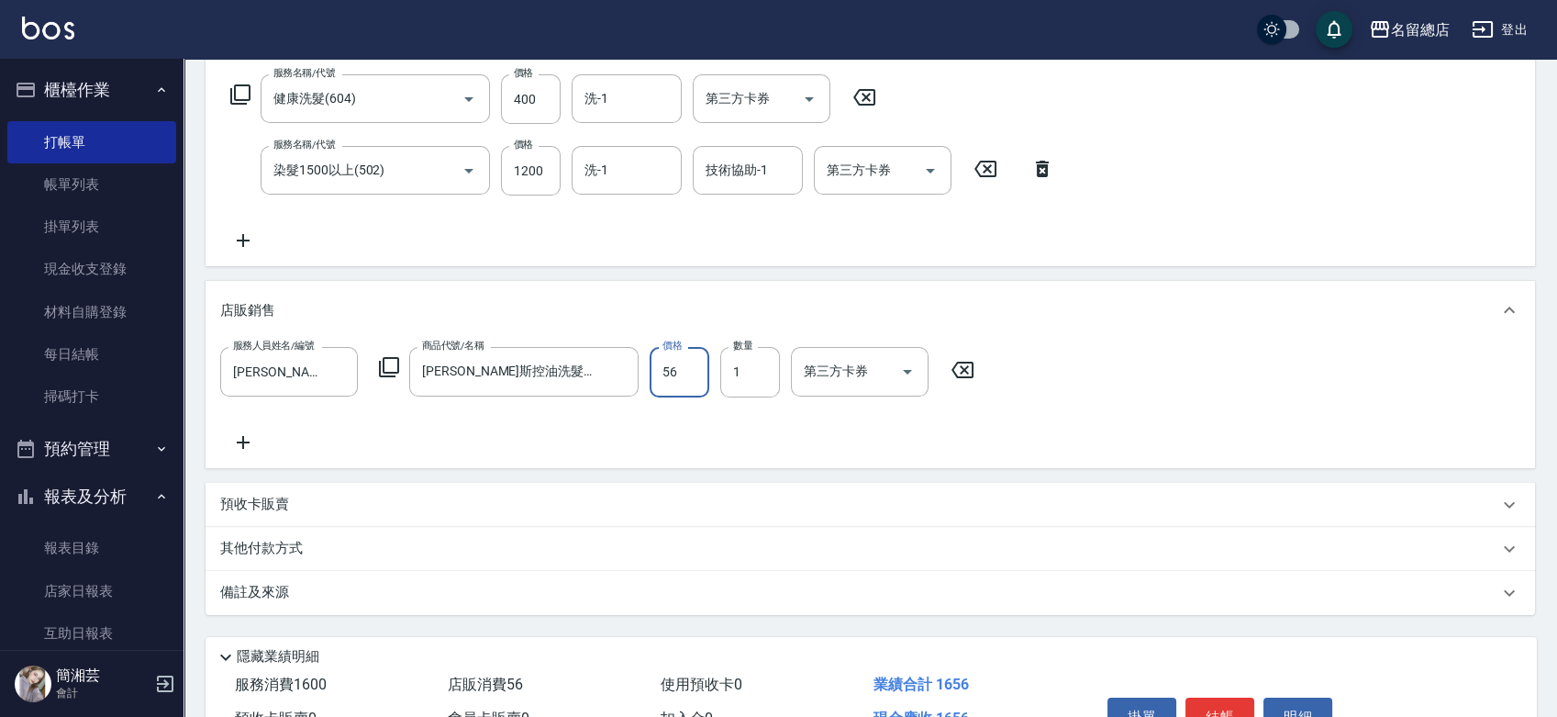
type input "560"
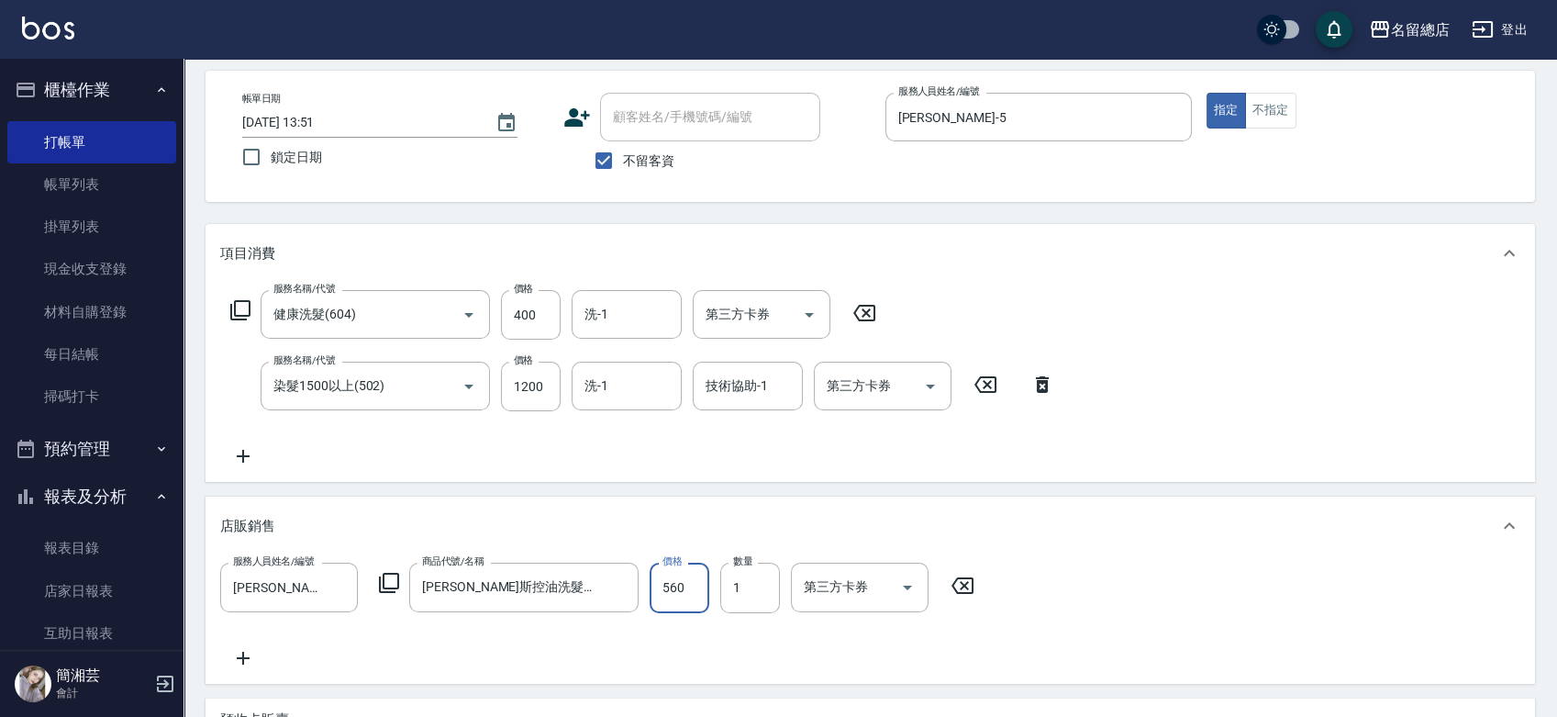
scroll to position [0, 0]
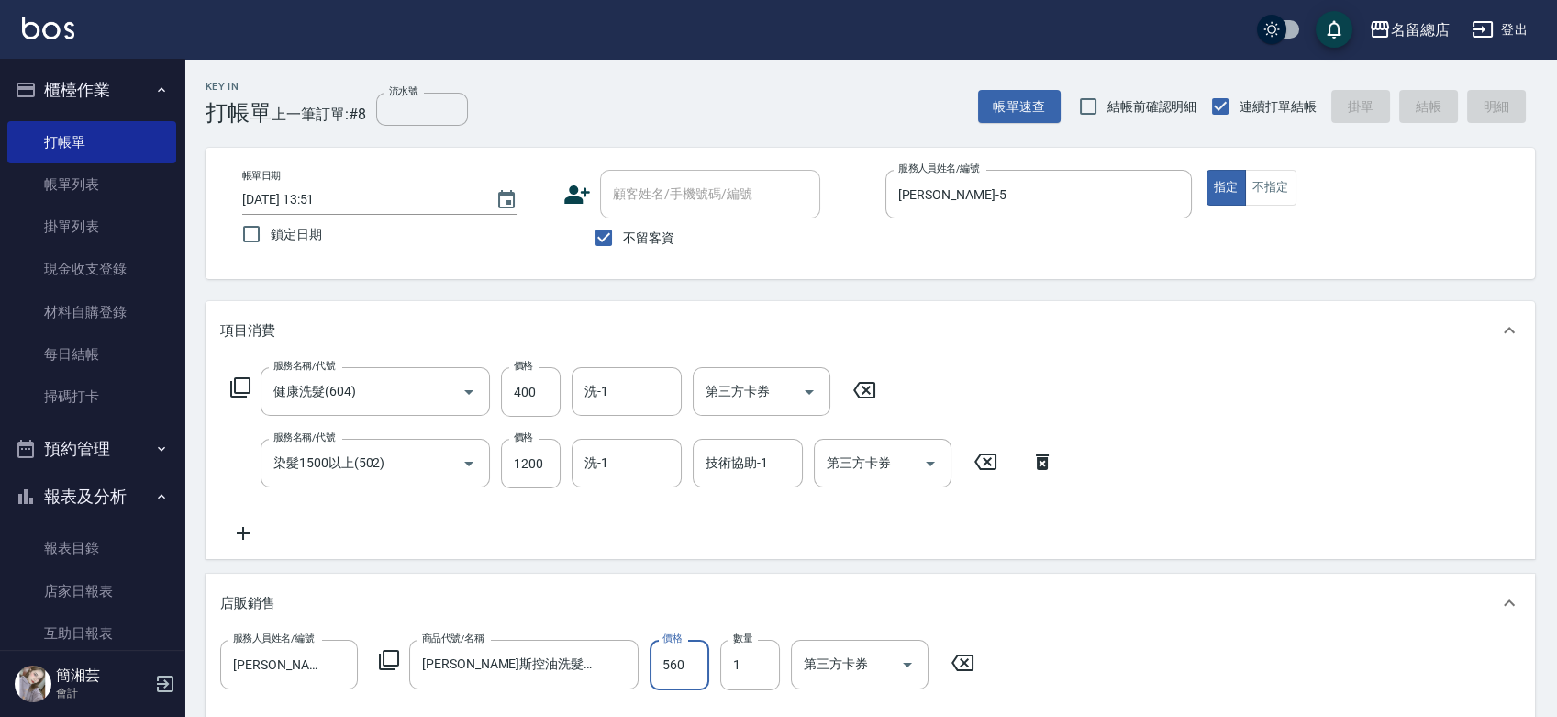
type input "[DATE] 13:52"
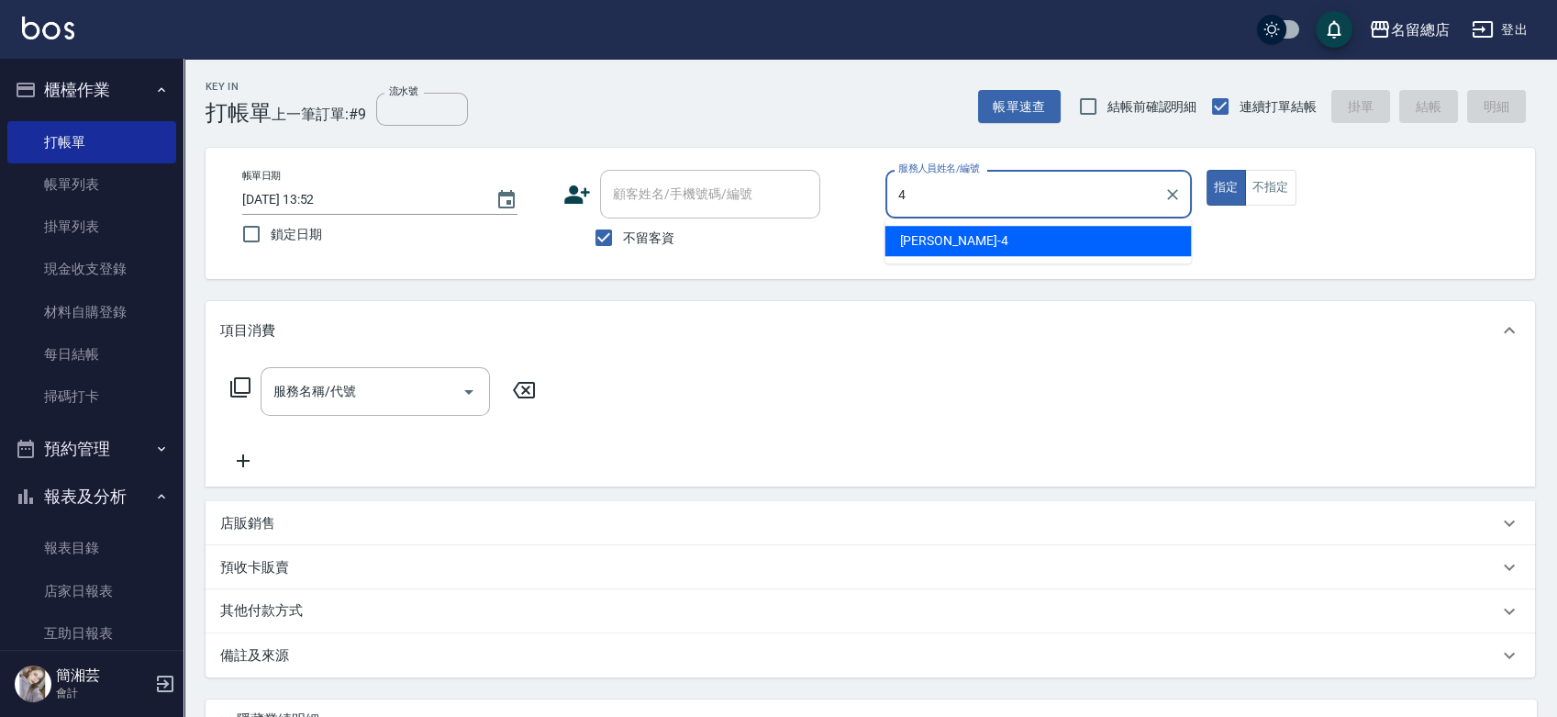
type input "[PERSON_NAME]-4"
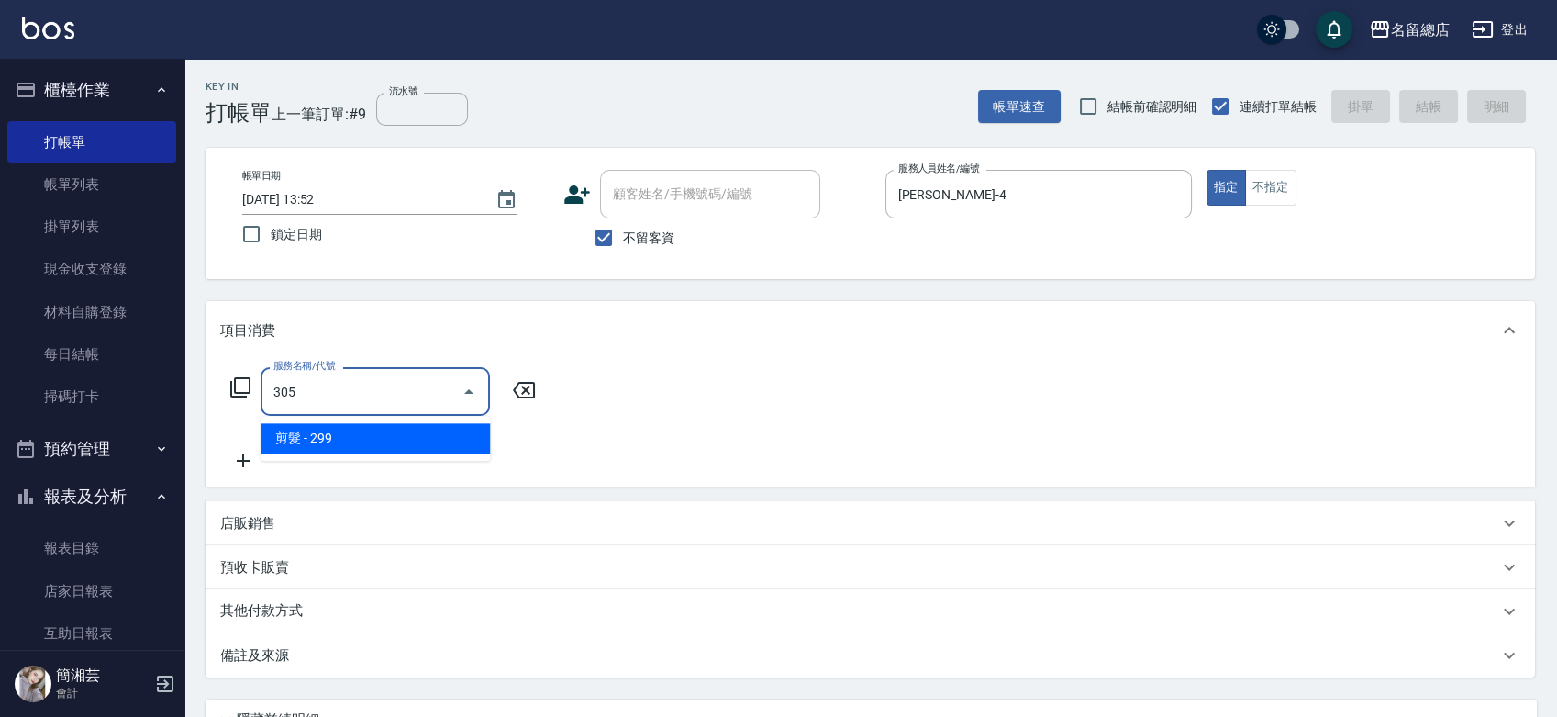
type input "剪髮(305)"
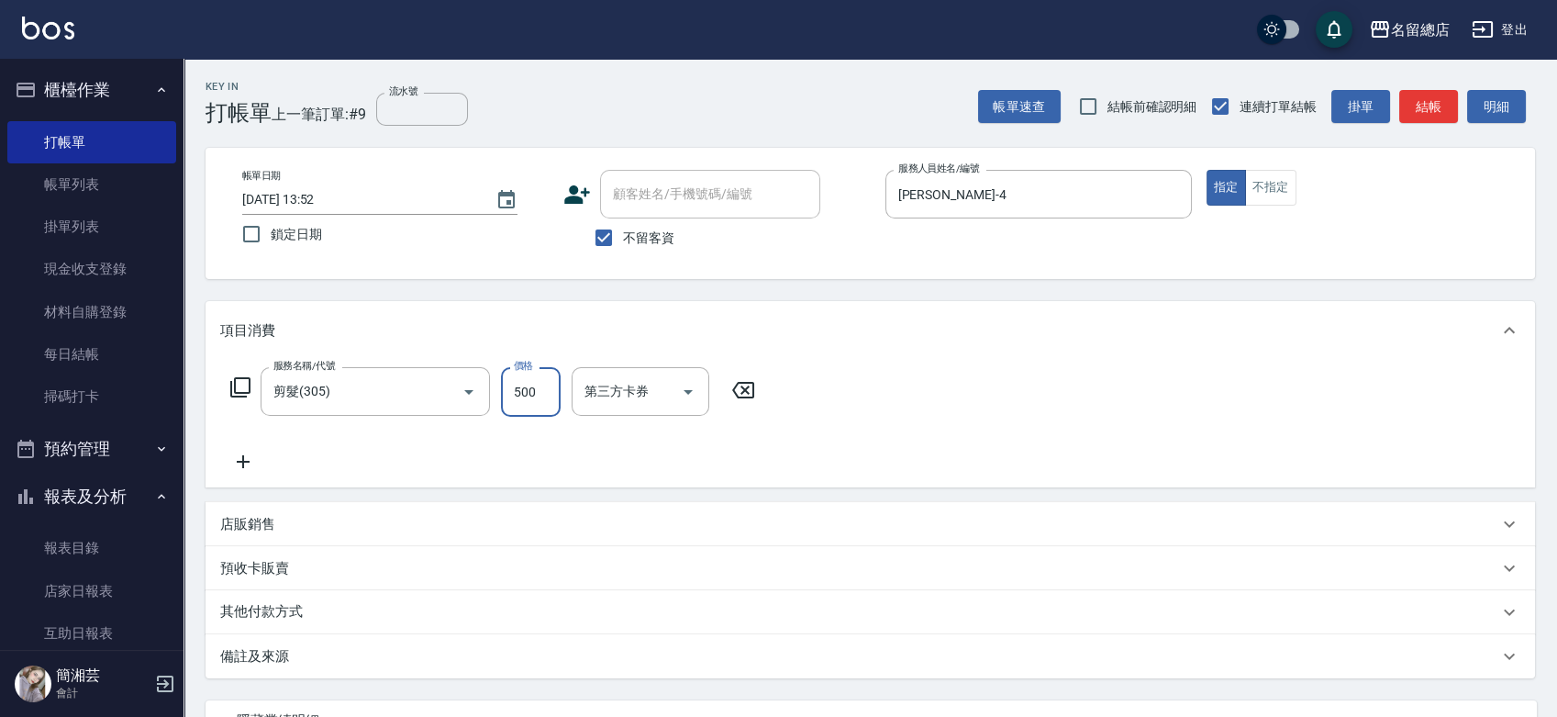
type input "500"
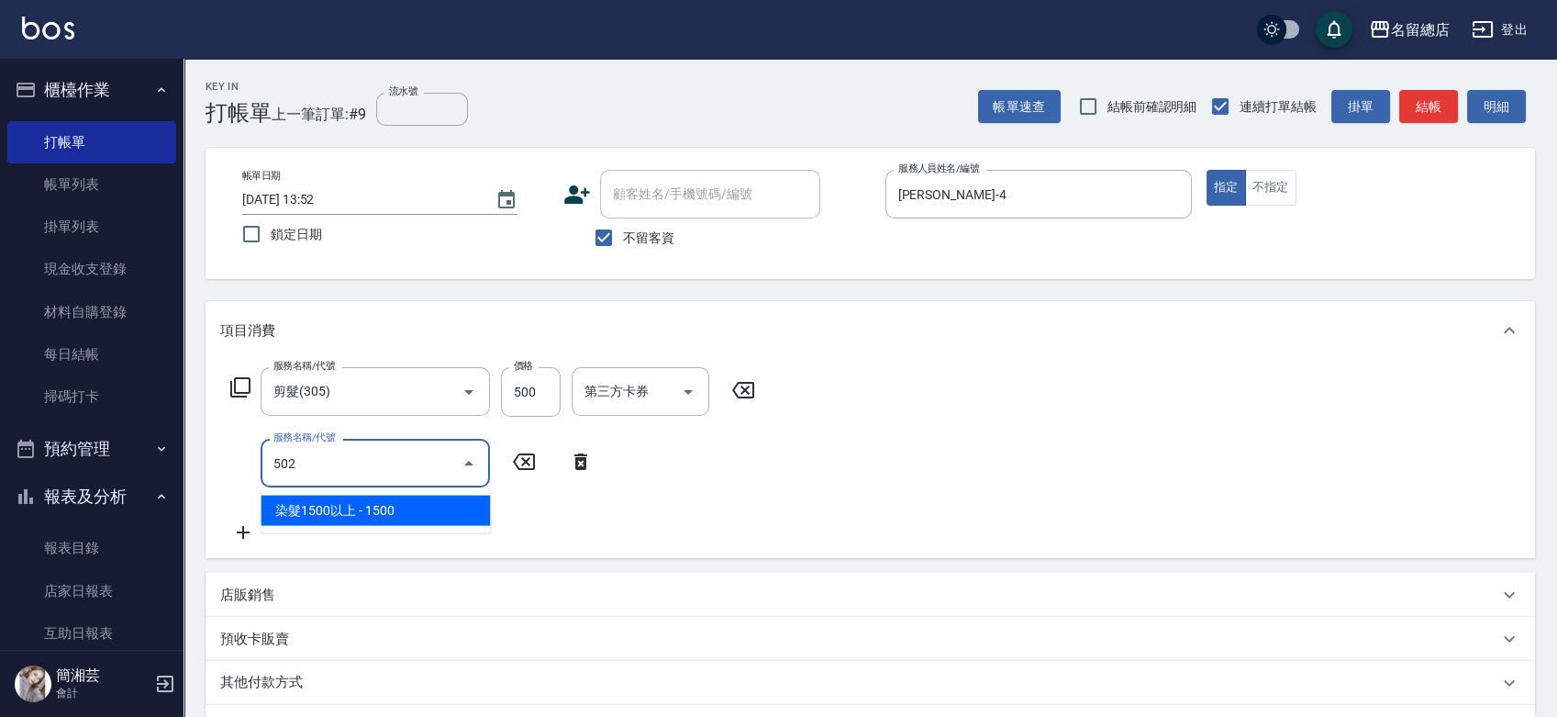
type input "染髮1500以上(502)"
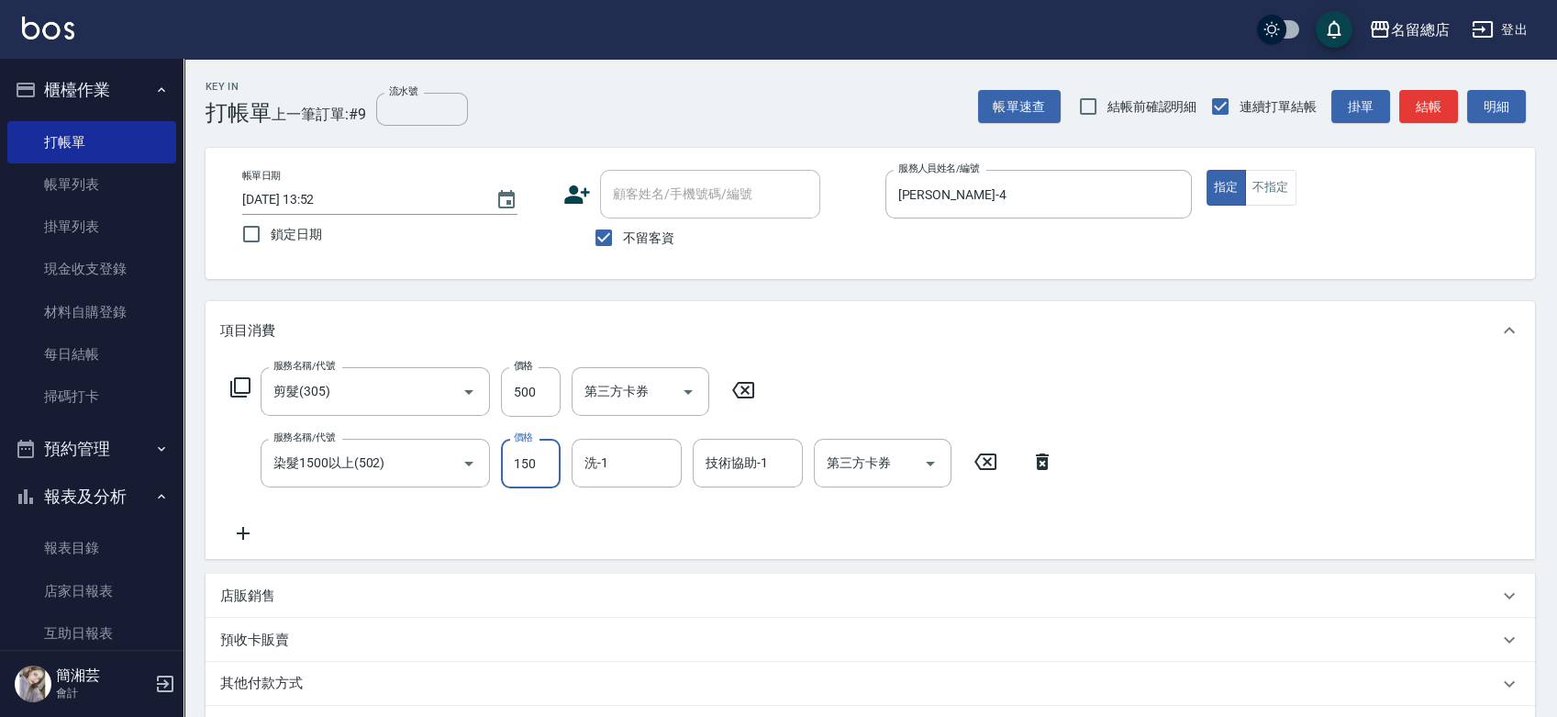
type input "1500"
type input "祥哥-98"
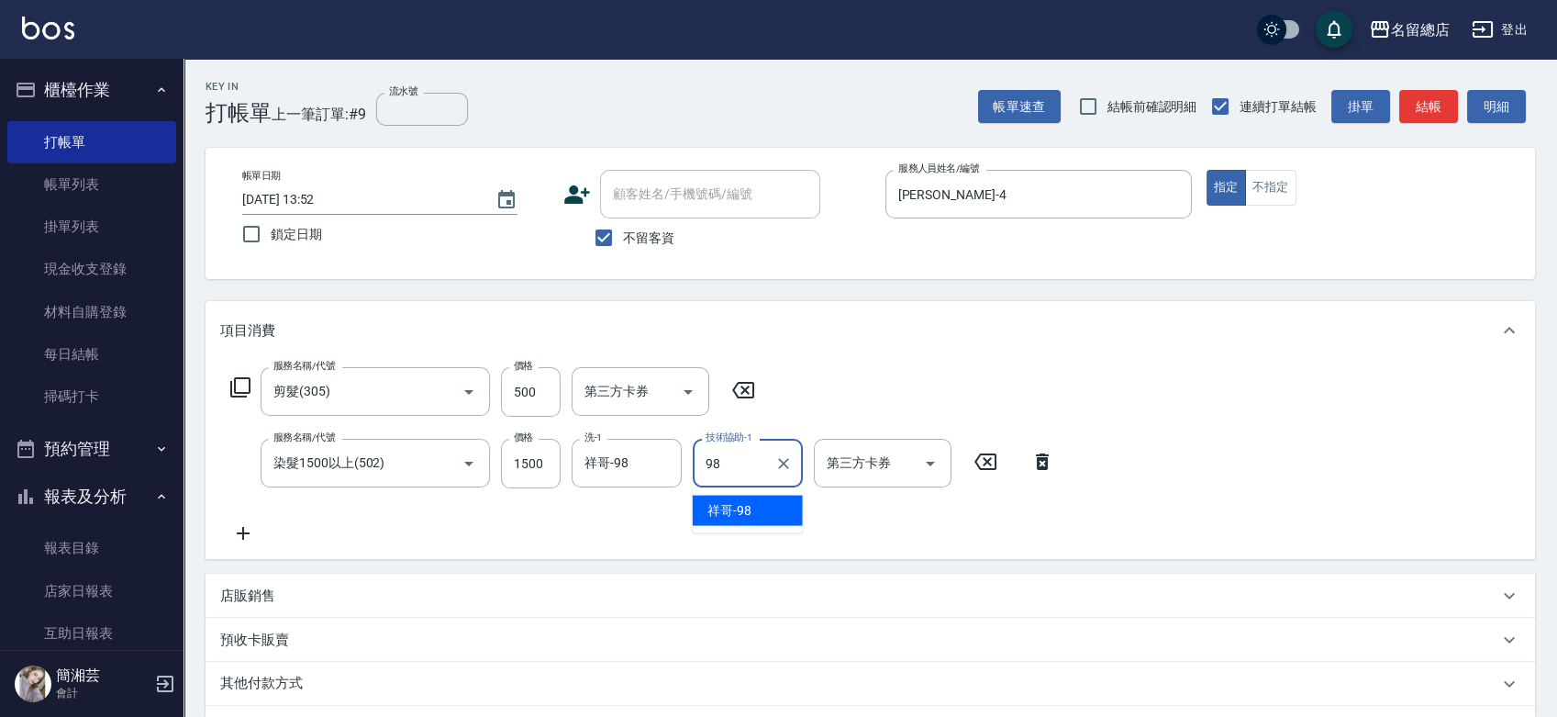
type input "祥哥-98"
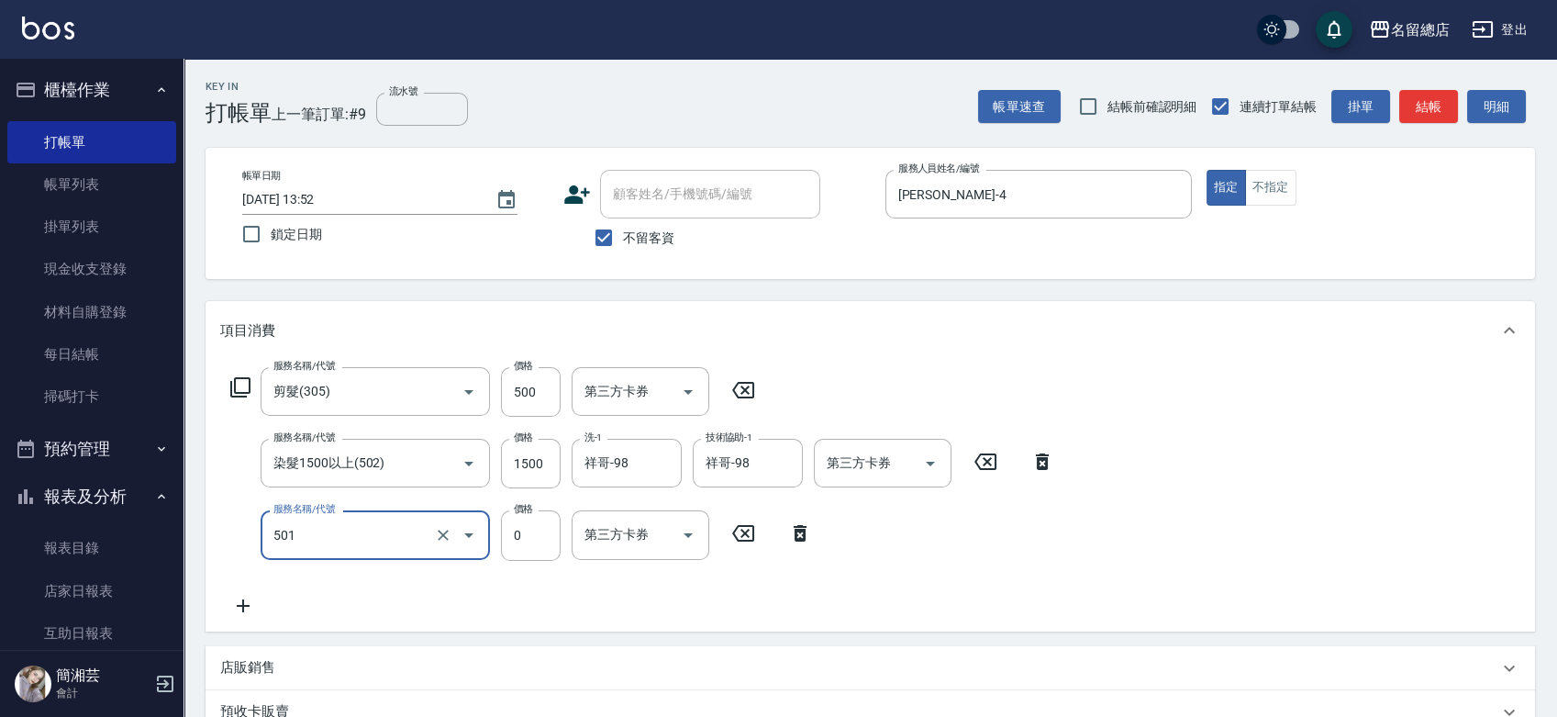
type input "2段蓋卡1300以上(501)"
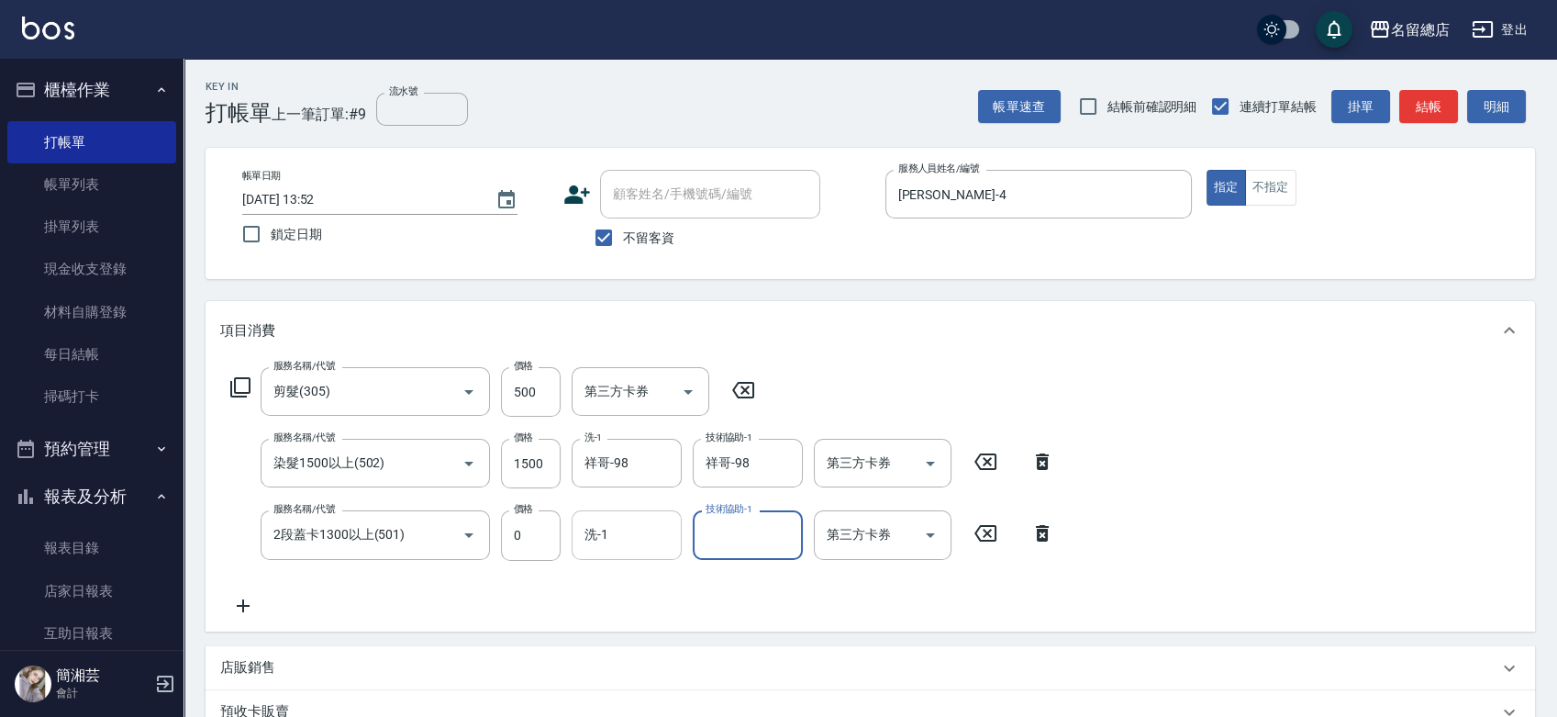
click at [631, 530] on input "洗-1" at bounding box center [627, 534] width 94 height 32
type input "祥哥-98"
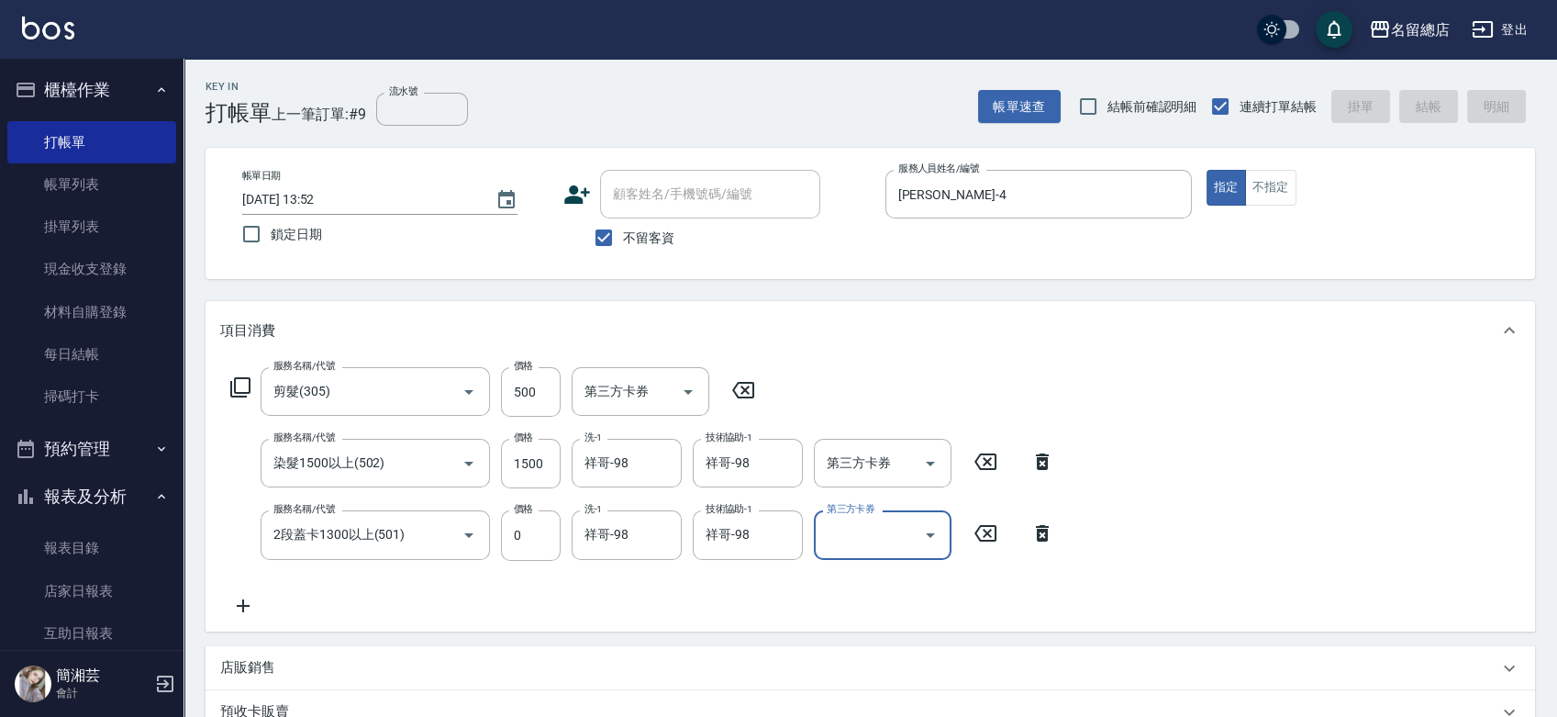
type input "[DATE] 13:53"
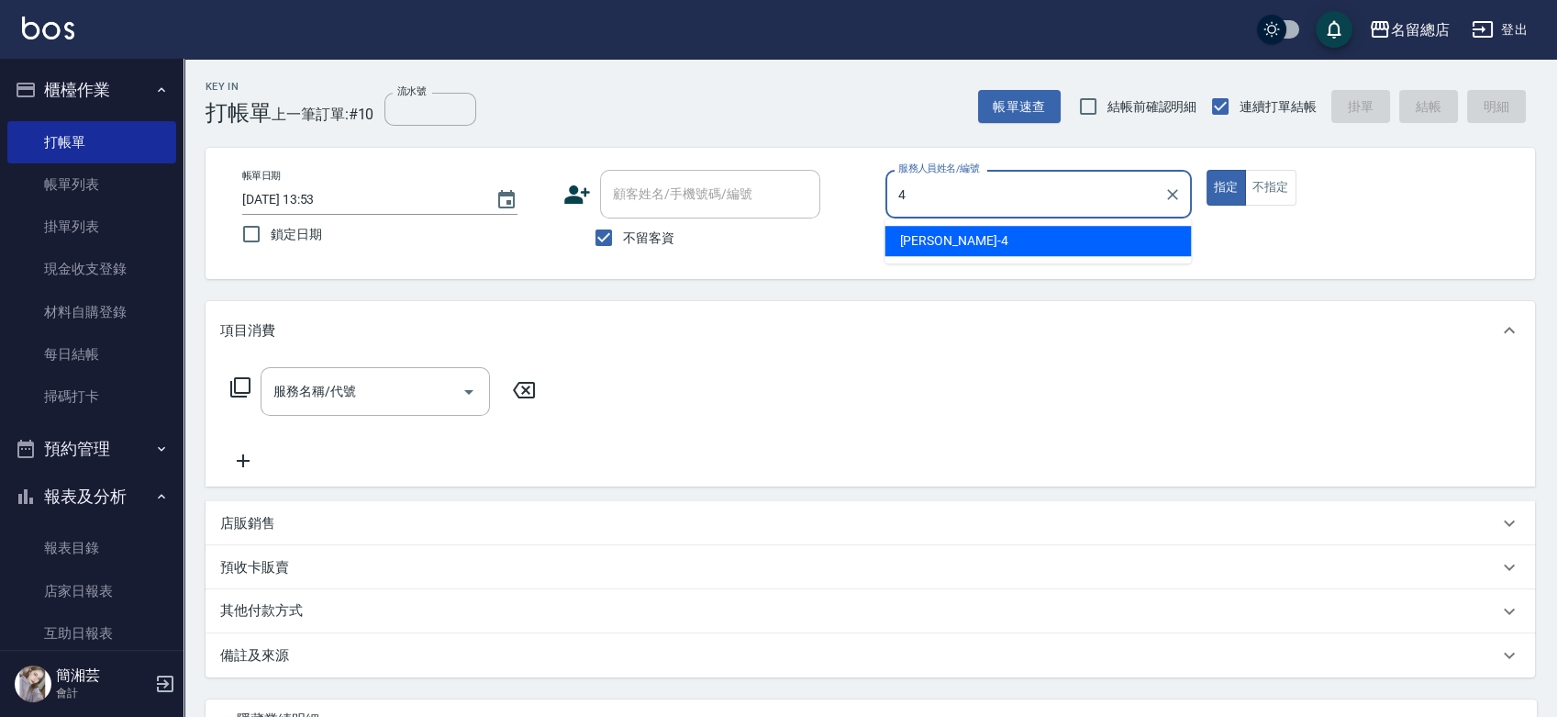
type input "[PERSON_NAME]-4"
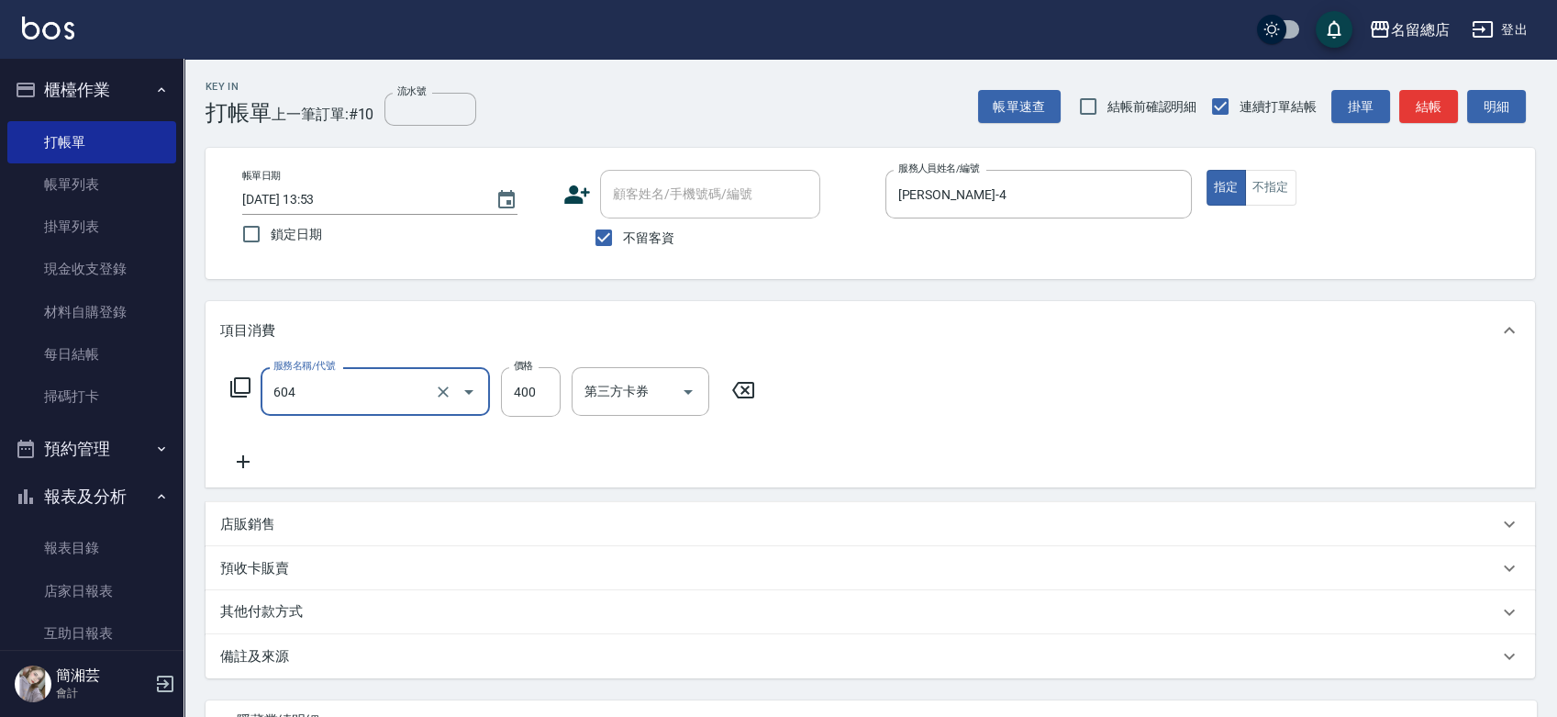
type input "健康洗髮(604)"
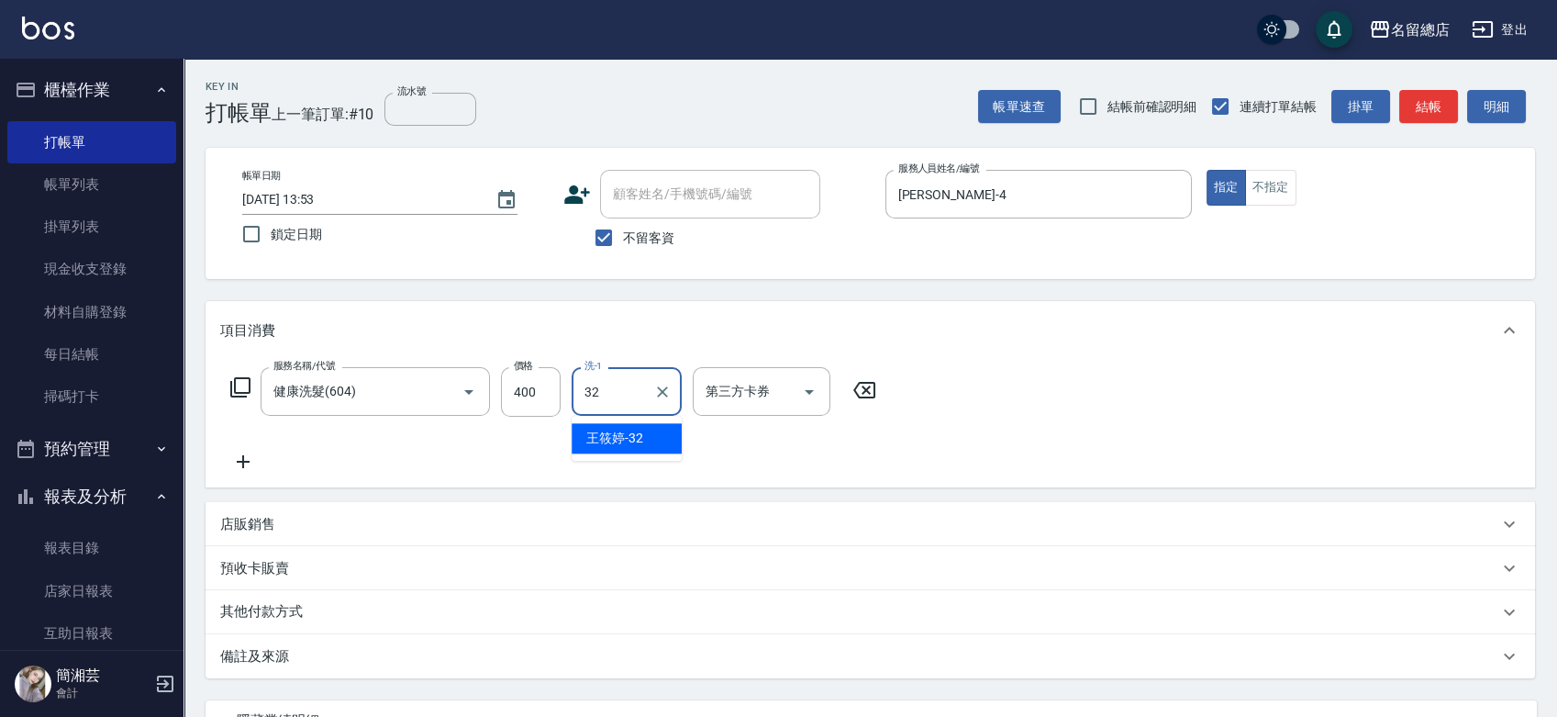
type input "[PERSON_NAME]-32"
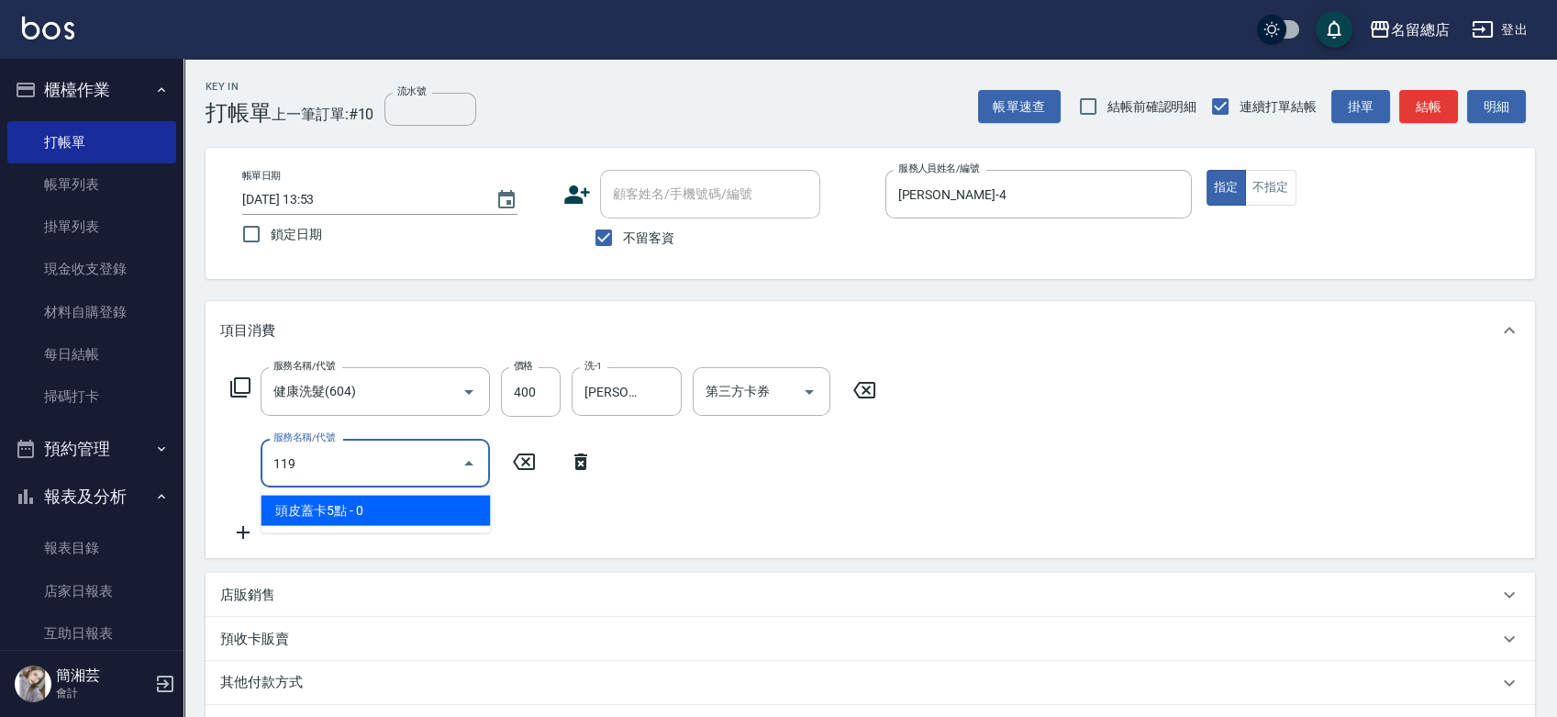
type input "頭皮蓋卡5點(119)"
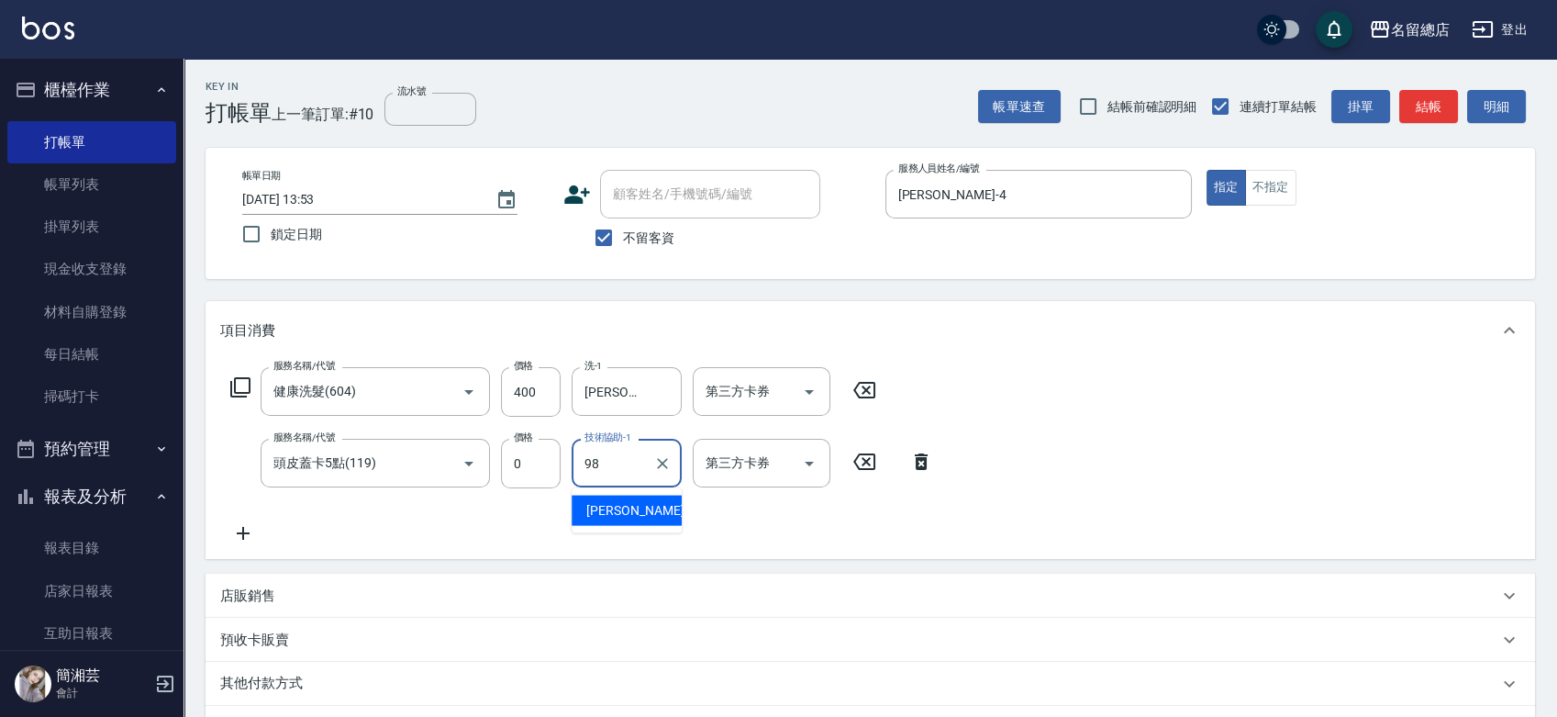
type input "祥哥-98"
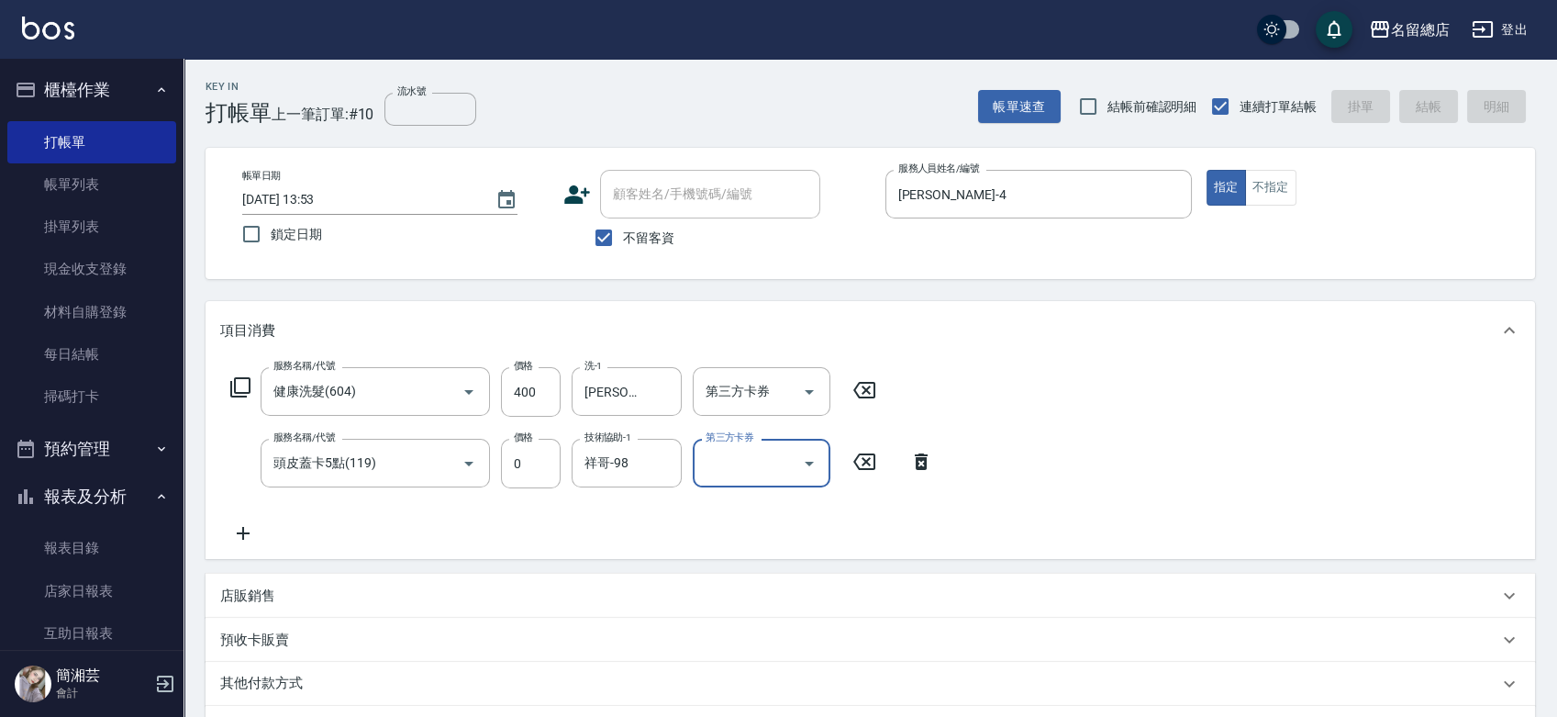
type input "[DATE] 13:54"
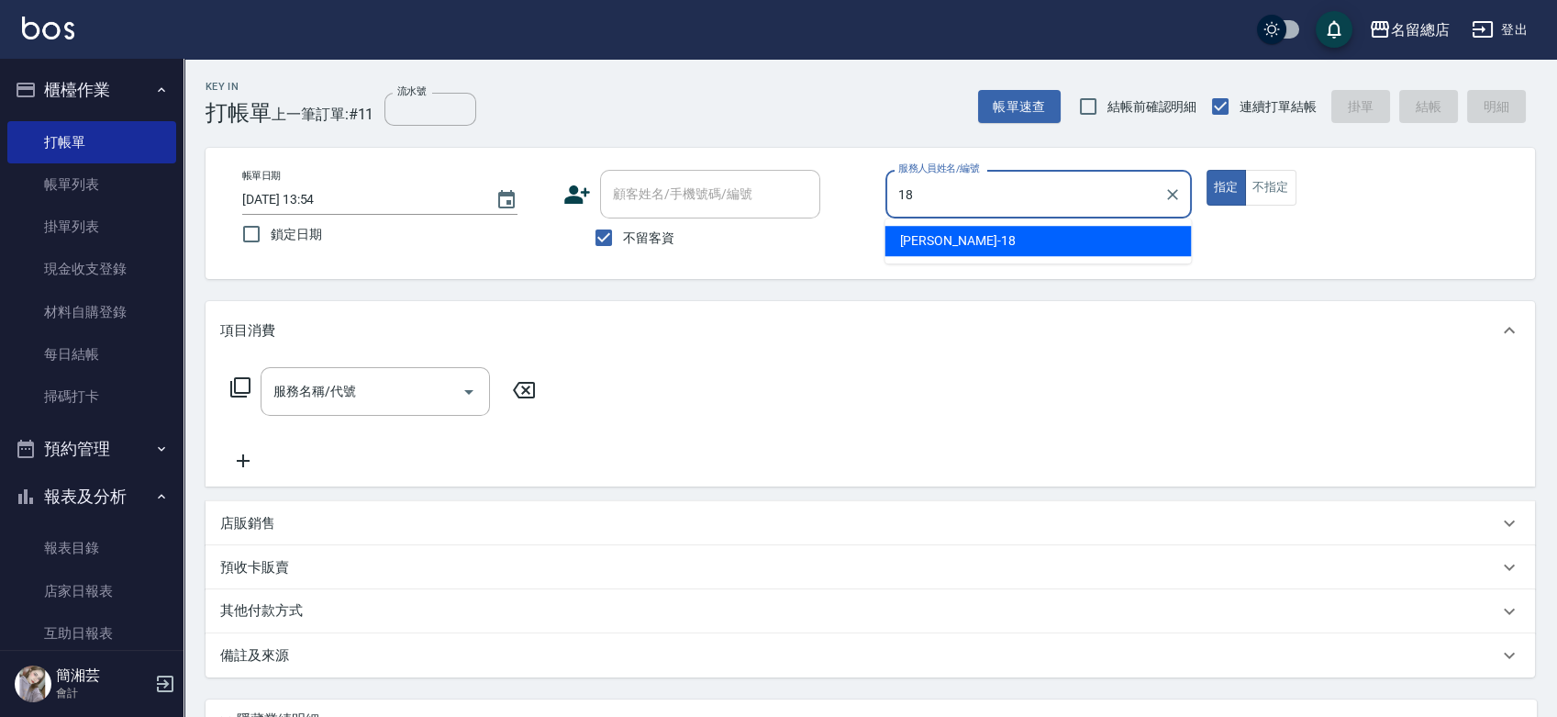
type input "[PERSON_NAME]-18"
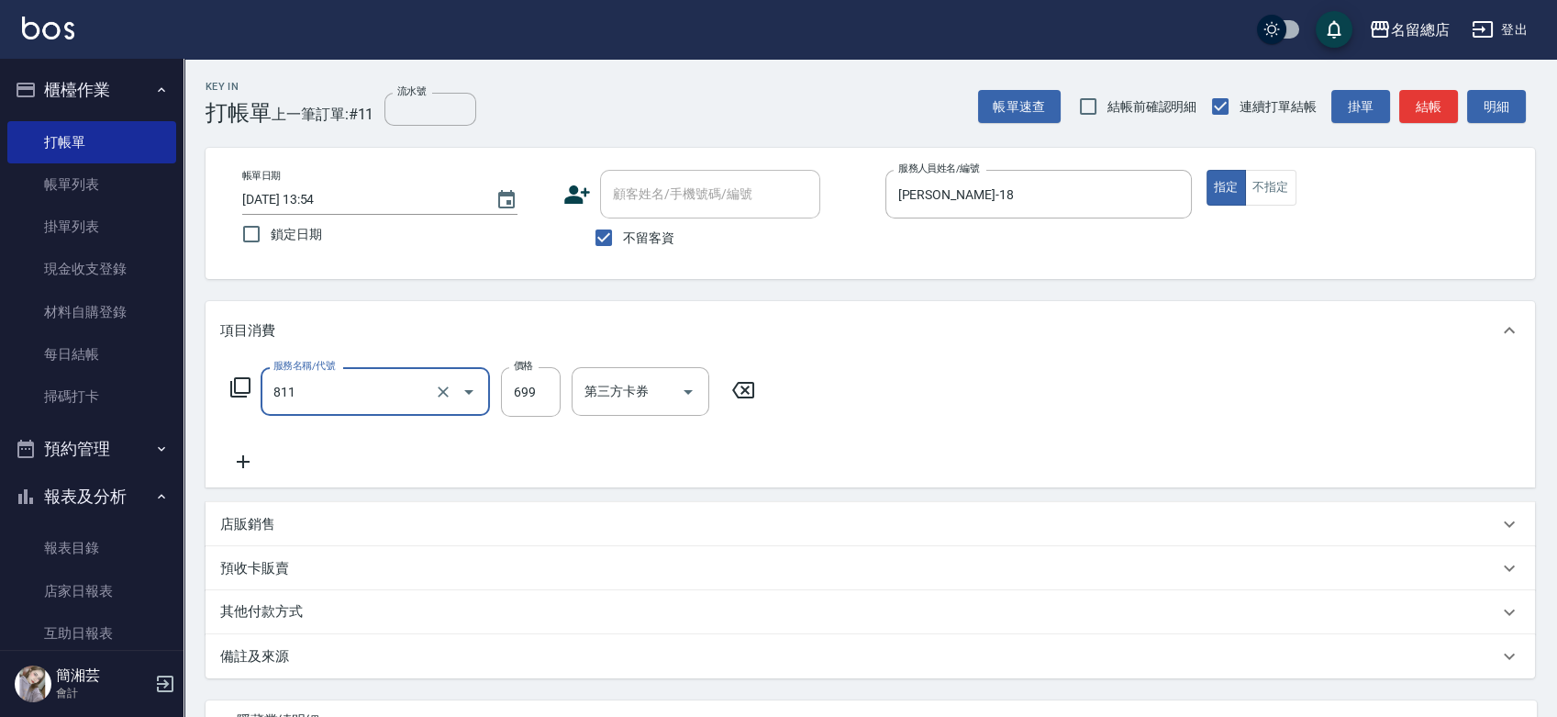
type input "洗+剪(811)"
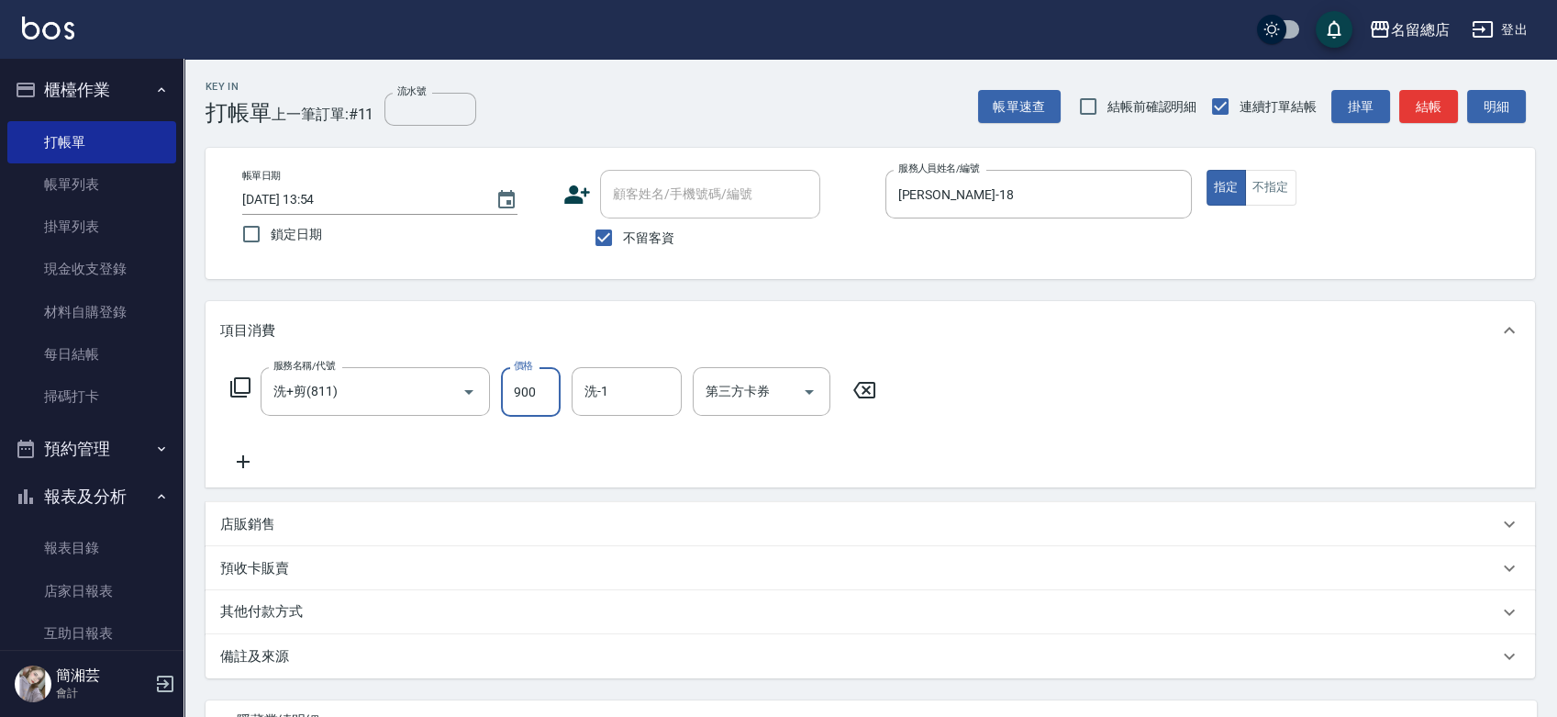
type input "900"
type input "[PERSON_NAME]-31"
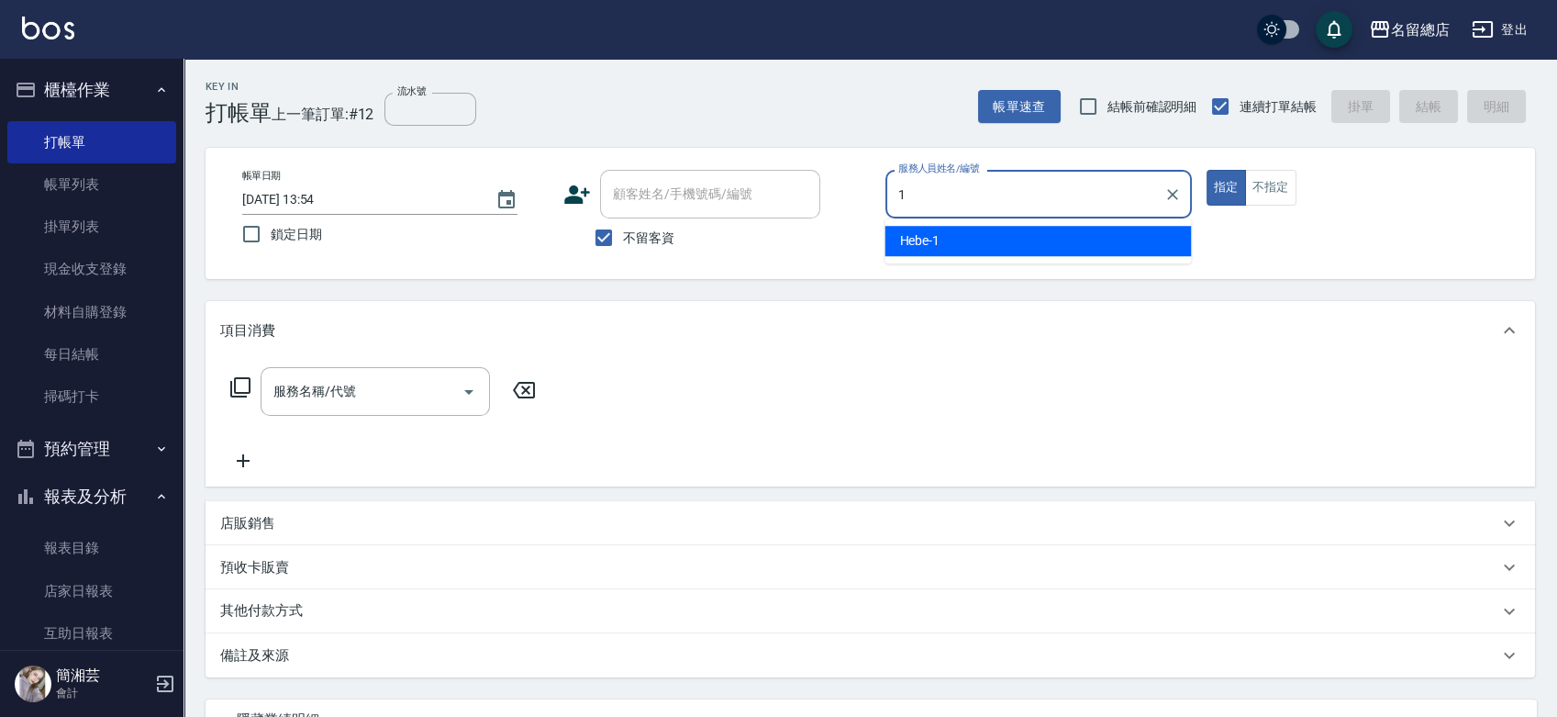
type input "Hebe-1"
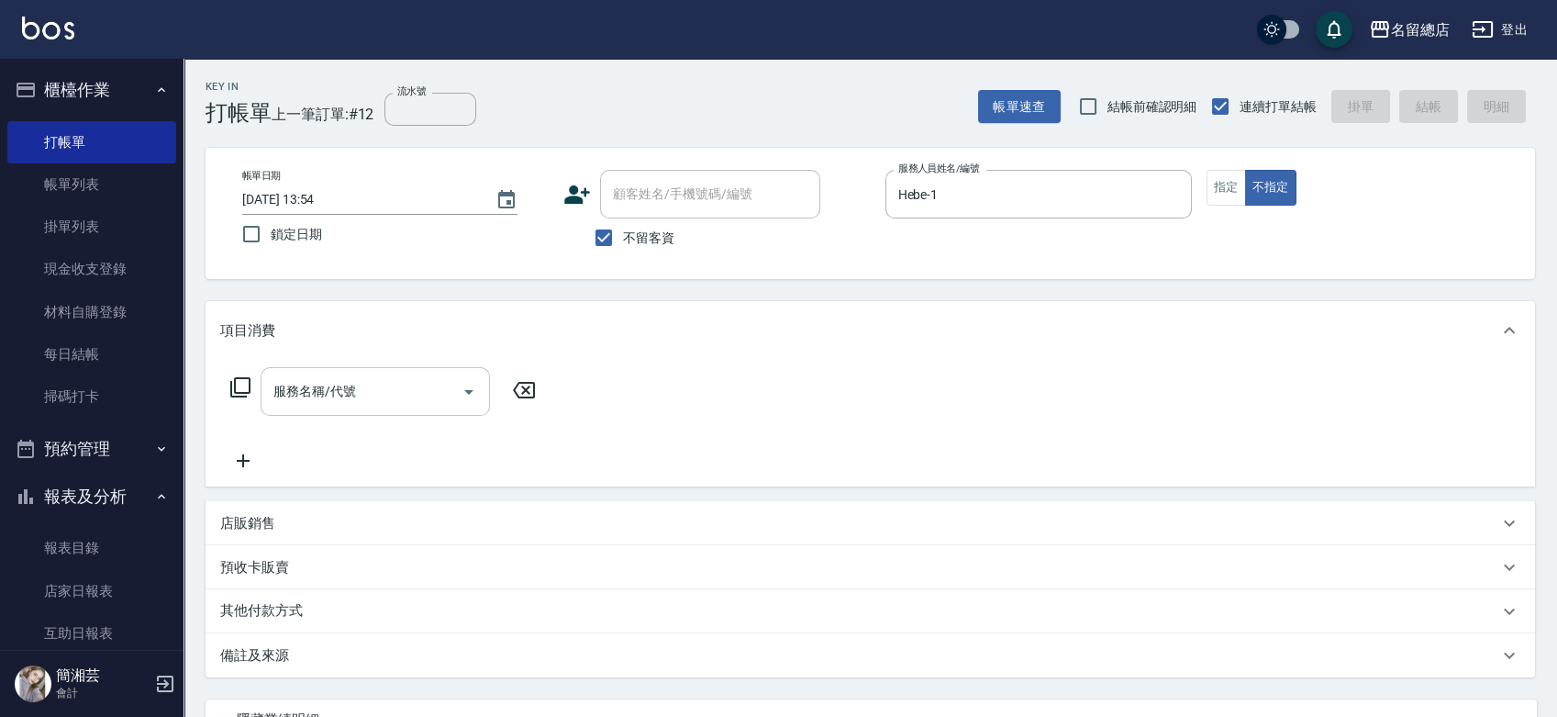
click at [358, 386] on input "服務名稱/代號" at bounding box center [361, 391] width 185 height 32
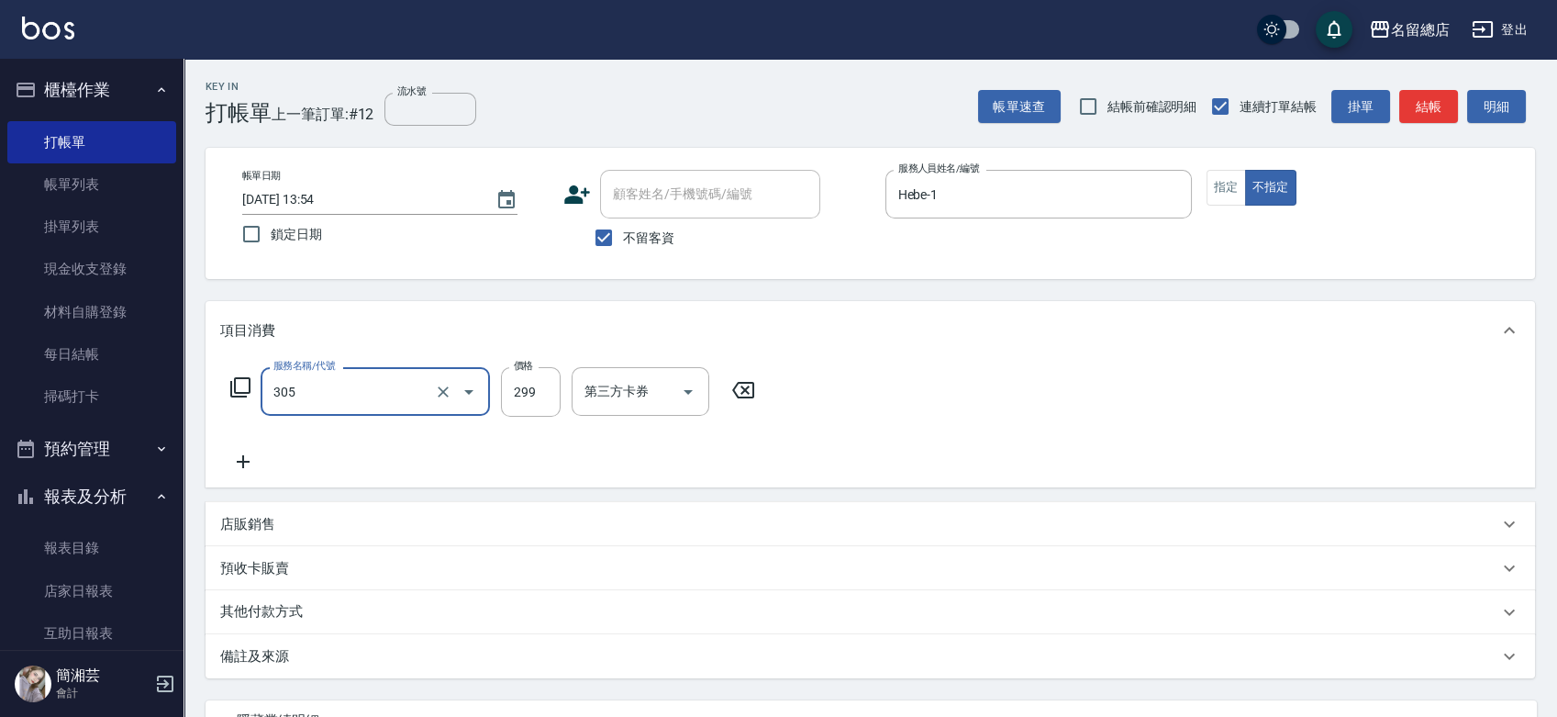
type input "剪髮(305)"
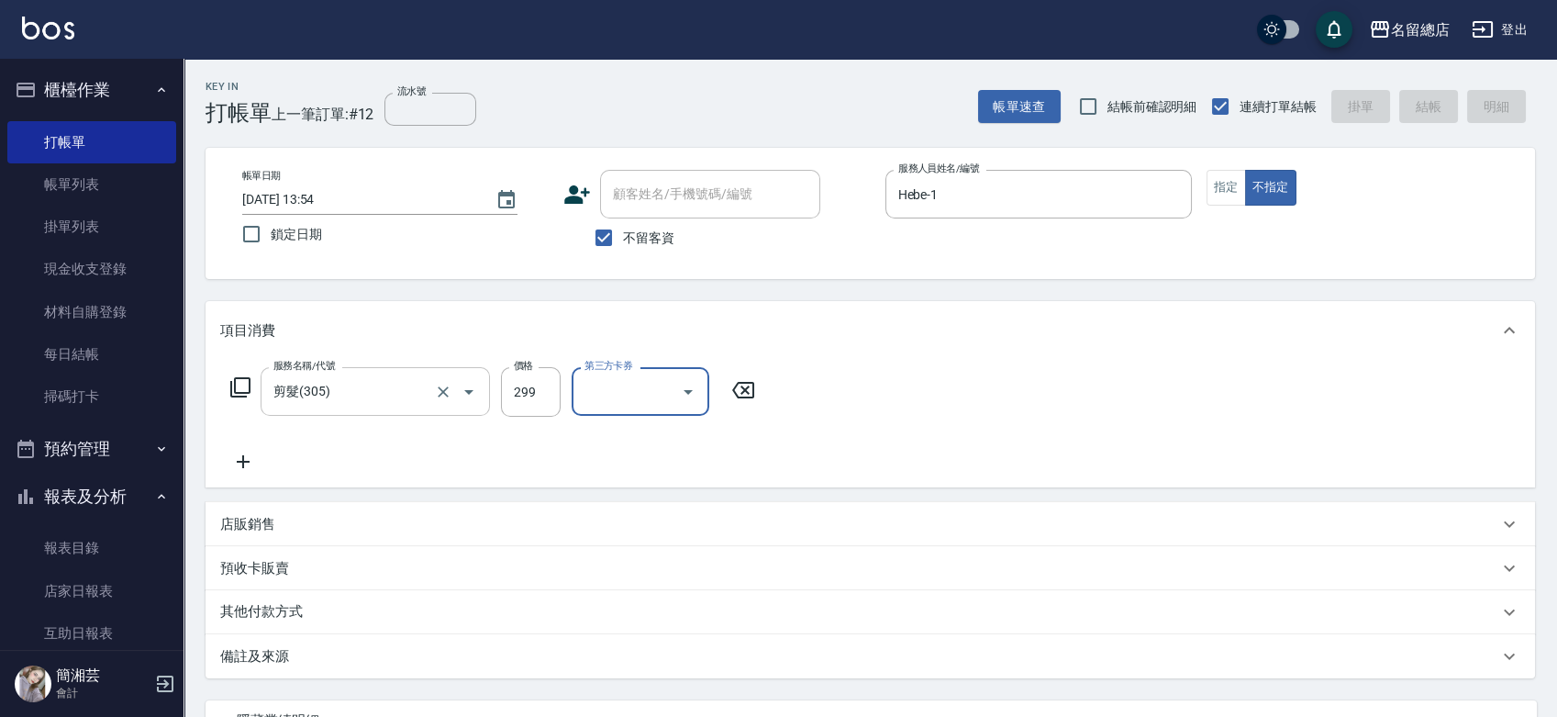
type input "[DATE] 13:55"
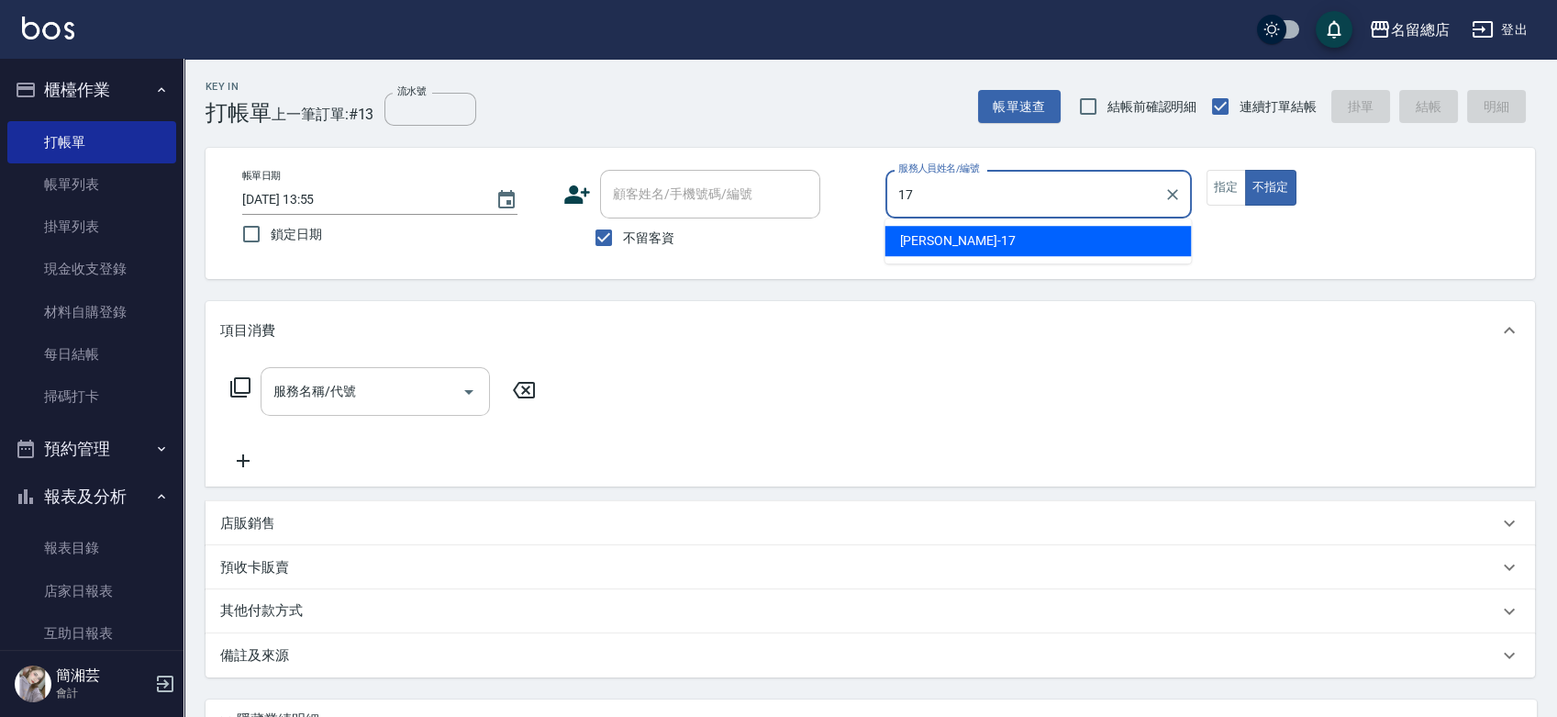
type input "[PERSON_NAME]-17"
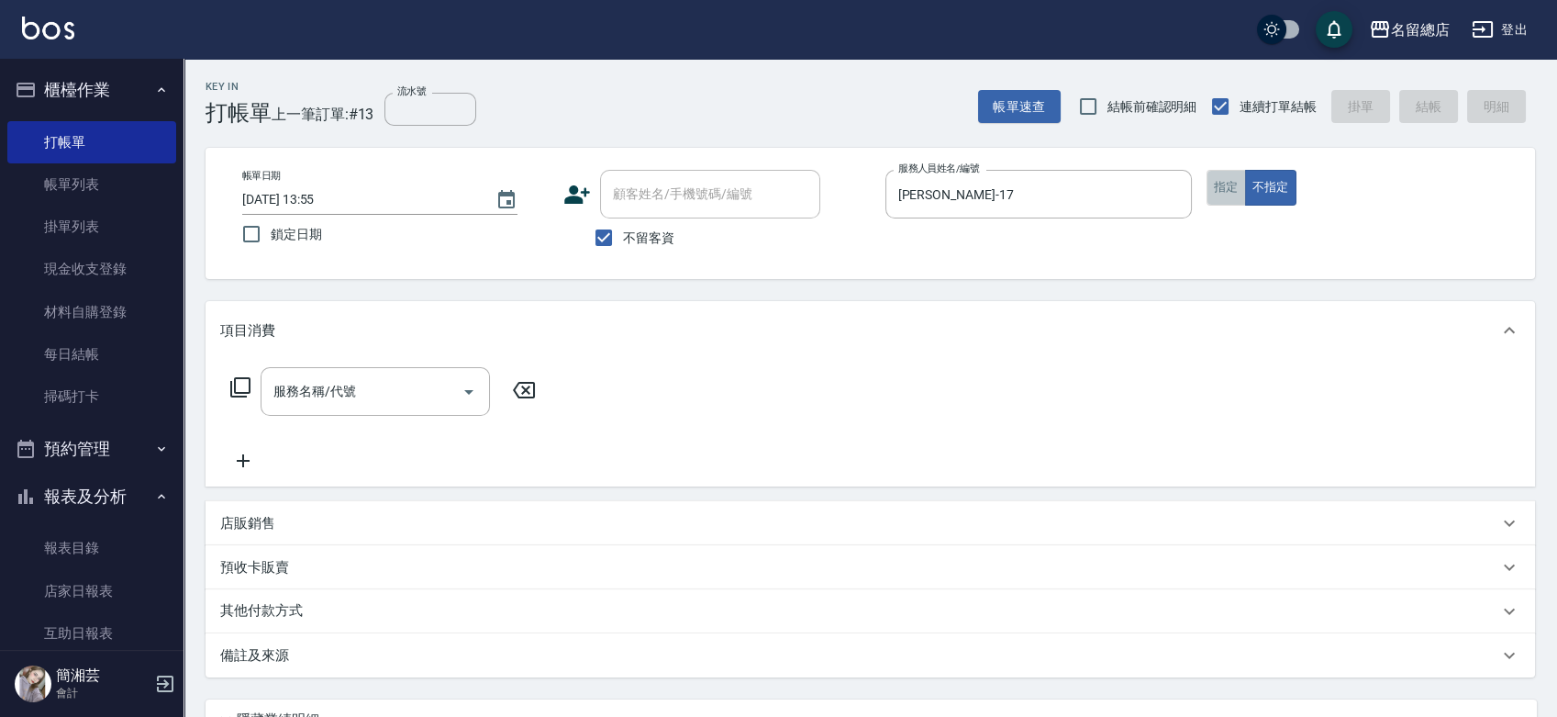
click at [1230, 186] on button "指定" at bounding box center [1226, 188] width 39 height 36
click at [374, 369] on div "服務名稱/代號" at bounding box center [375, 391] width 229 height 49
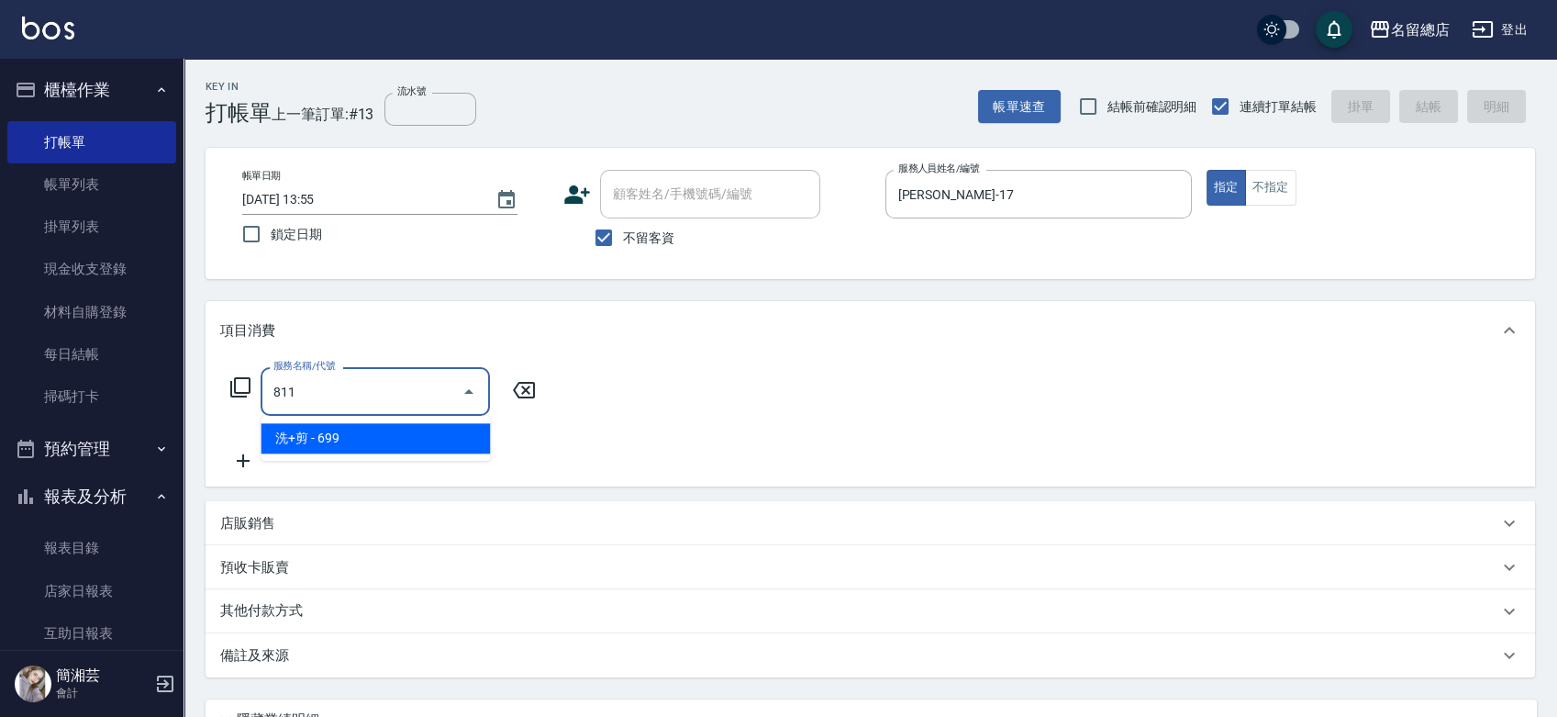
type input "洗+剪(811)"
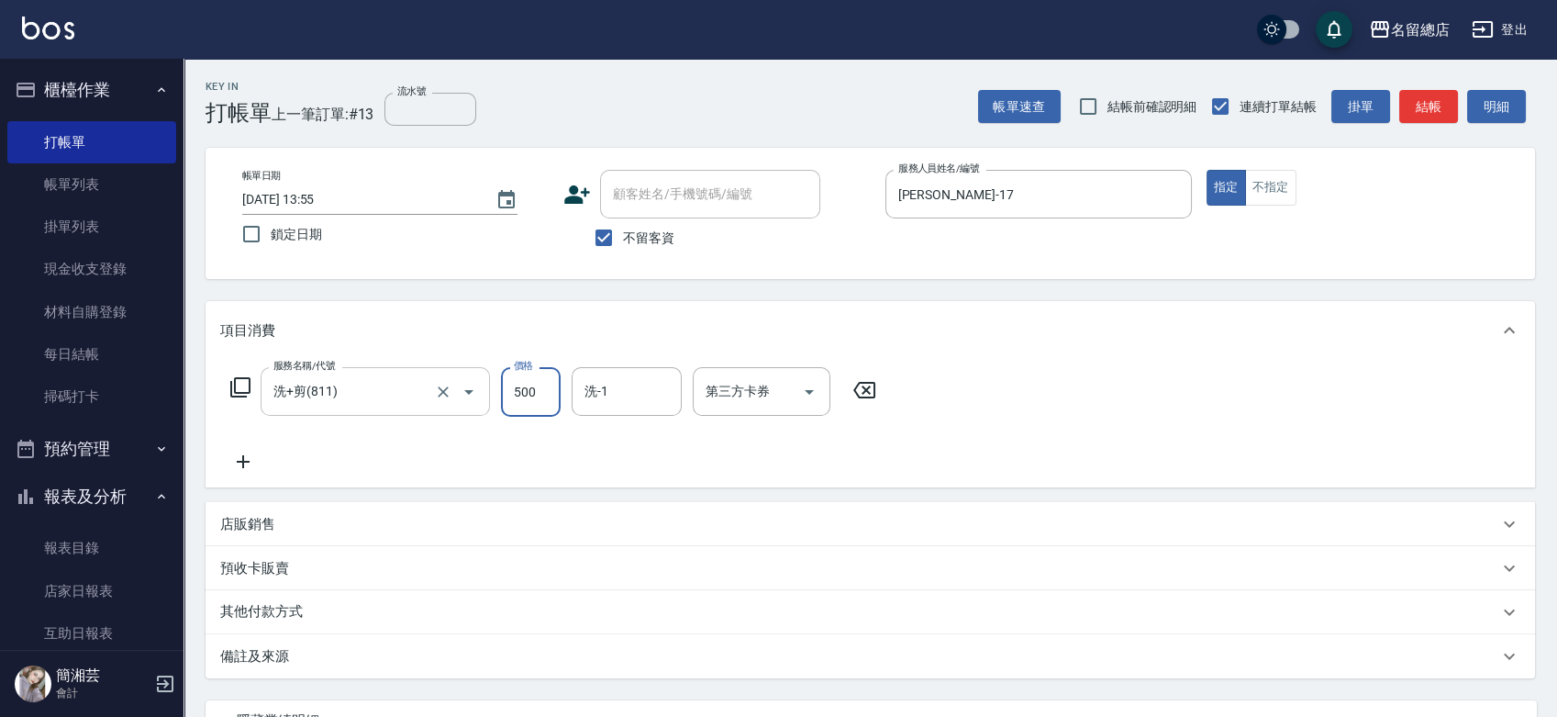
type input "500"
type input "YY-45"
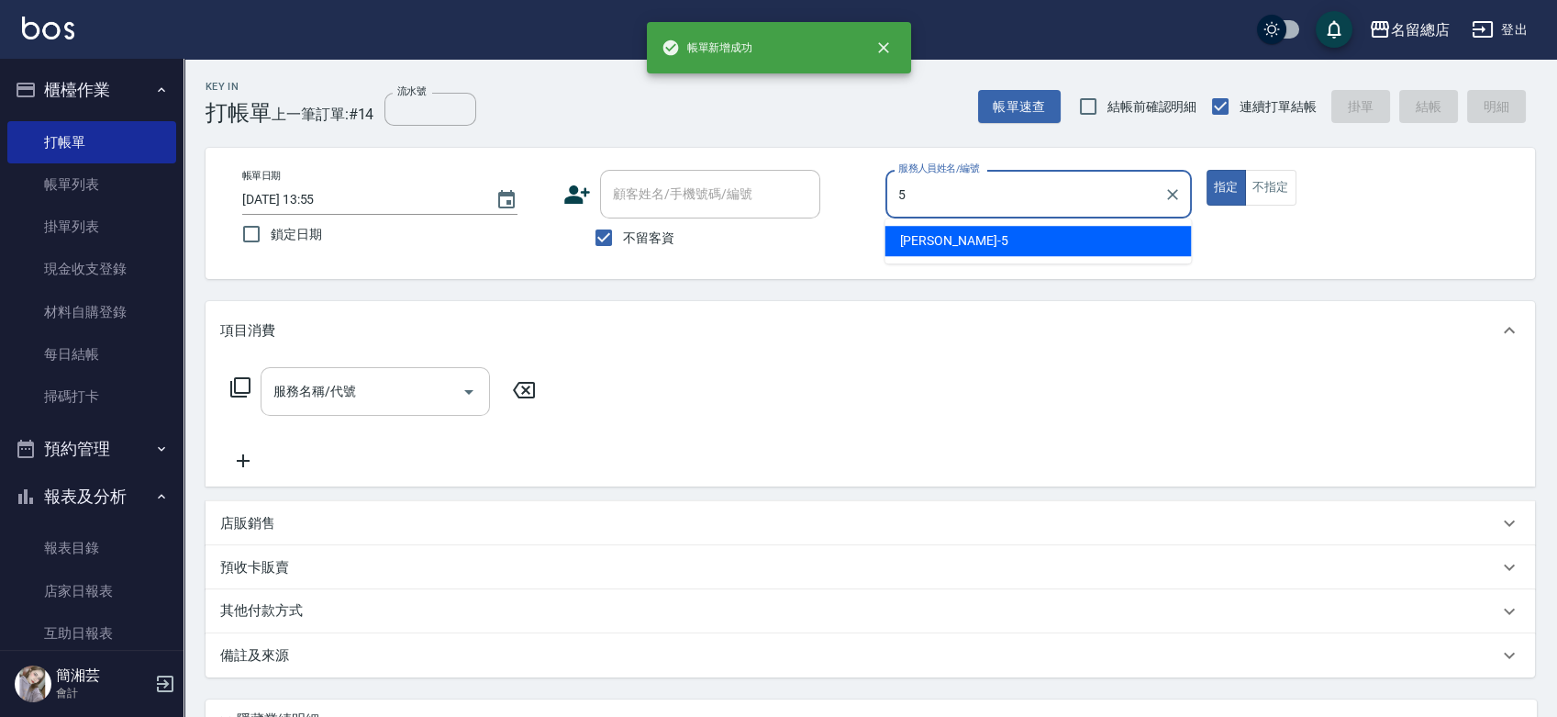
type input "[PERSON_NAME]-5"
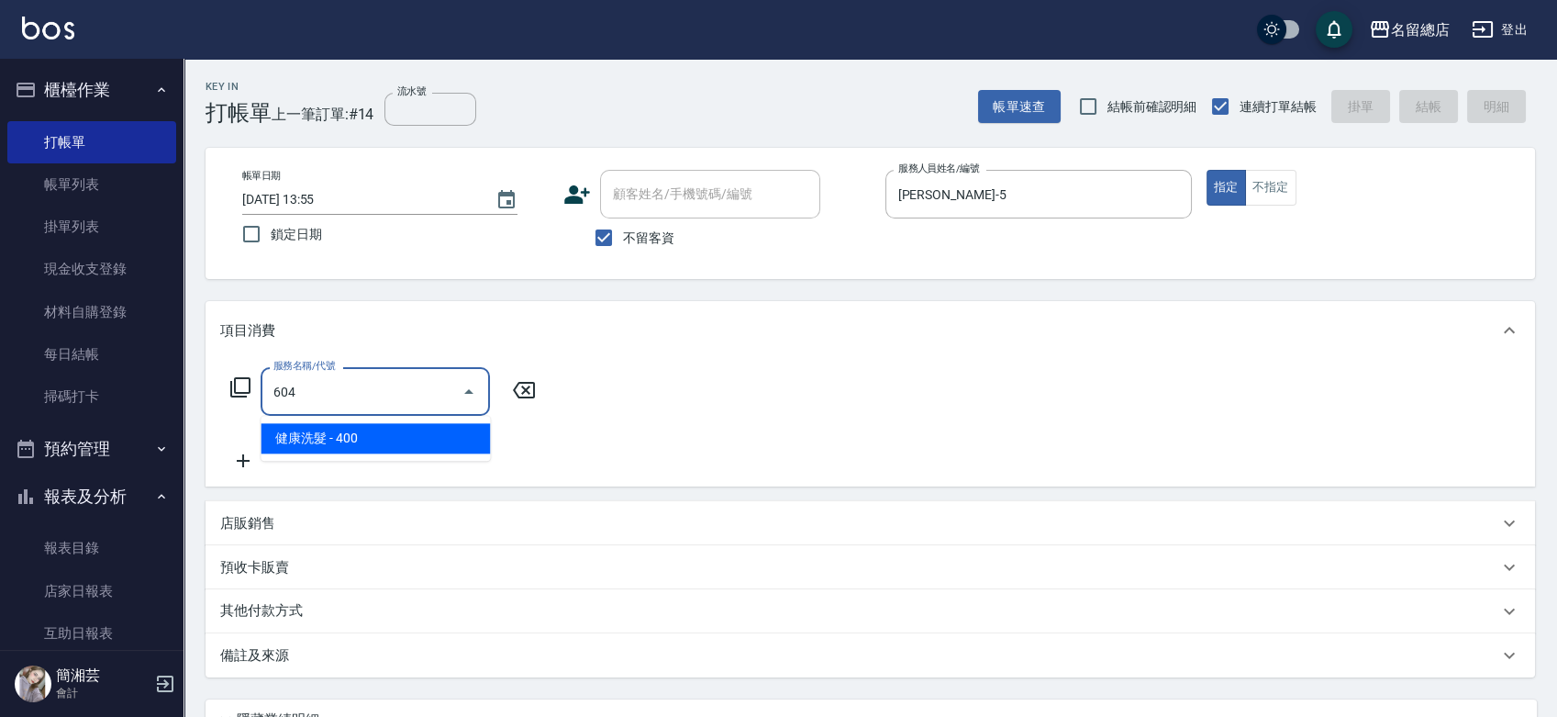
type input "健康洗髮(604)"
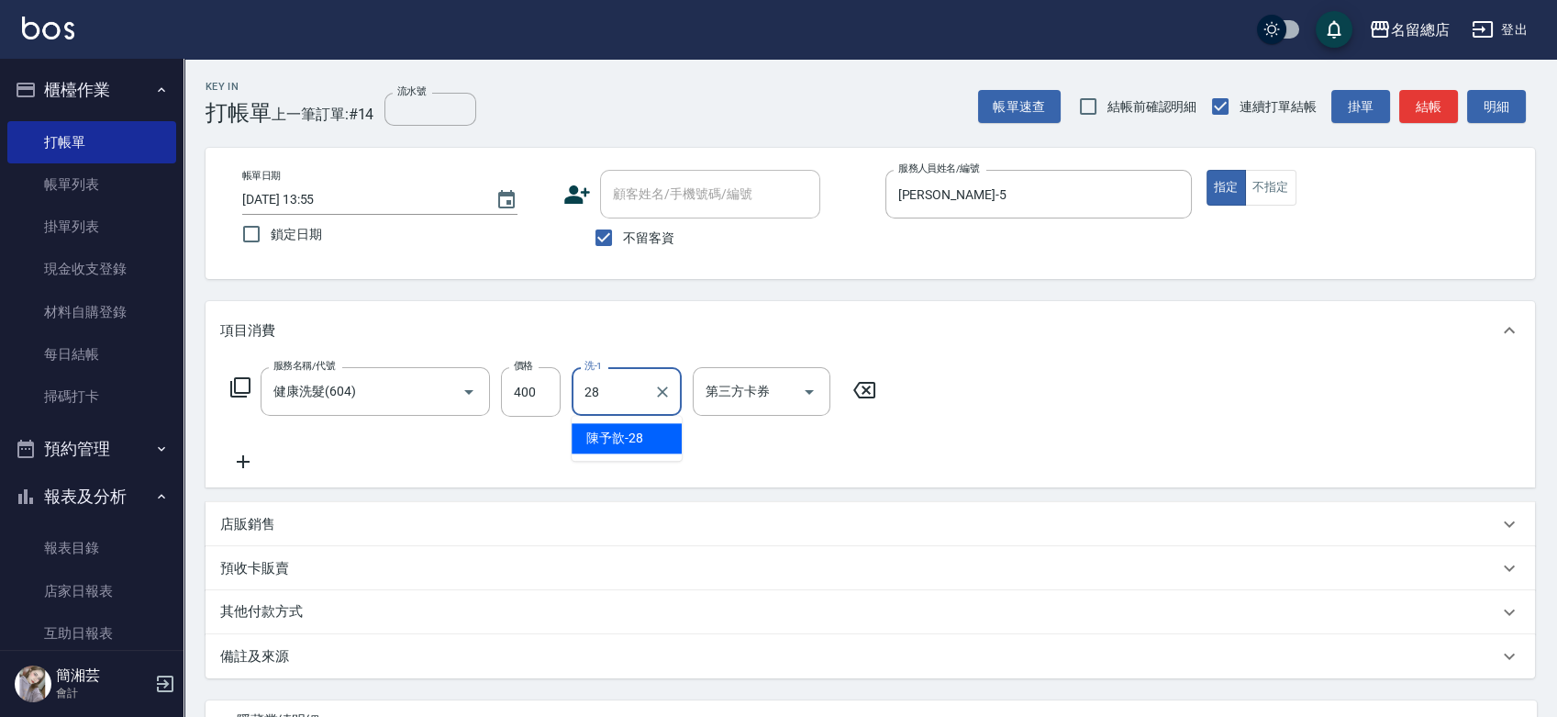
type input "陳予歆-28"
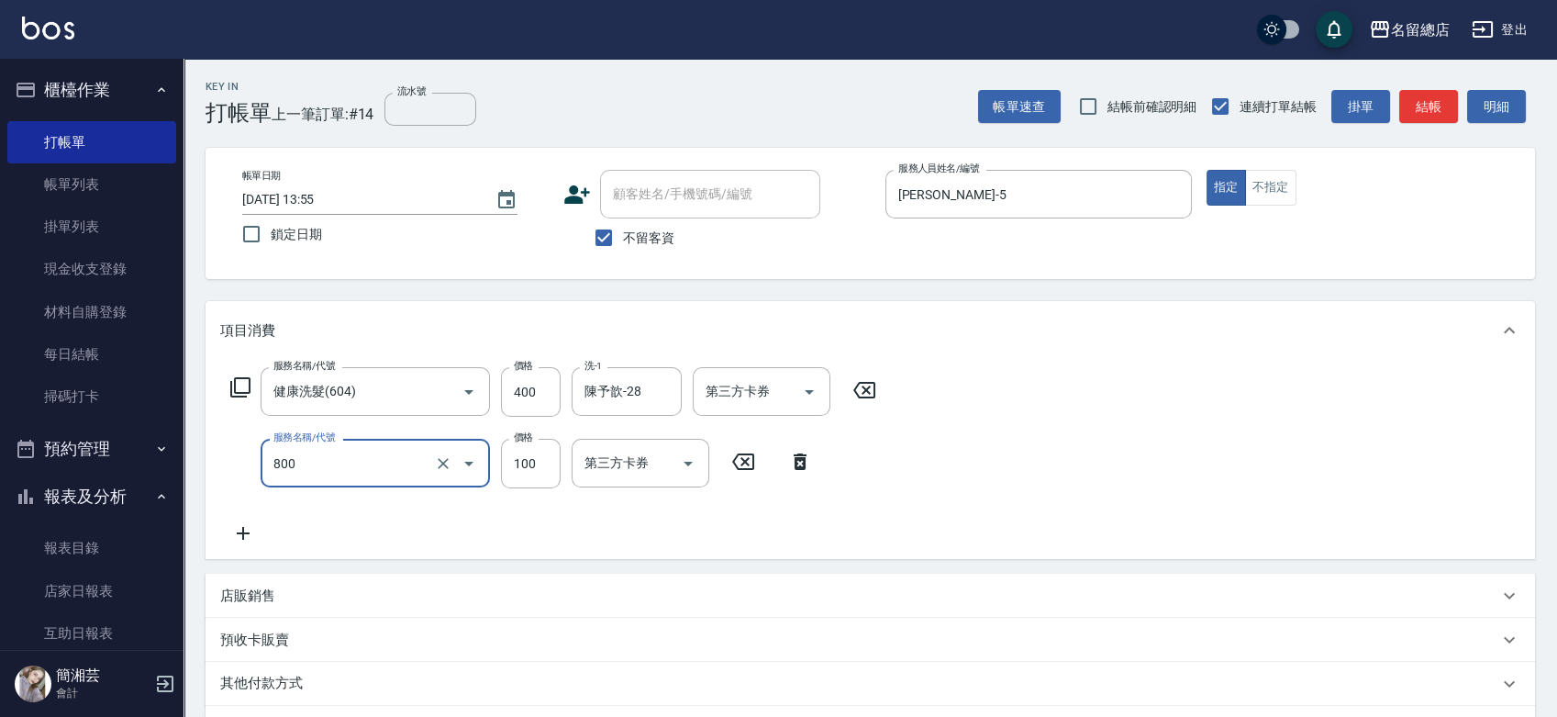
type input "梳髮(800)"
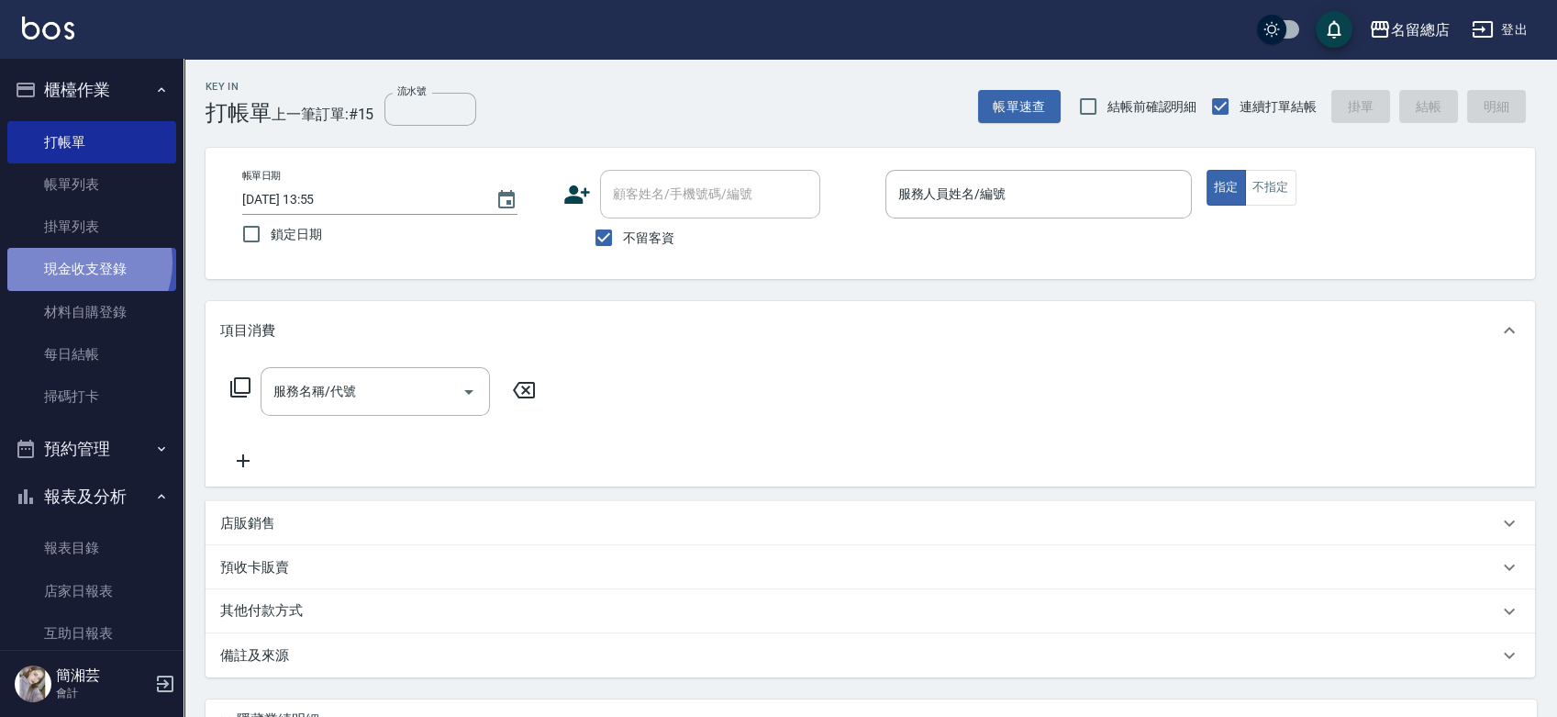
click at [80, 262] on link "現金收支登錄" at bounding box center [91, 269] width 169 height 42
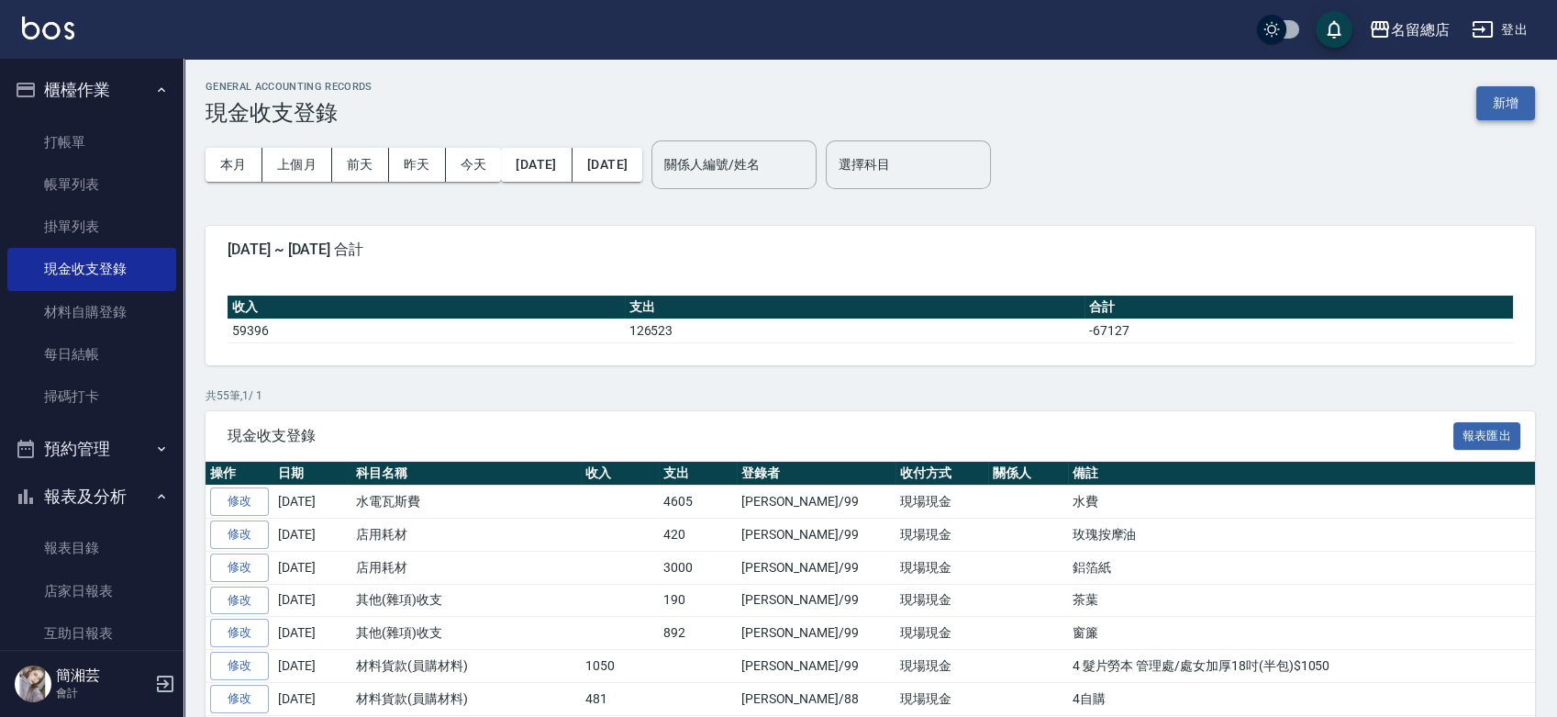
click at [1509, 98] on button "新增" at bounding box center [1506, 103] width 59 height 34
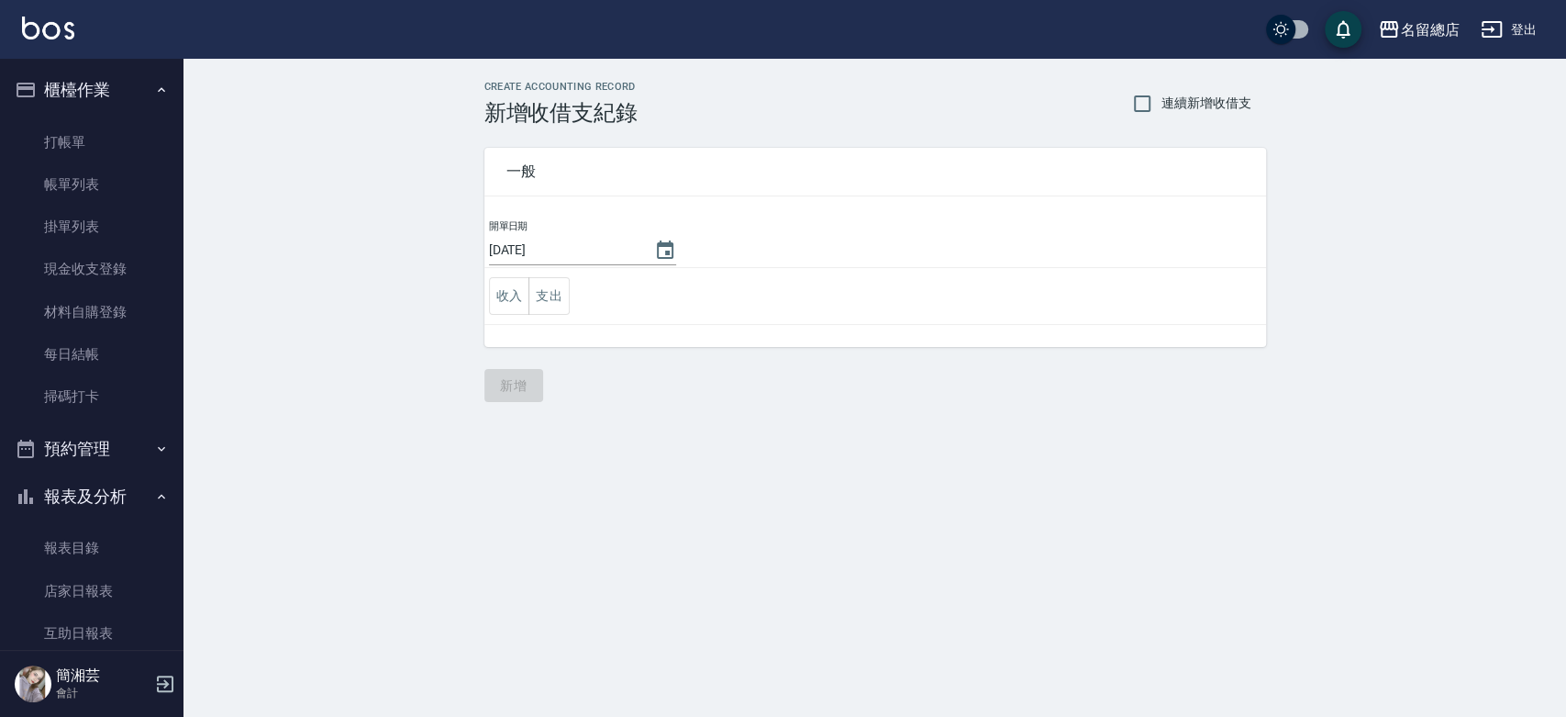
click at [578, 305] on td "收入 支出" at bounding box center [876, 296] width 782 height 57
click at [561, 304] on button "支出" at bounding box center [549, 296] width 41 height 38
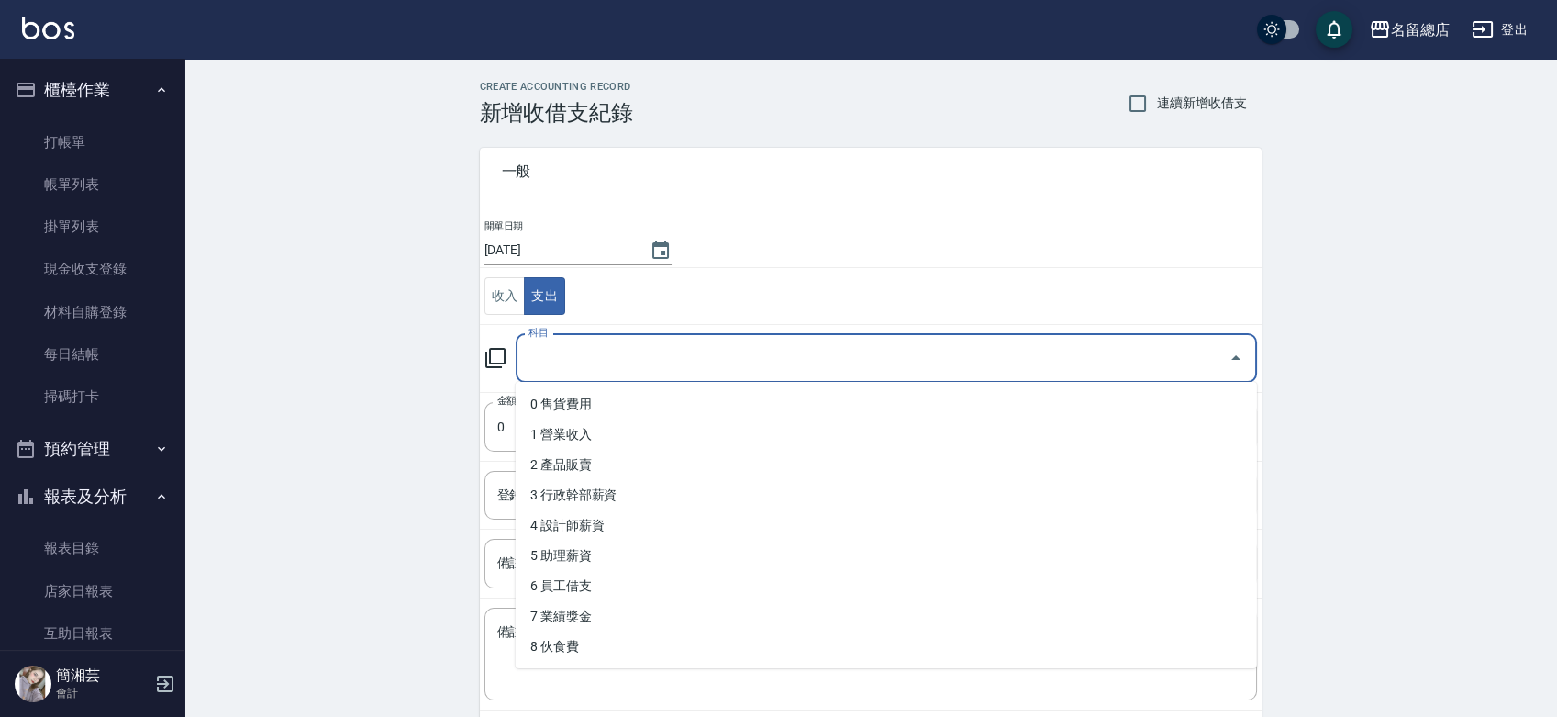
click at [597, 351] on input "科目" at bounding box center [872, 358] width 697 height 32
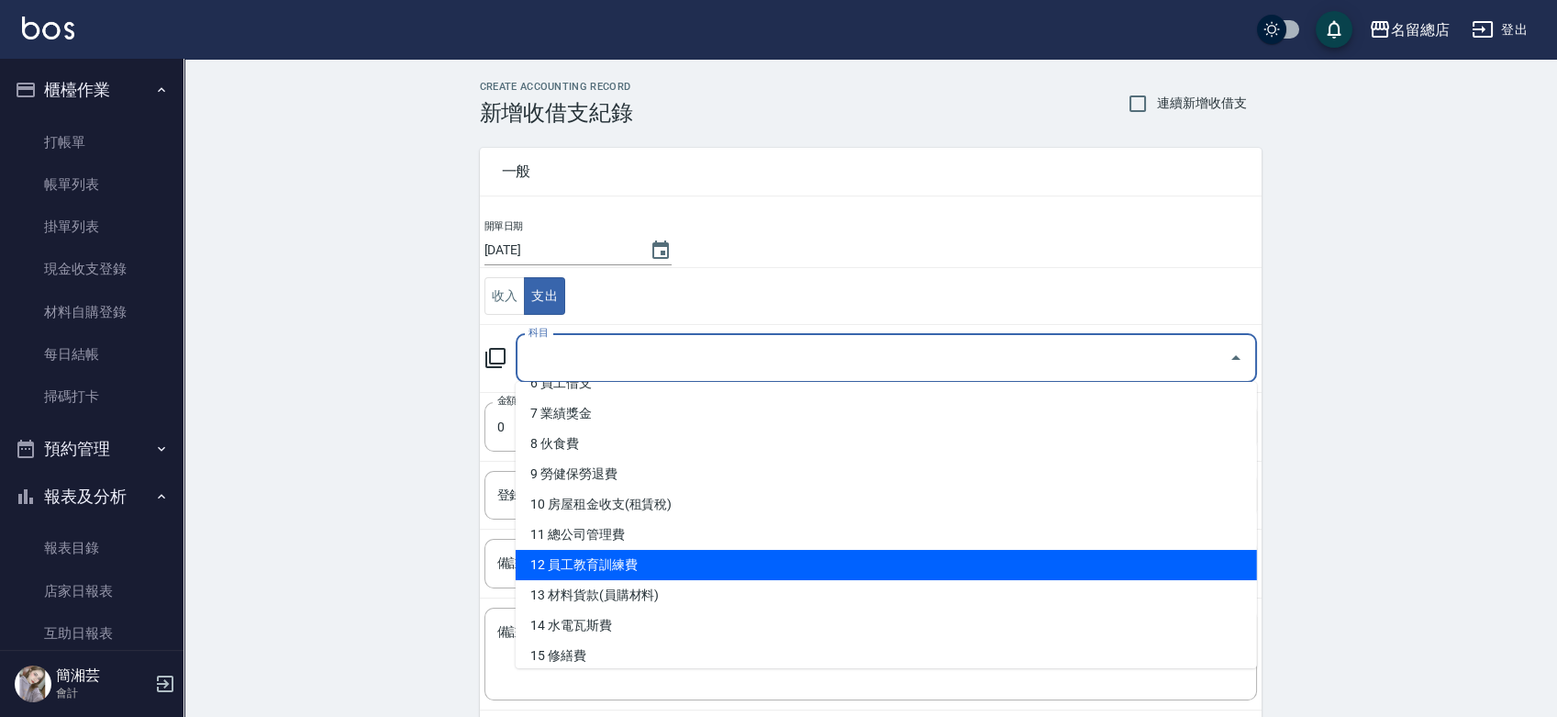
scroll to position [204, 0]
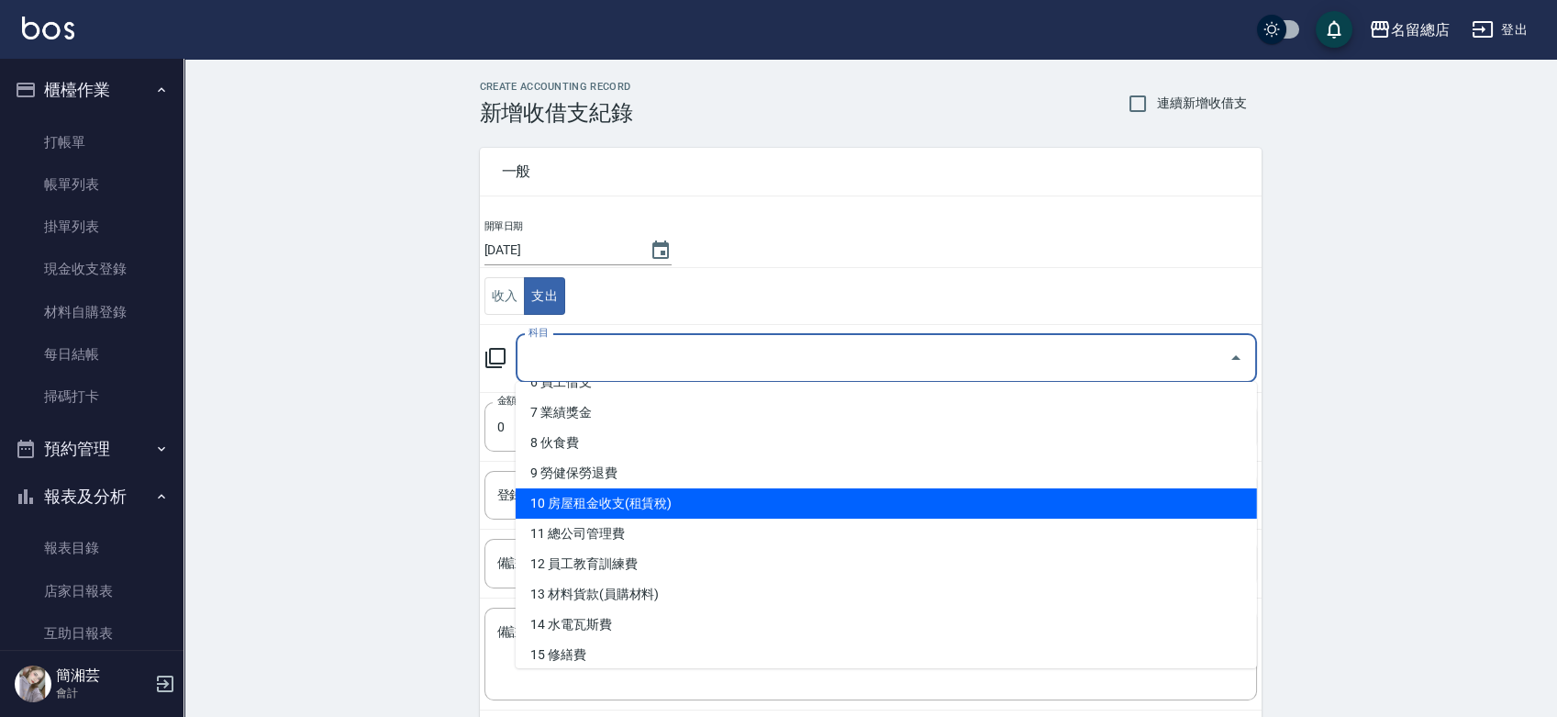
click at [606, 500] on li "10 房屋租金收支(租賃稅)" at bounding box center [886, 503] width 741 height 30
type input "10 房屋租金收支(租賃稅)"
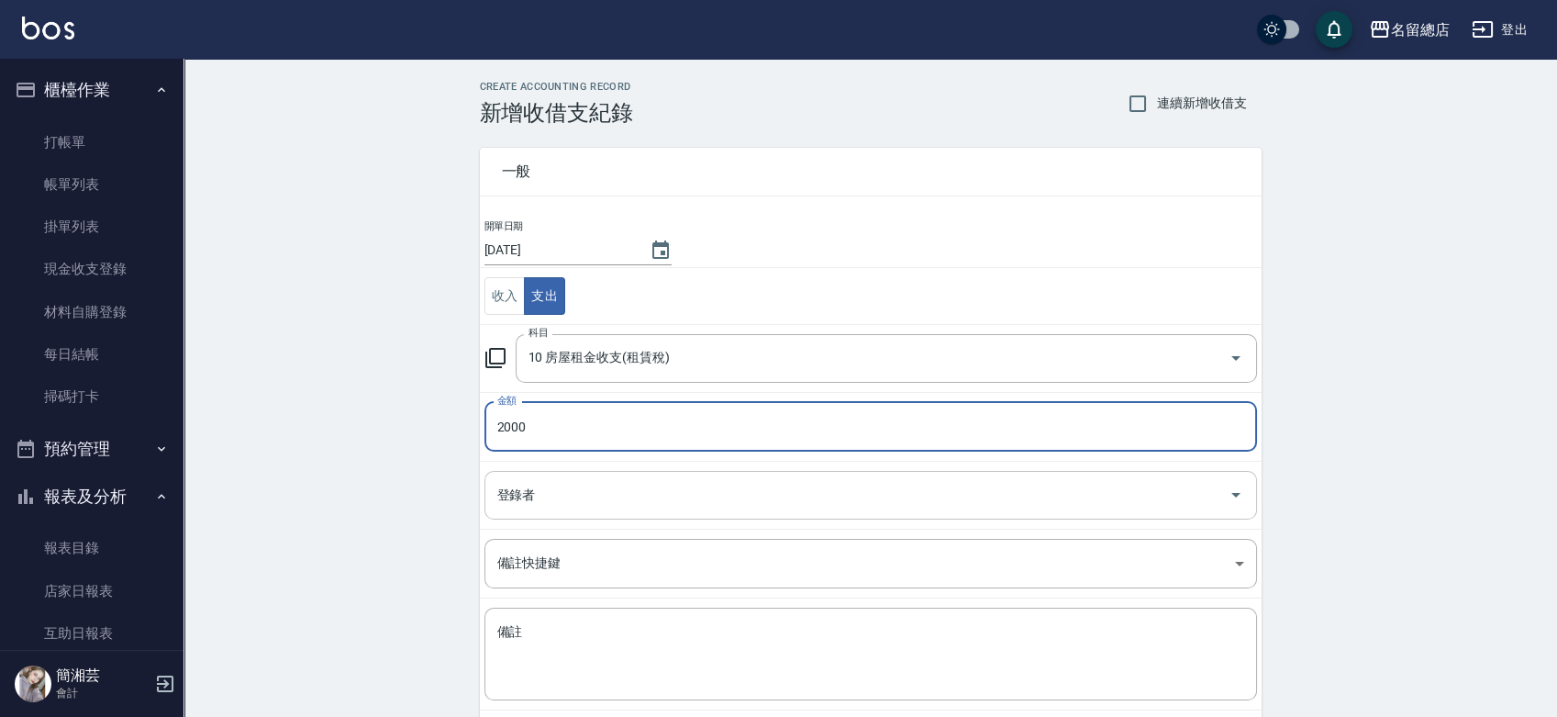
type input "2000"
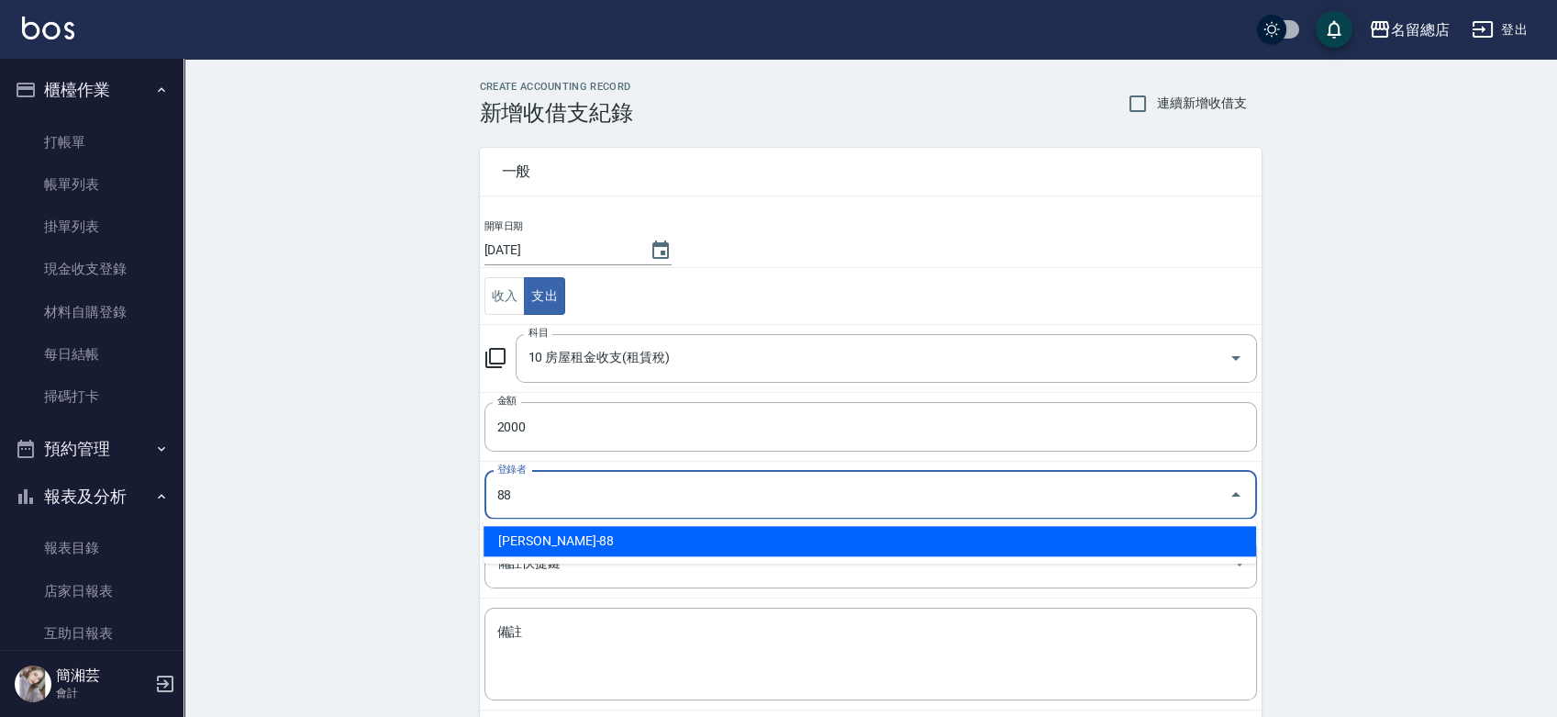
type input "[PERSON_NAME]-88"
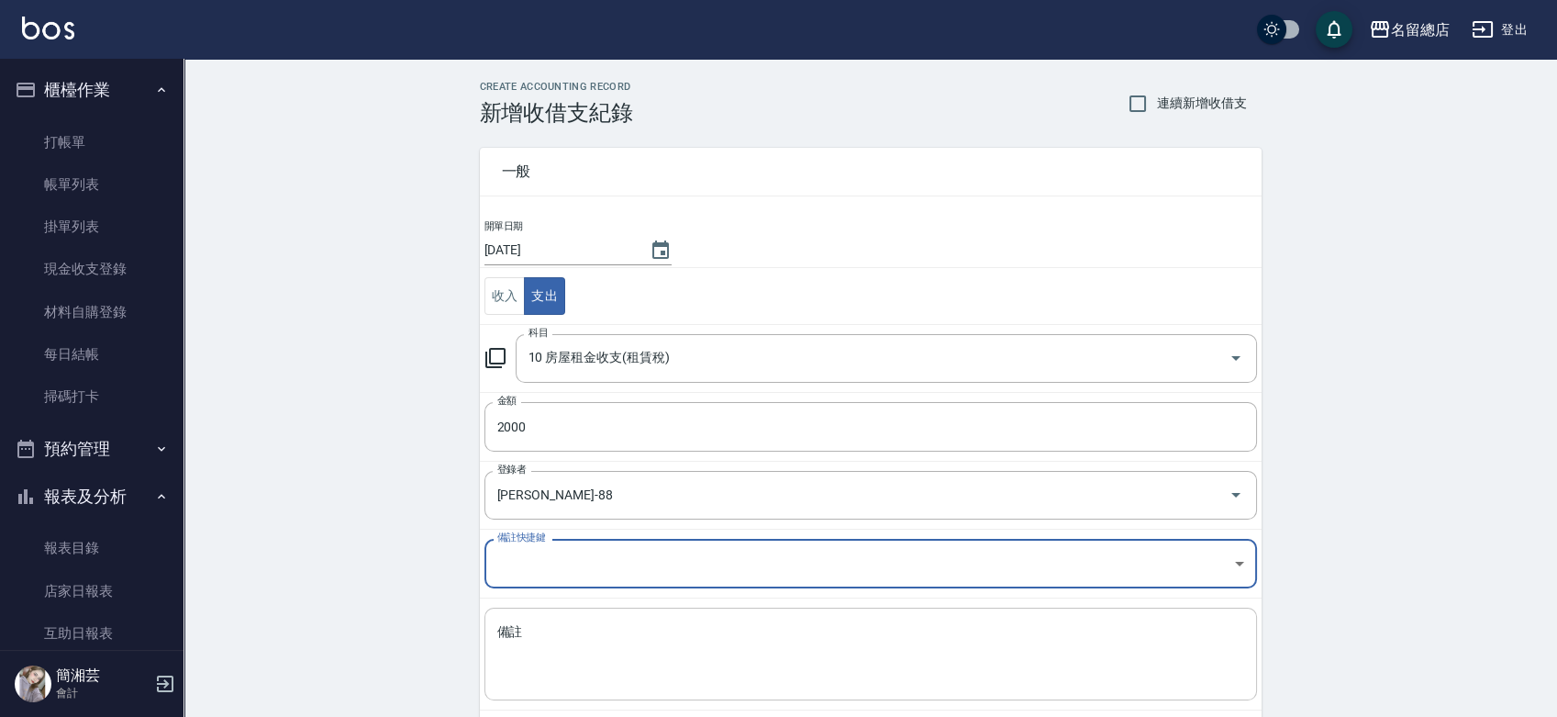
click at [607, 631] on textarea "備註" at bounding box center [870, 654] width 747 height 62
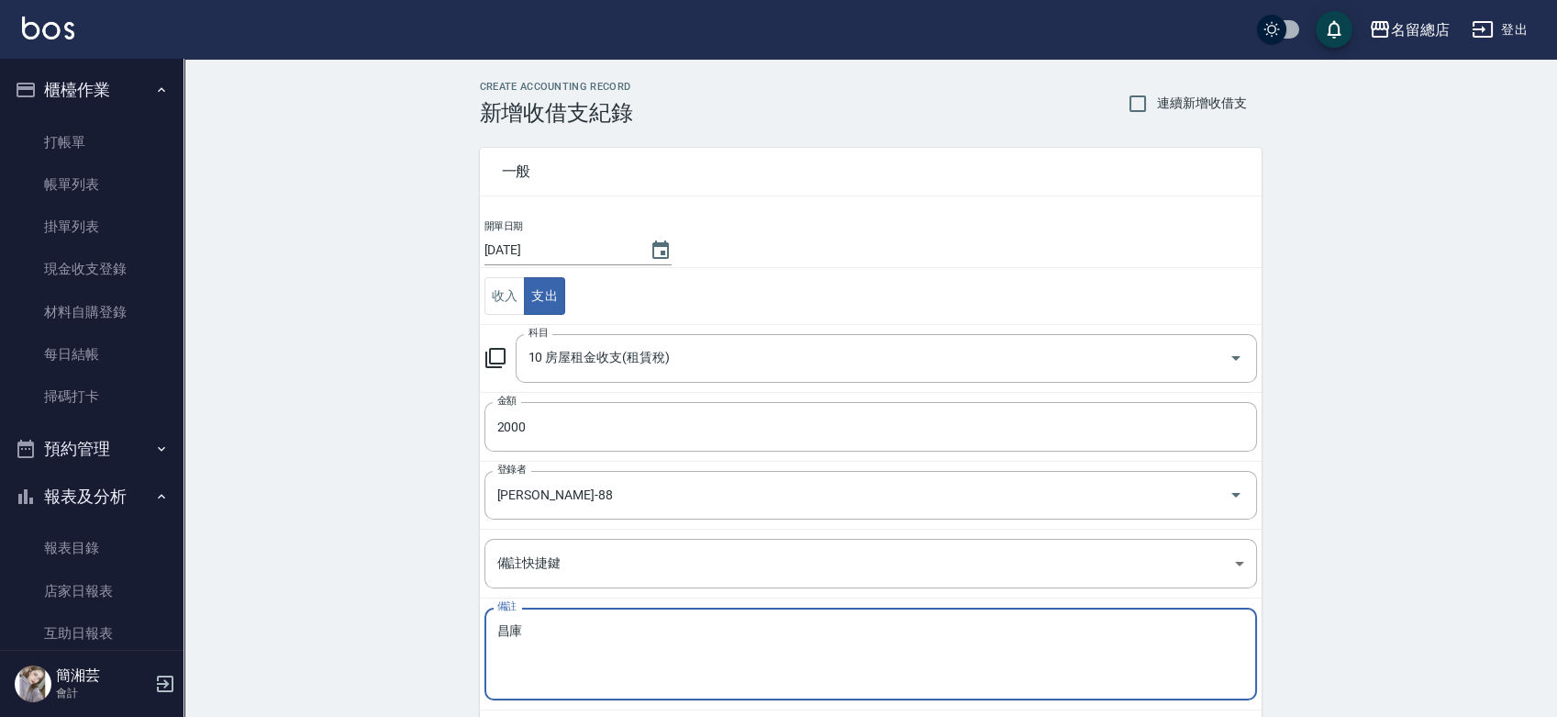
type textarea "昌"
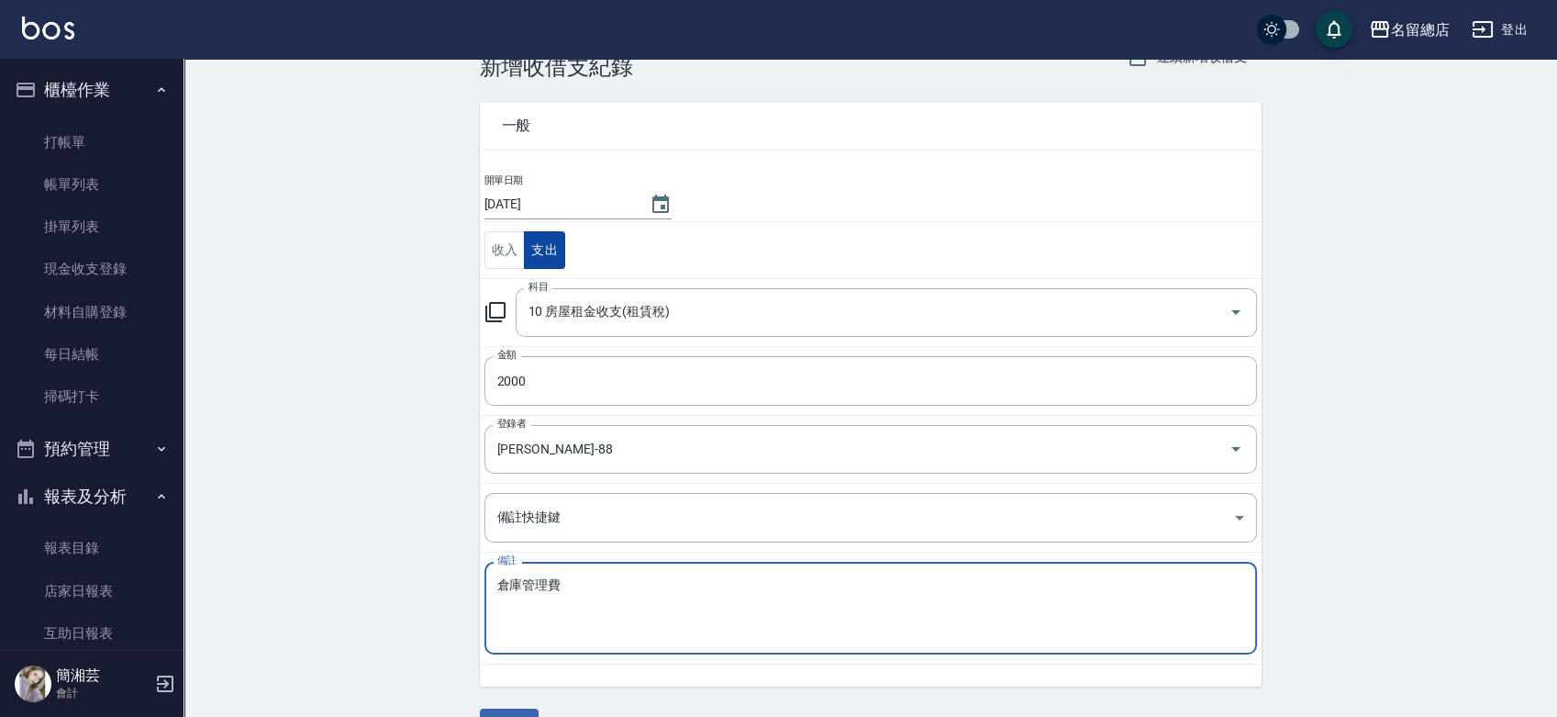
scroll to position [92, 0]
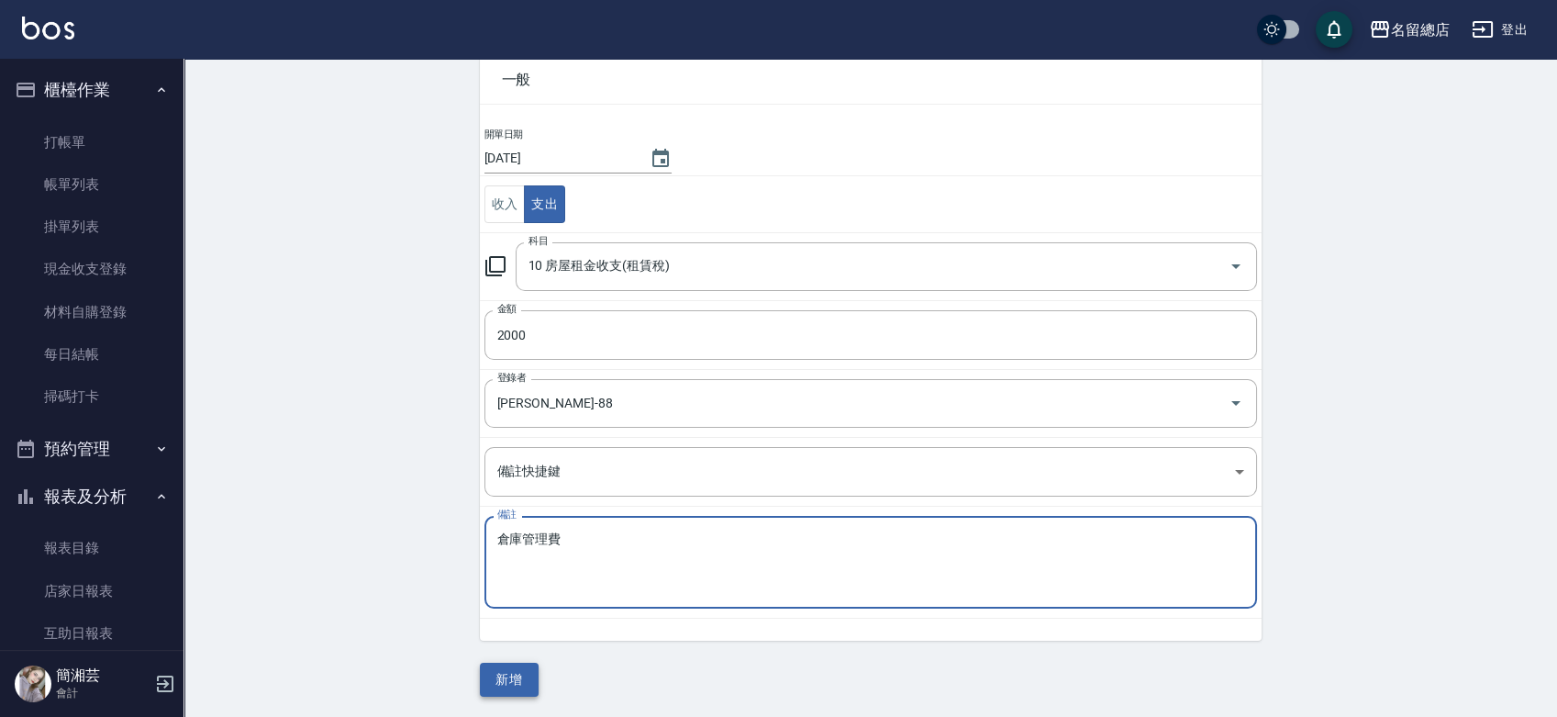
type textarea "倉庫管理費"
click at [528, 672] on button "新增" at bounding box center [509, 680] width 59 height 34
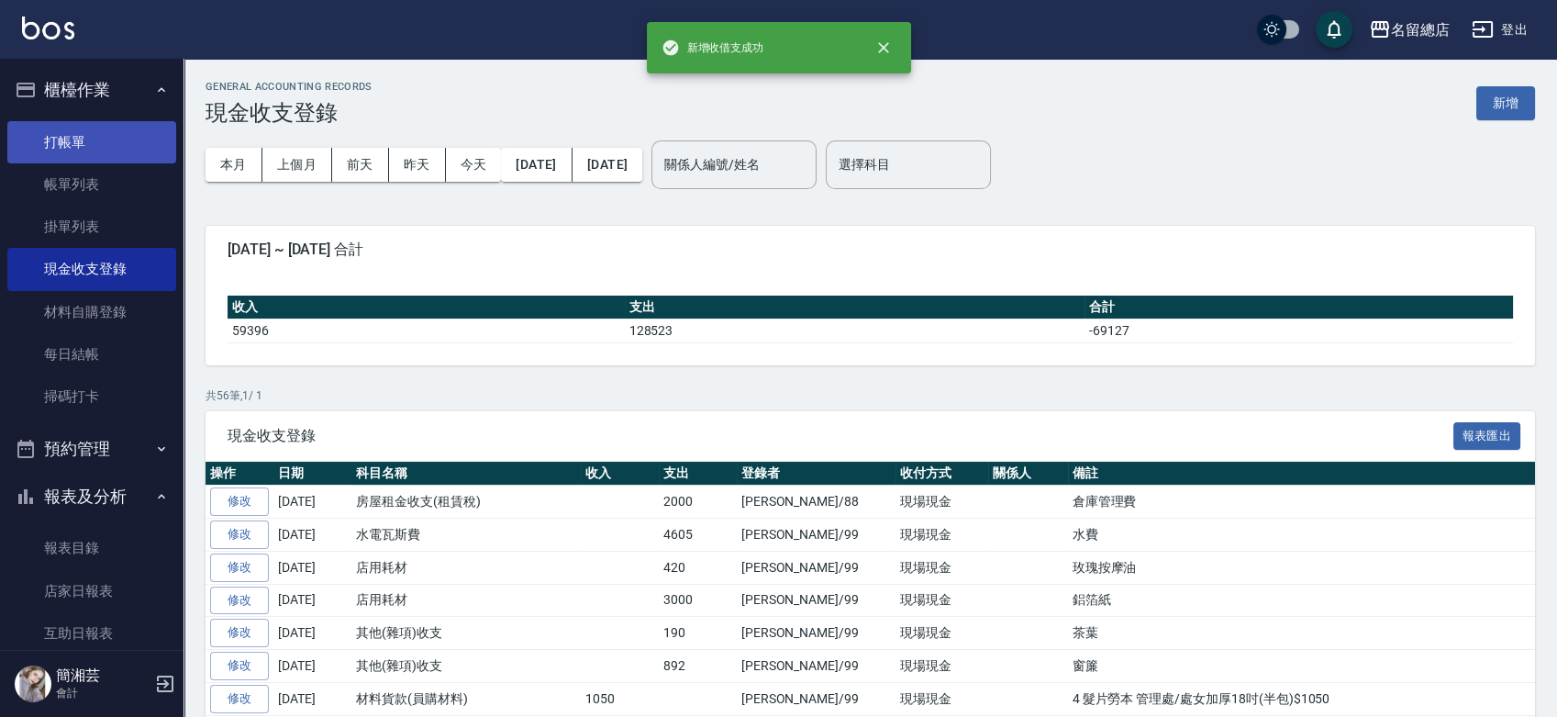
click at [92, 153] on link "打帳單" at bounding box center [91, 142] width 169 height 42
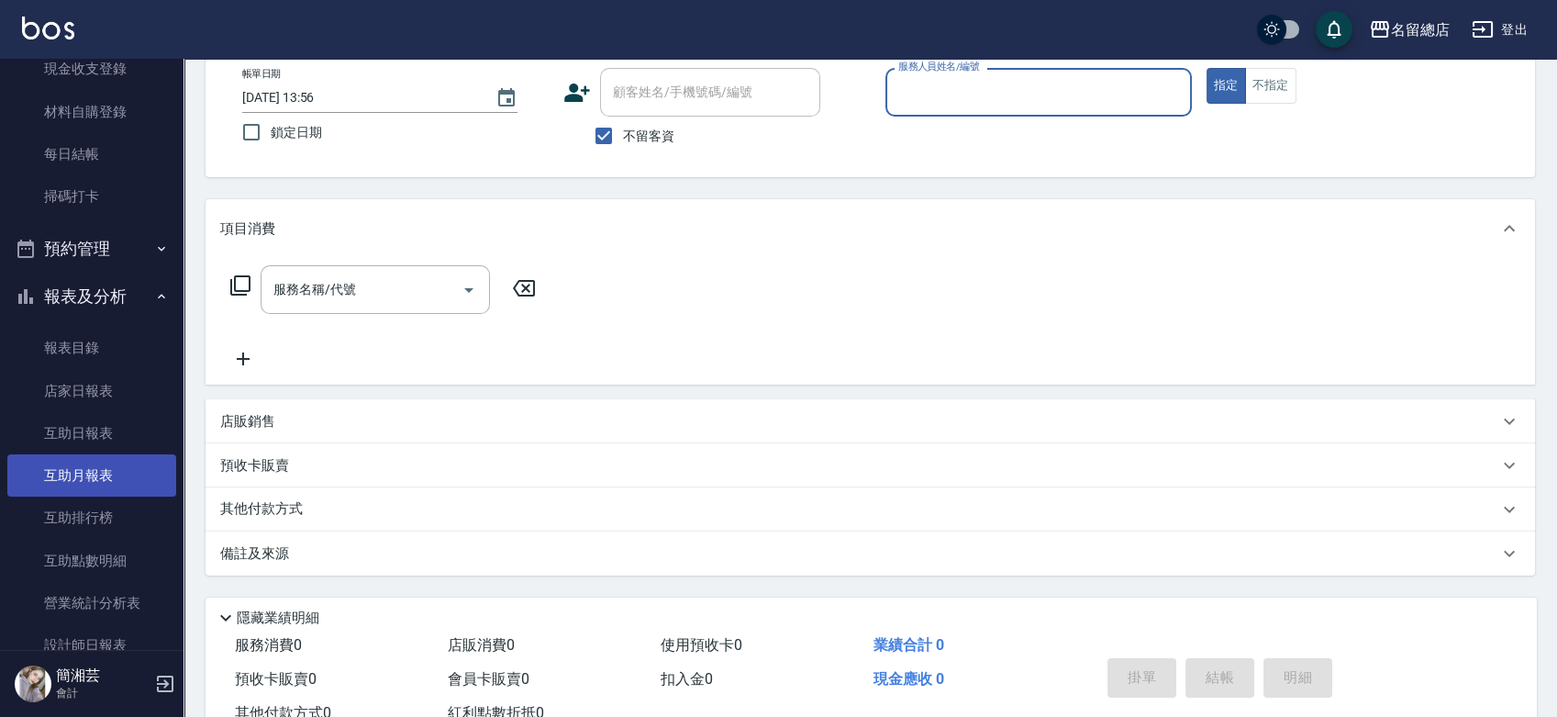
scroll to position [204, 0]
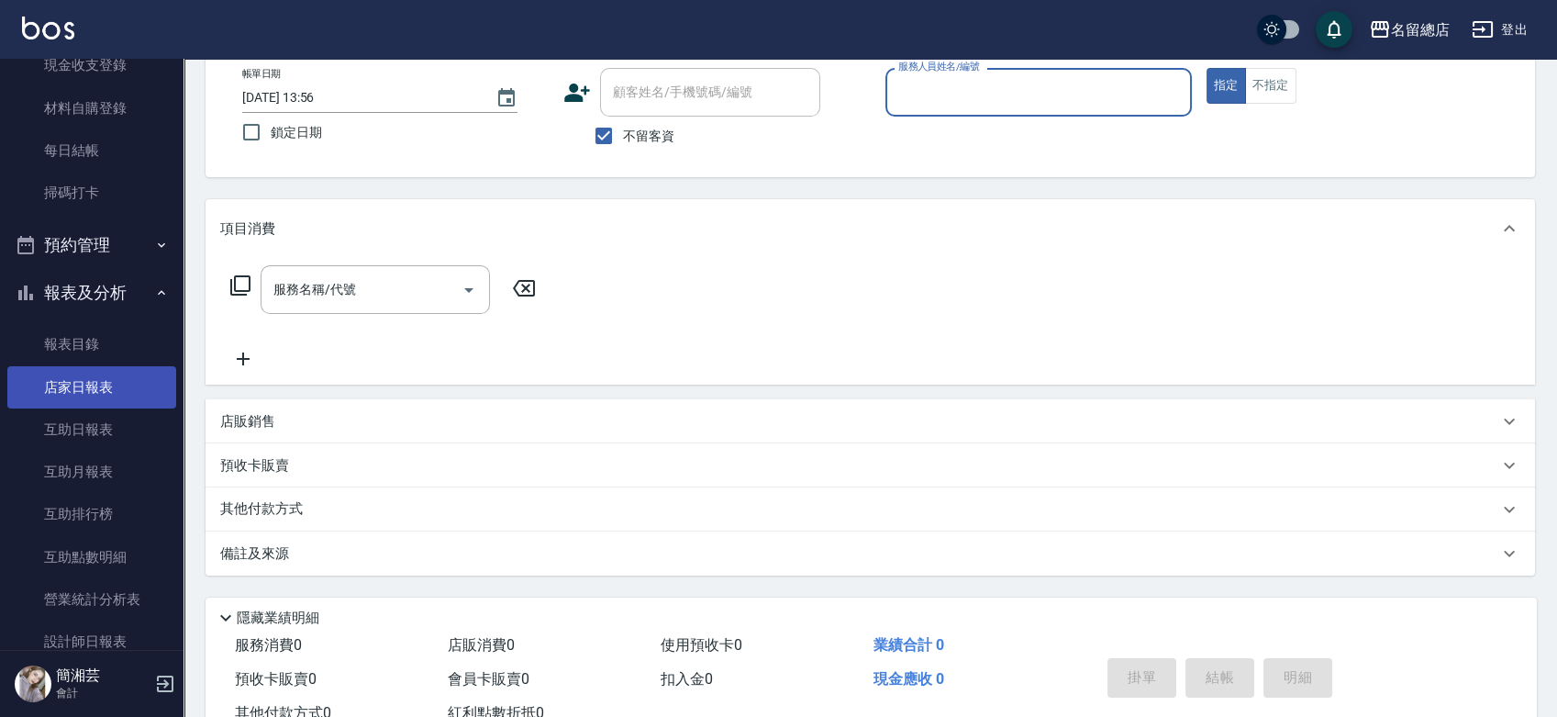
click at [111, 387] on link "店家日報表" at bounding box center [91, 387] width 169 height 42
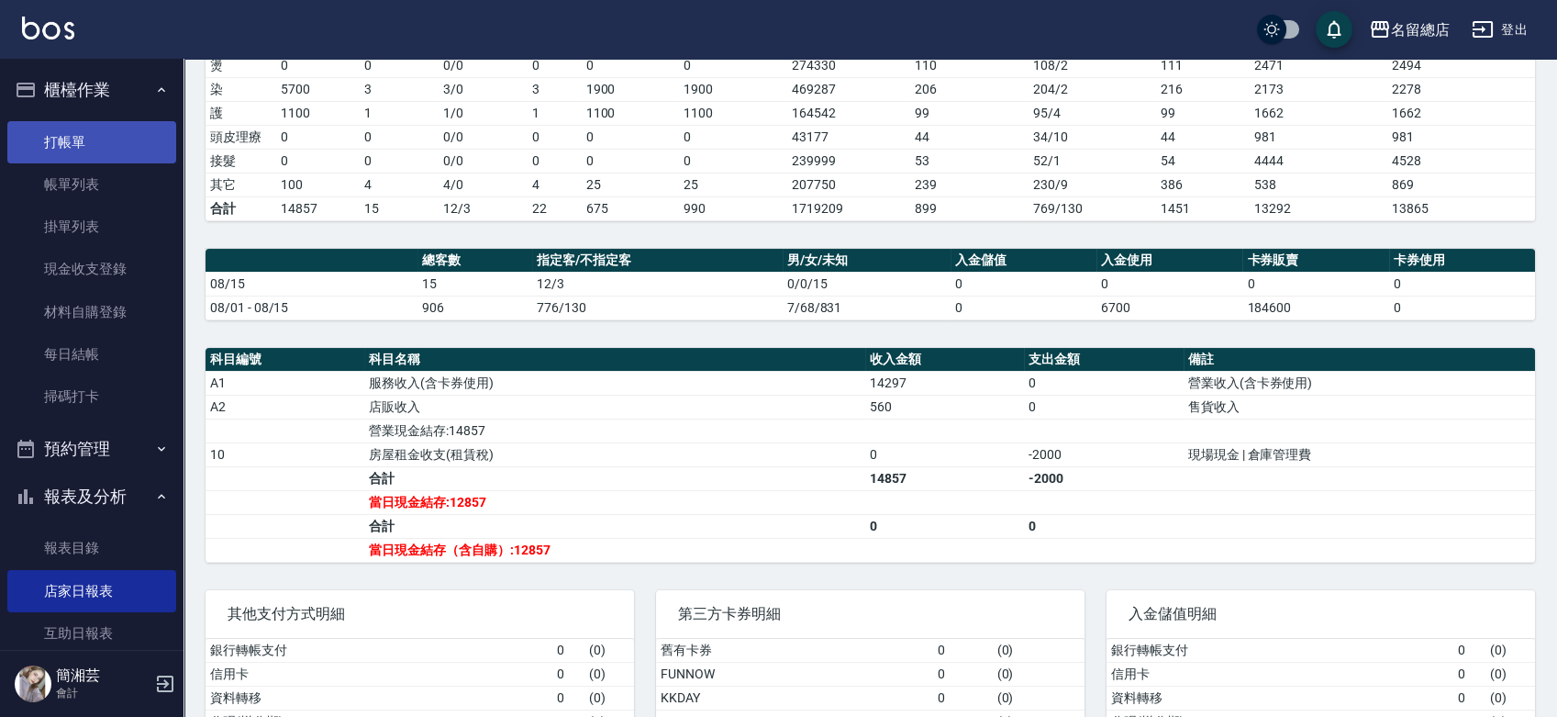
scroll to position [306, 0]
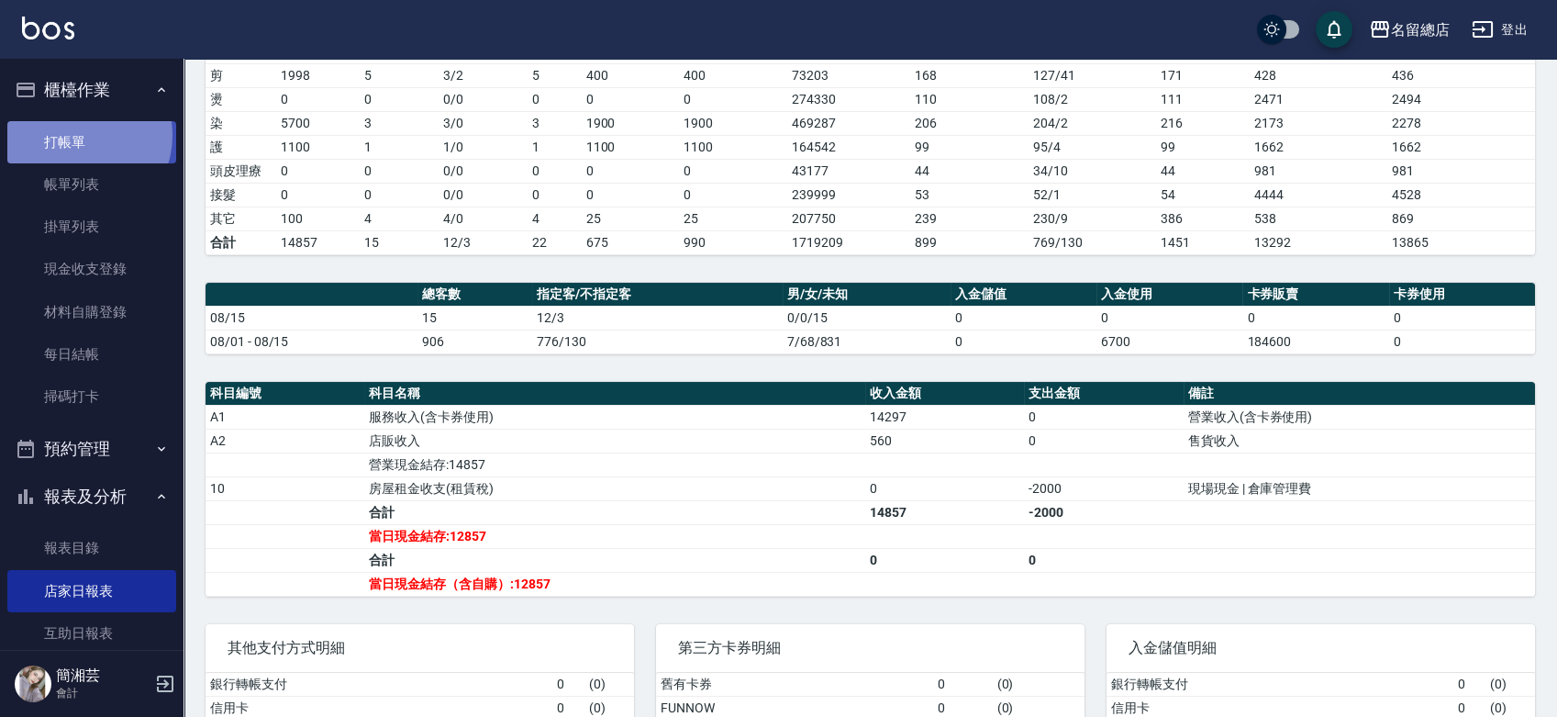
click at [78, 134] on link "打帳單" at bounding box center [91, 142] width 169 height 42
